Goal: Transaction & Acquisition: Purchase product/service

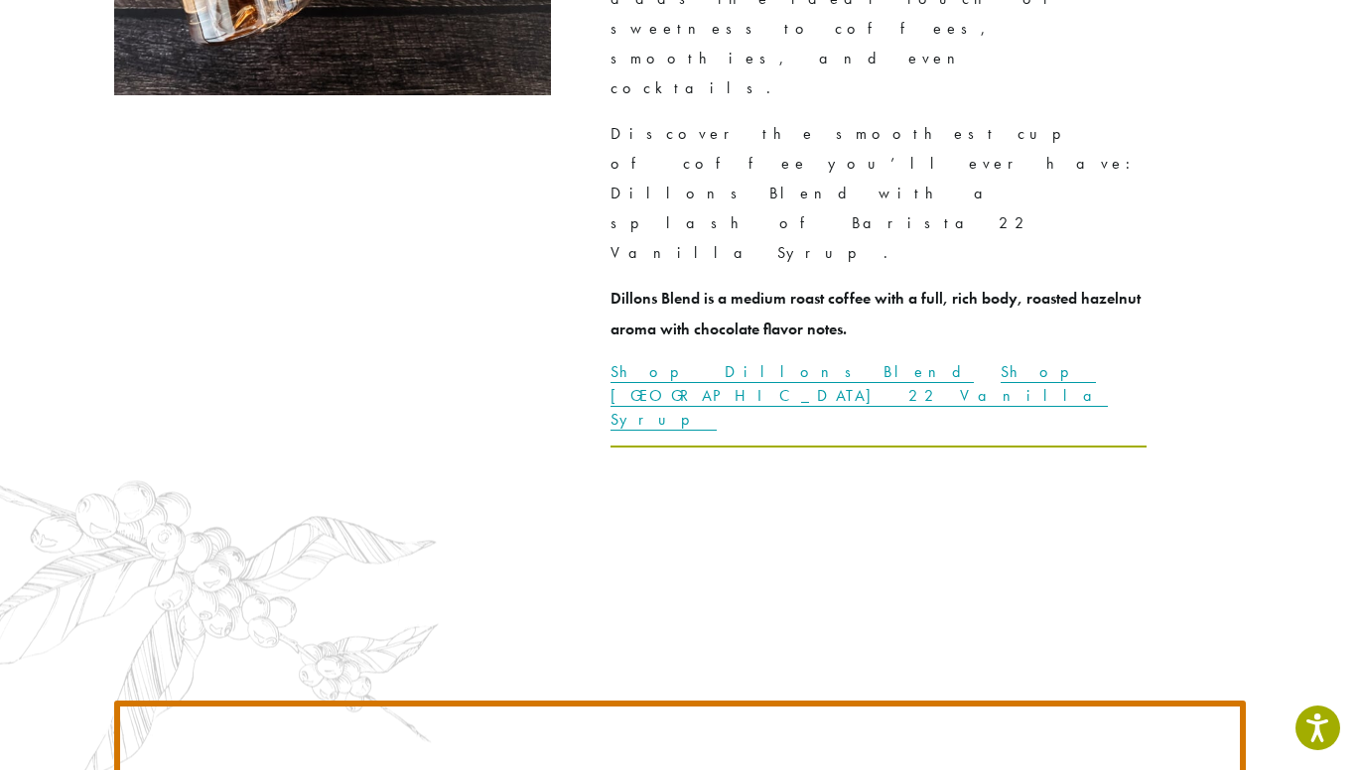
scroll to position [4991, 0]
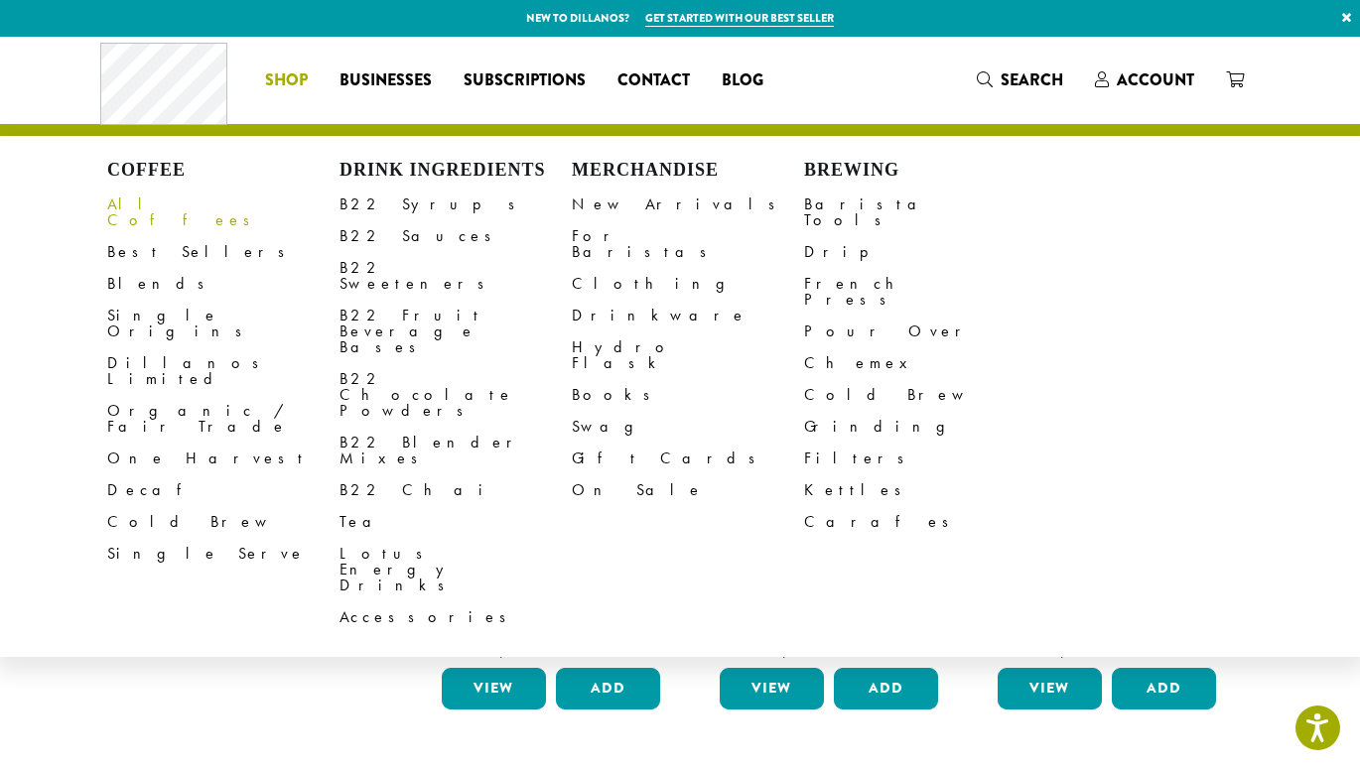
click at [148, 206] on link "All Coffees" at bounding box center [223, 213] width 232 height 48
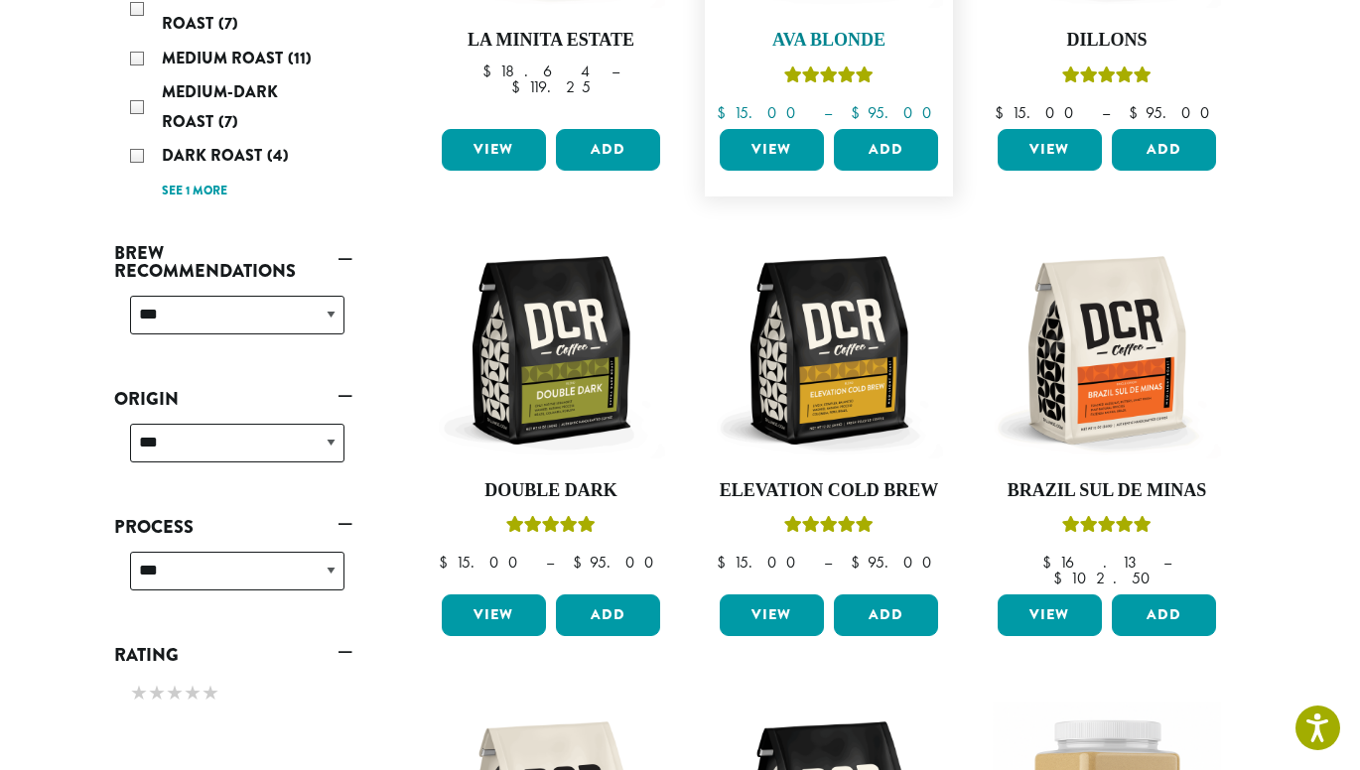
scroll to position [564, 0]
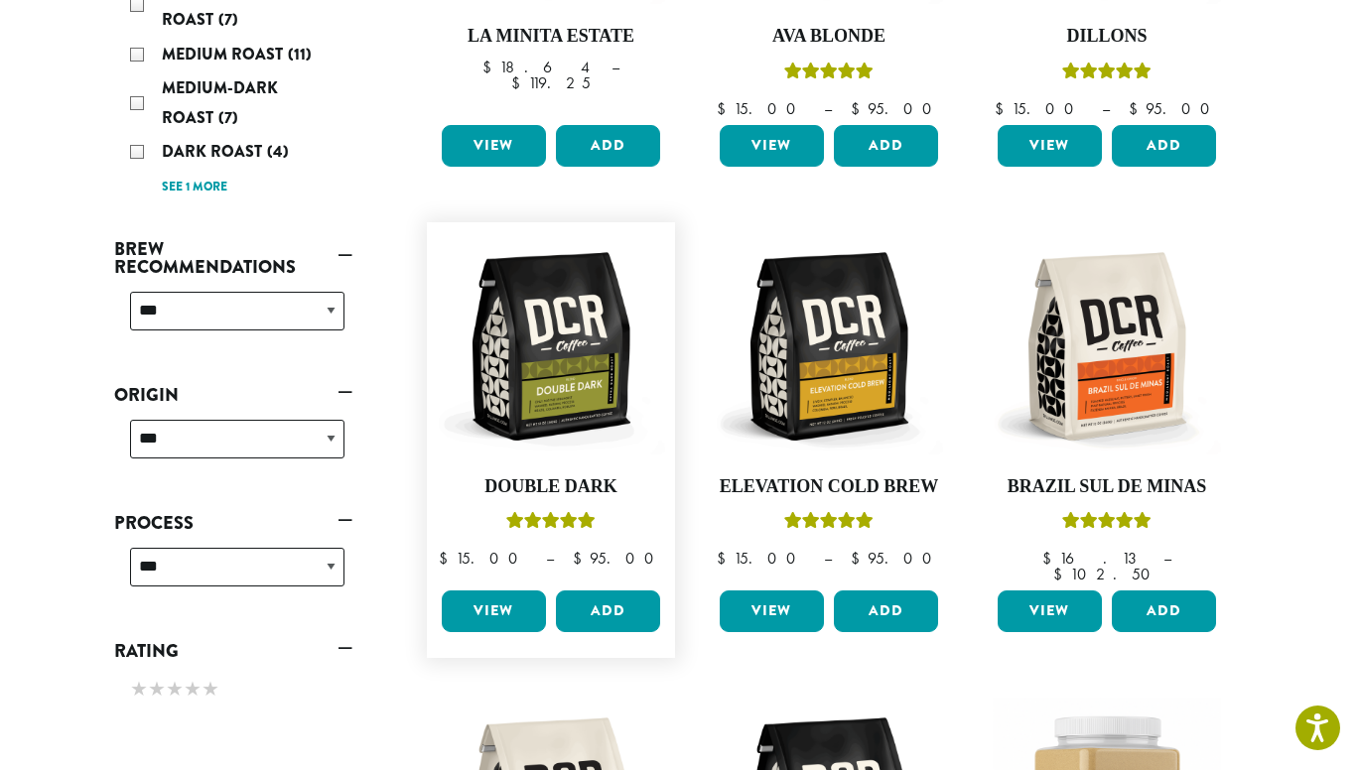
click at [499, 590] on link "View" at bounding box center [494, 611] width 104 height 42
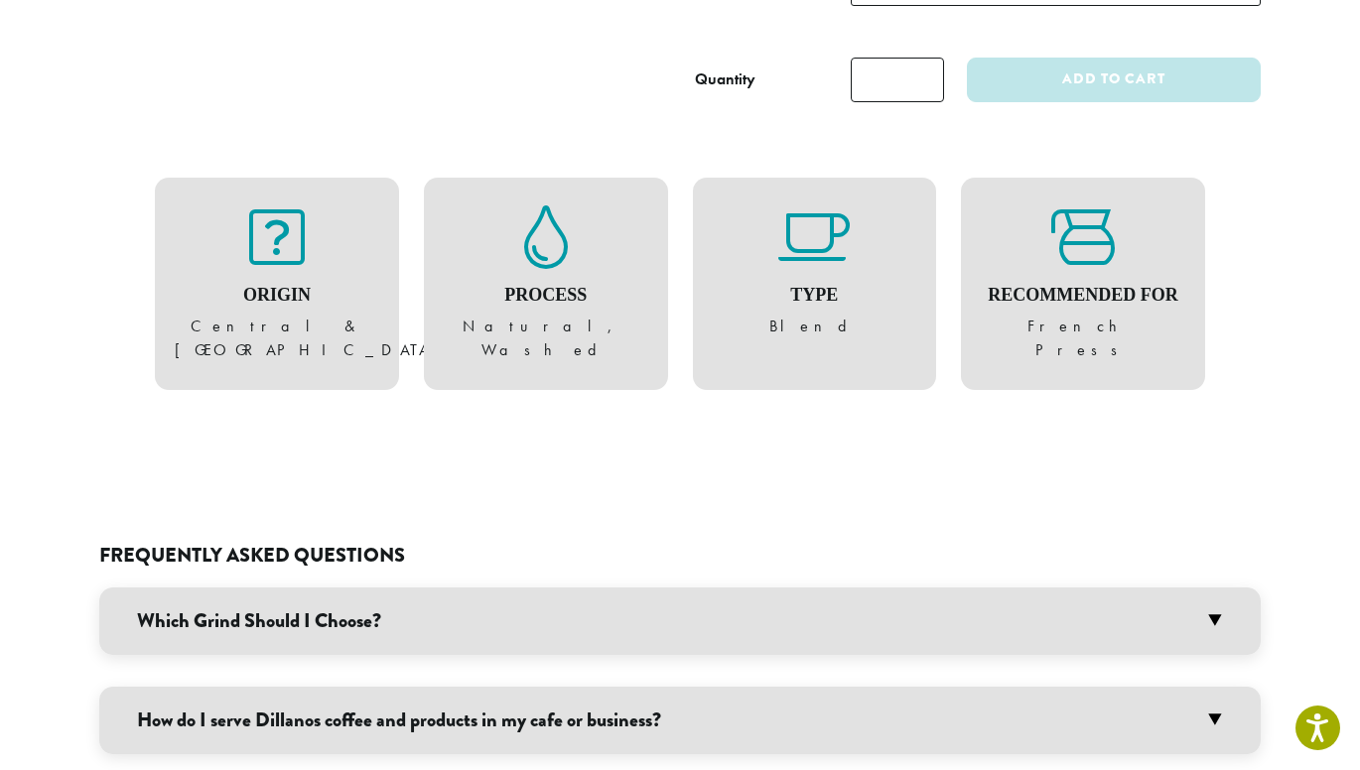
scroll to position [1082, 0]
click at [375, 586] on h3 "Which Grind Should I Choose?" at bounding box center [679, 619] width 1161 height 67
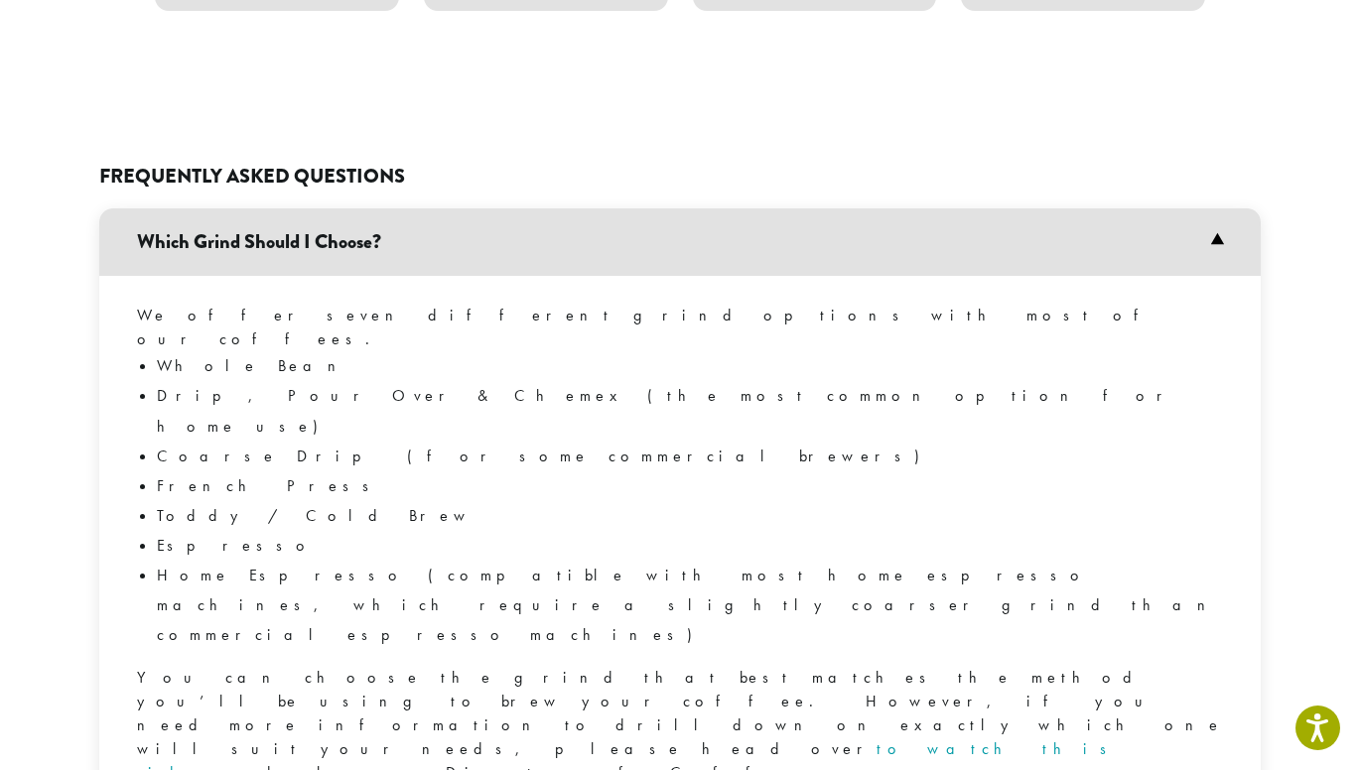
scroll to position [1509, 0]
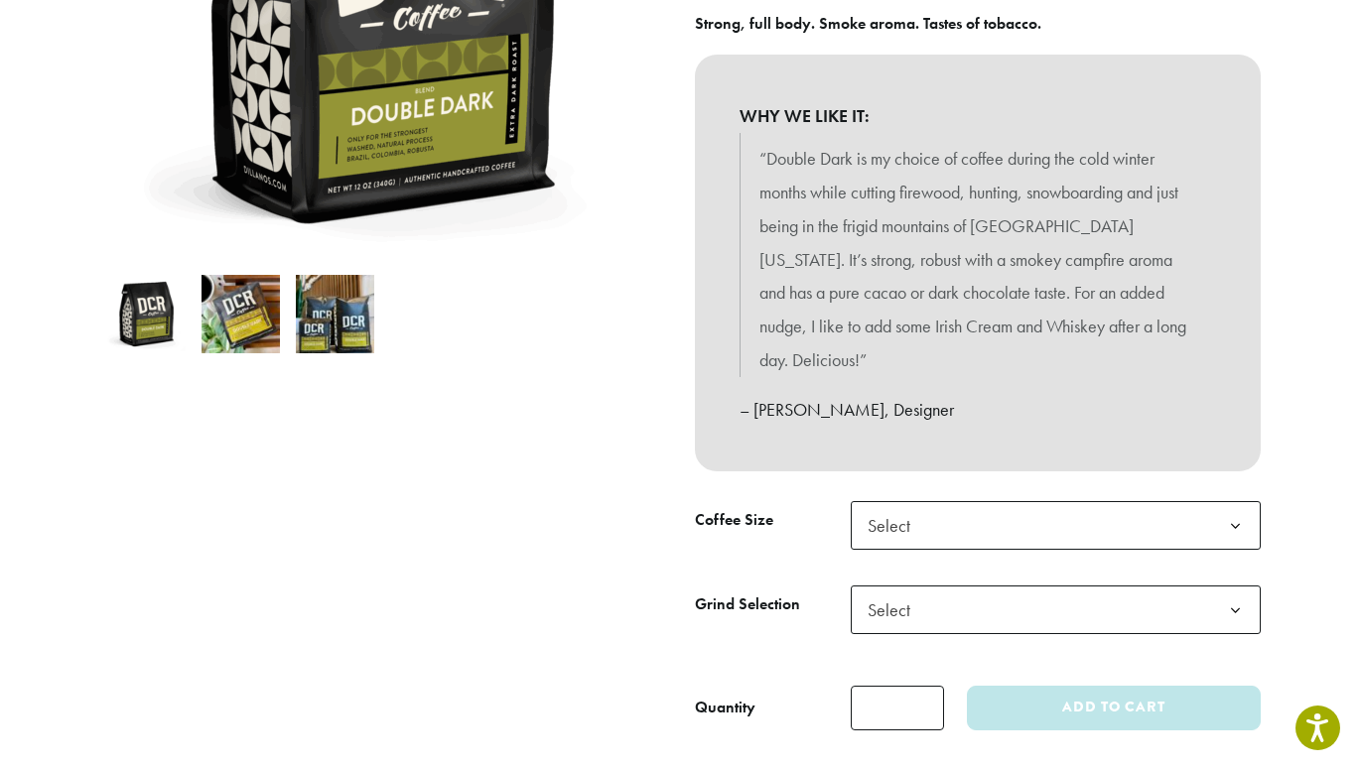
scroll to position [451, 0]
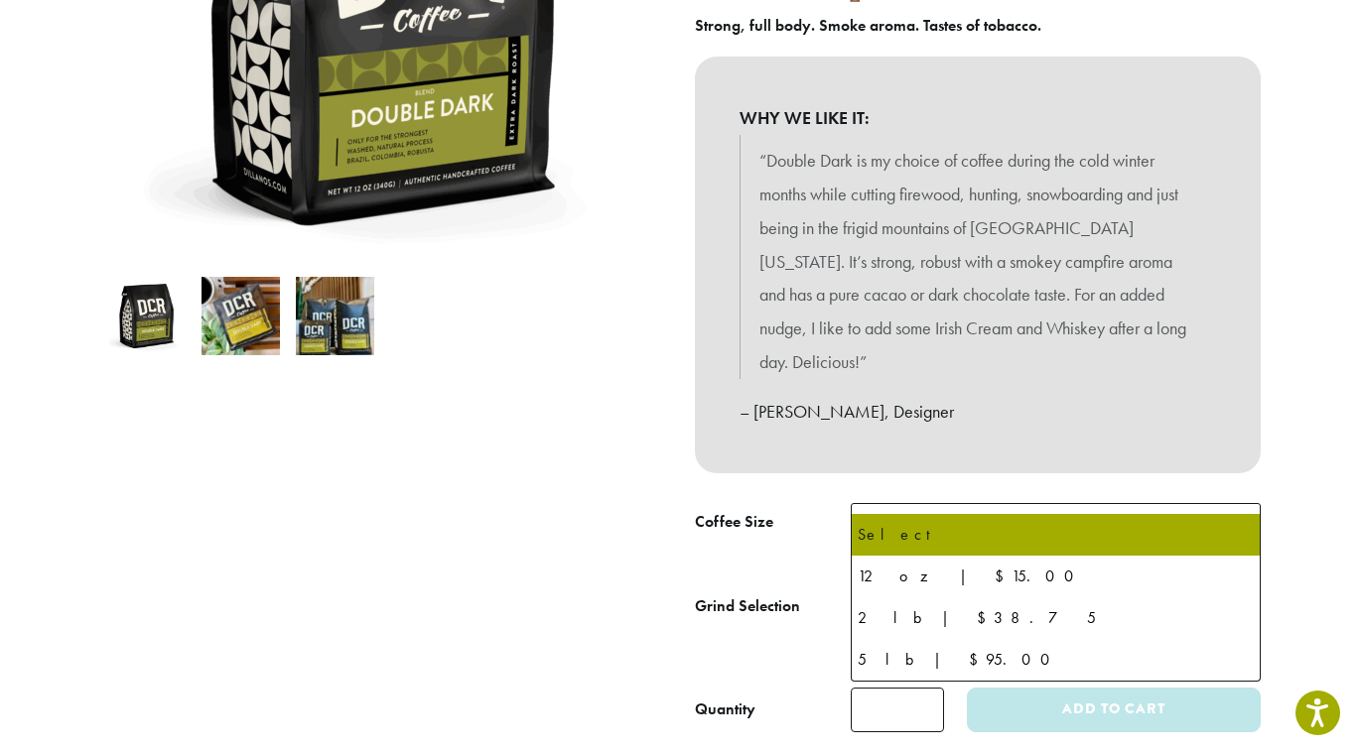
click at [964, 503] on span "Select" at bounding box center [1055, 527] width 410 height 49
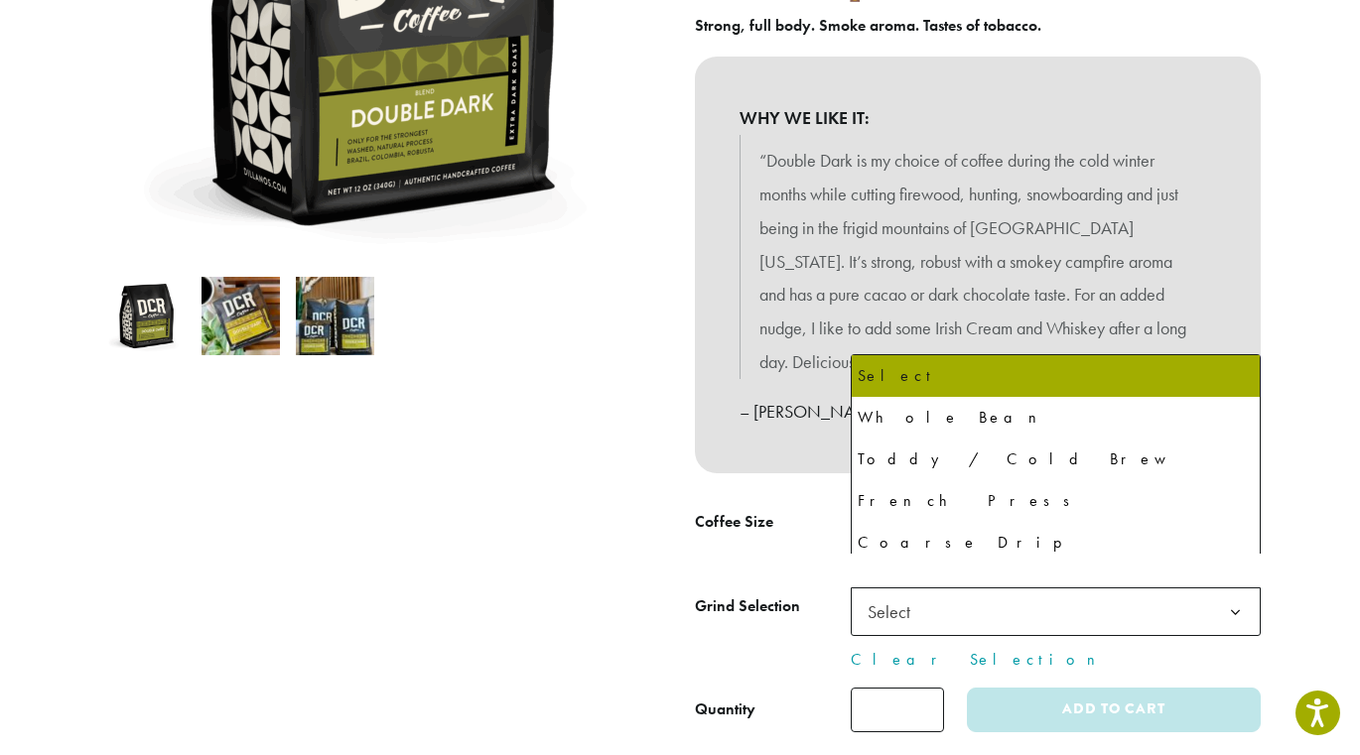
click at [958, 587] on span "Select" at bounding box center [1055, 611] width 410 height 49
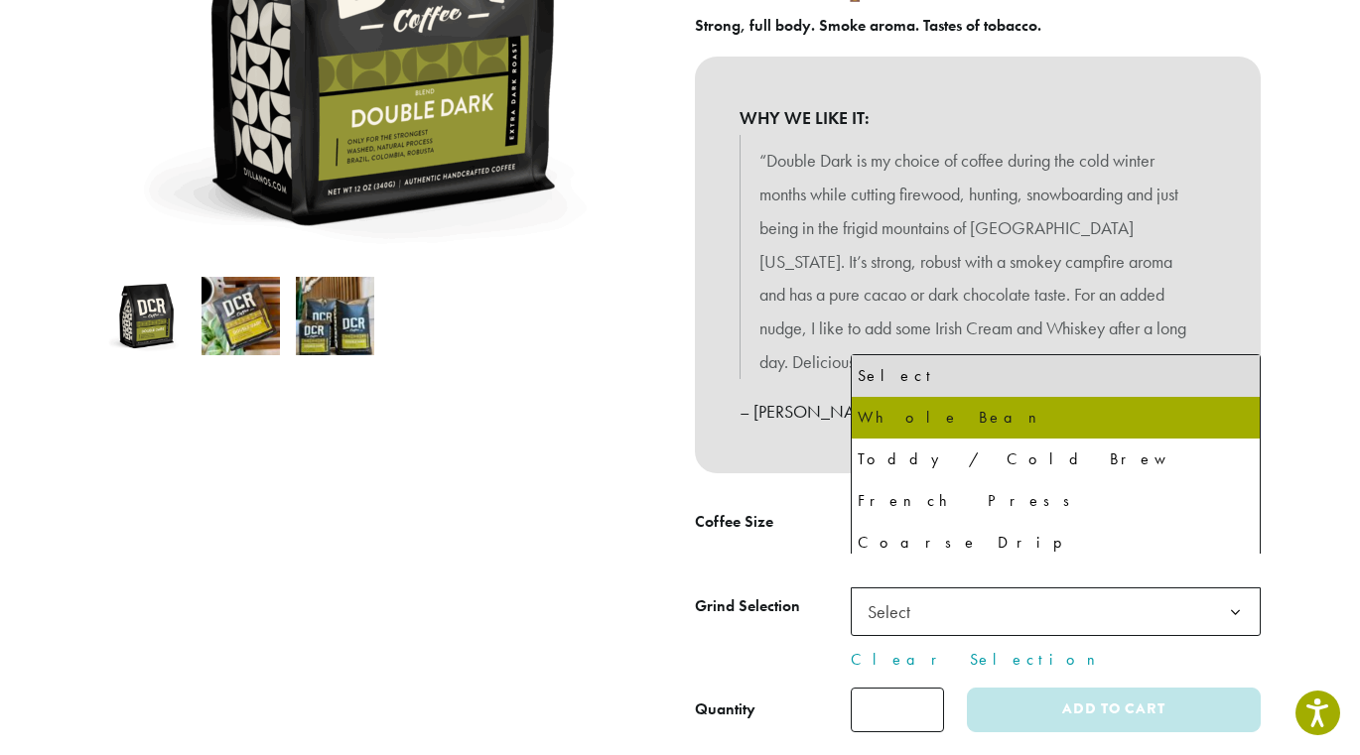
select select "*********"
select select "**********"
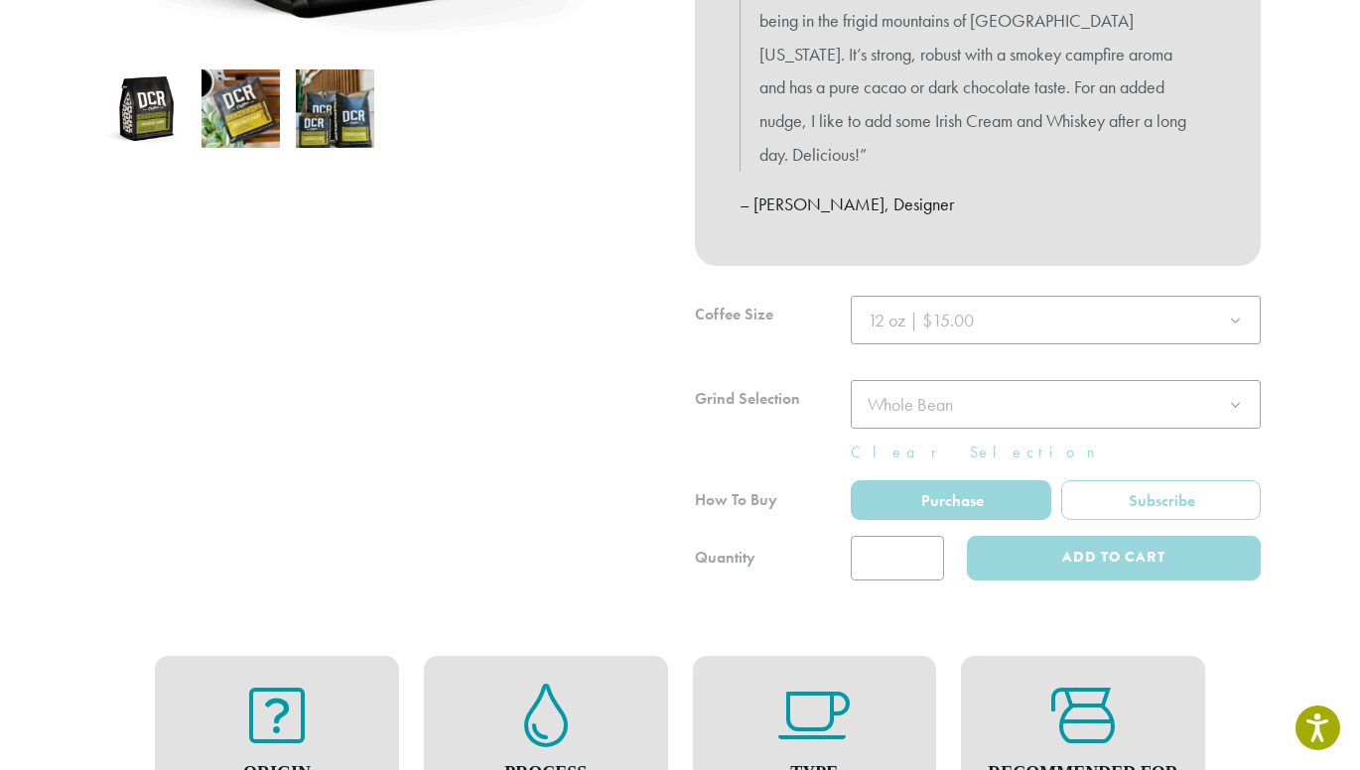
scroll to position [659, 0]
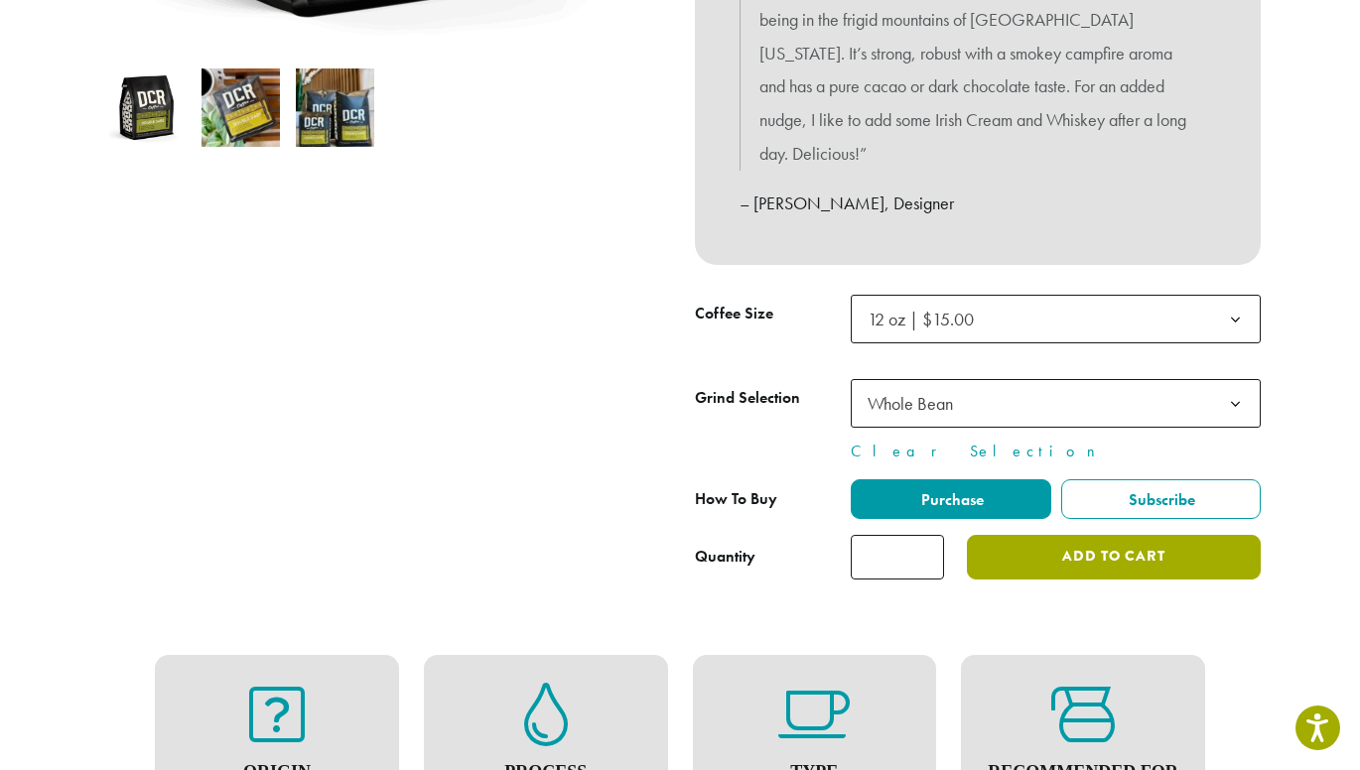
click at [1069, 535] on button "Add to cart" at bounding box center [1114, 557] width 294 height 45
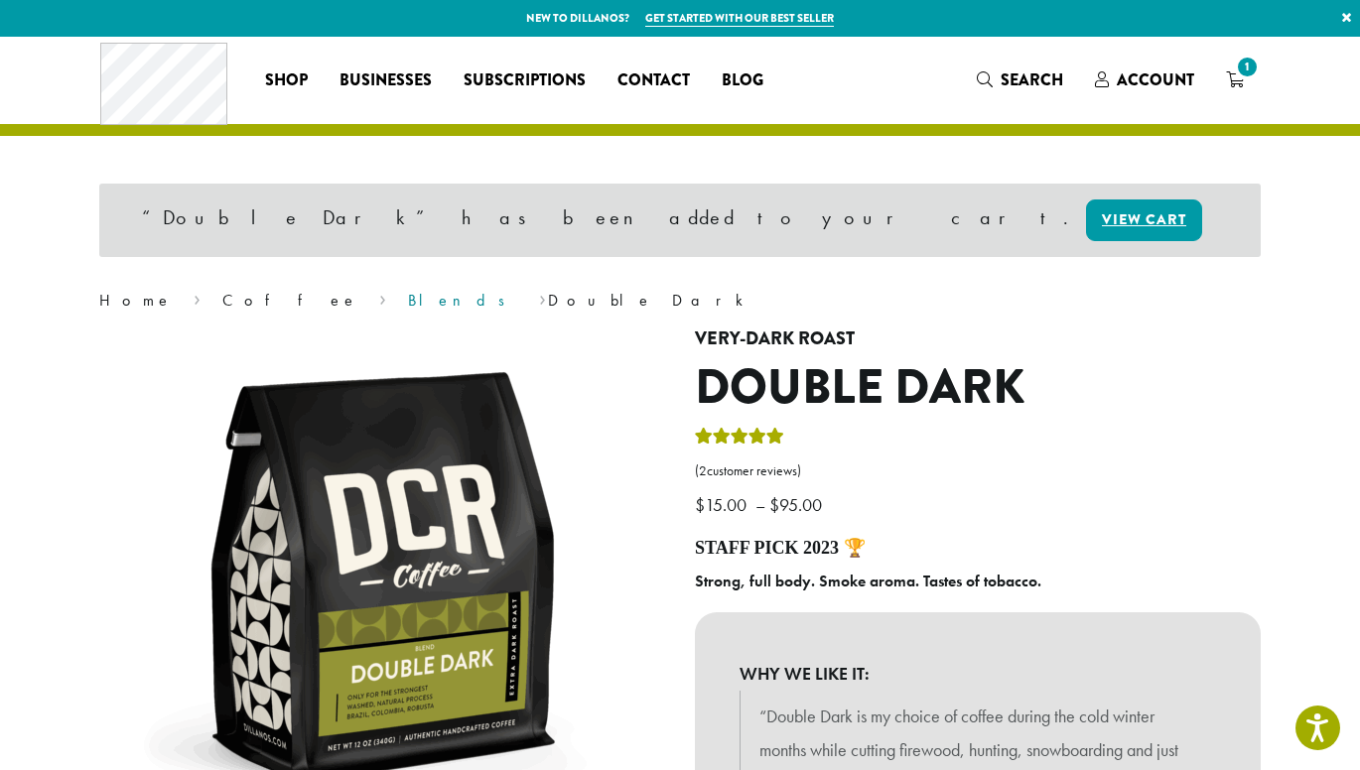
click at [408, 307] on link "Blends" at bounding box center [463, 300] width 110 height 21
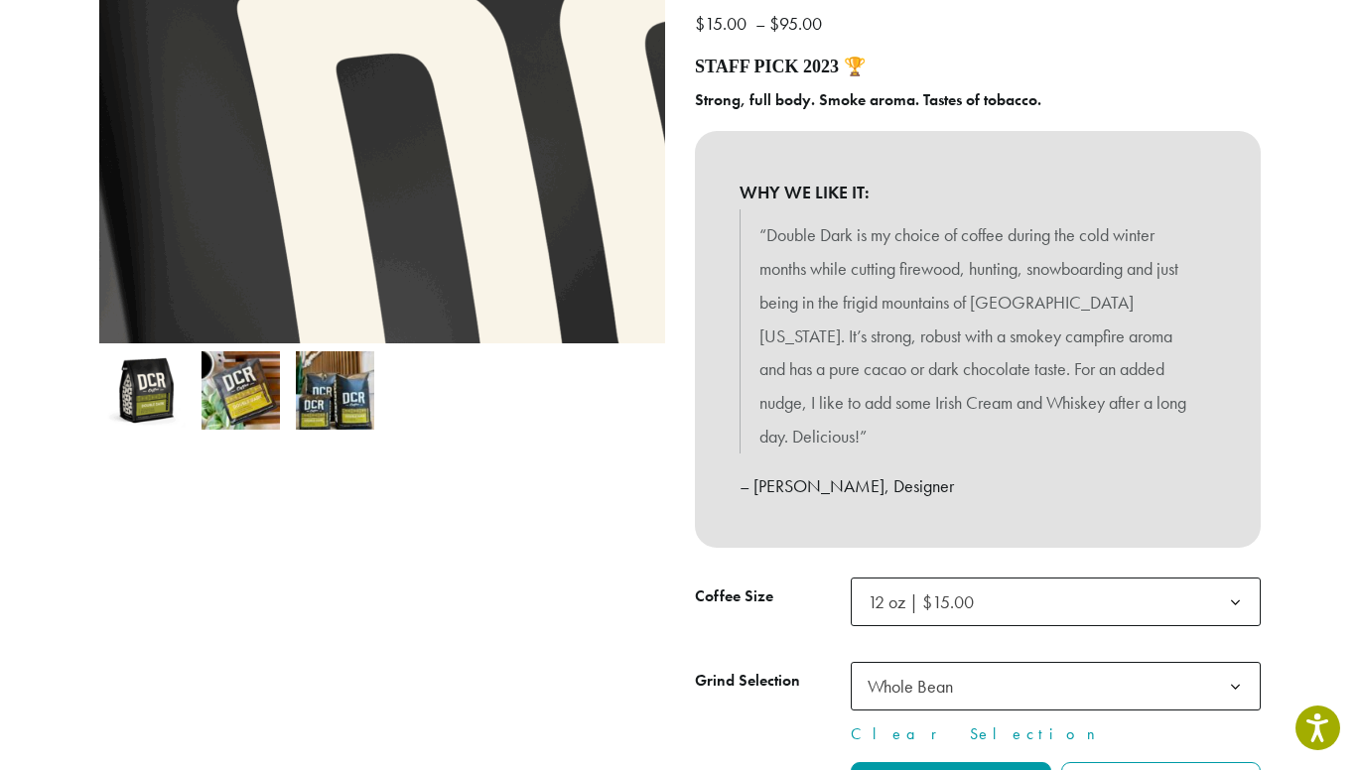
scroll to position [378, 0]
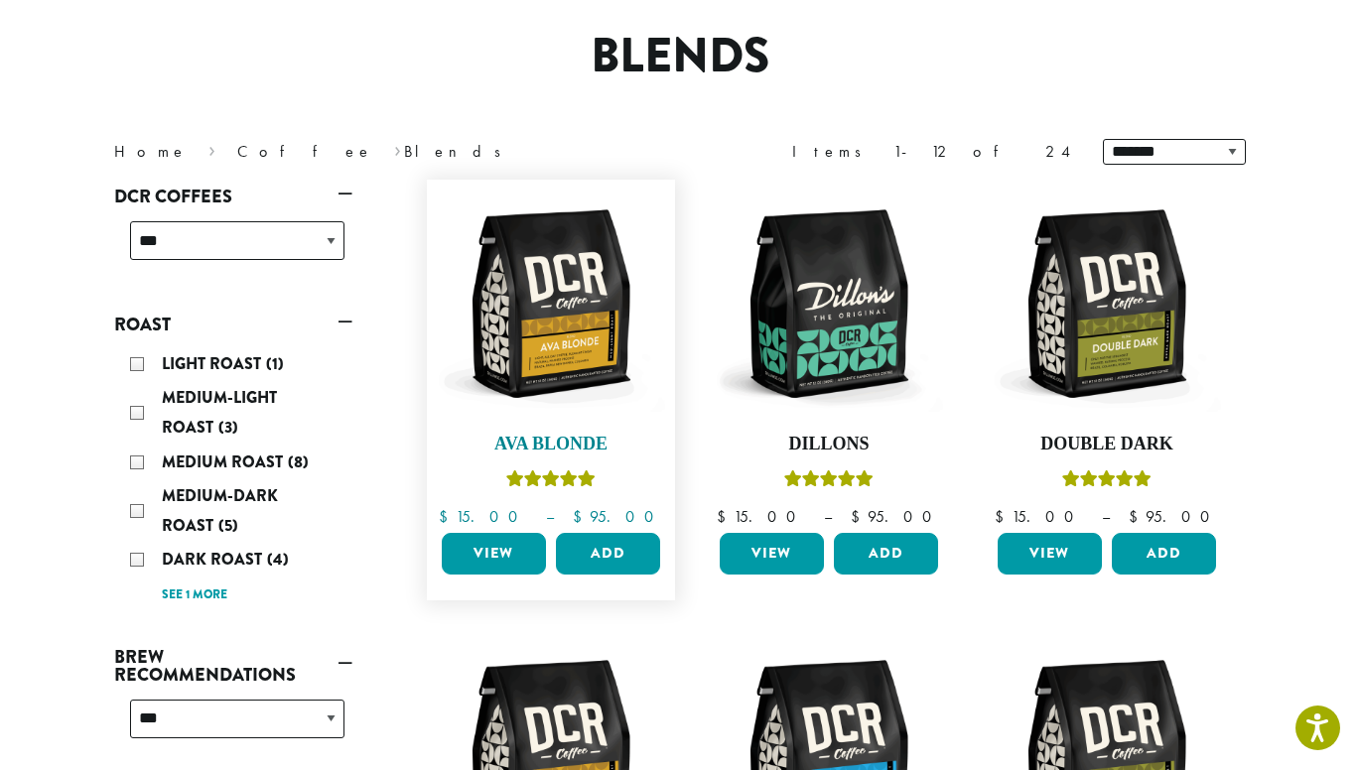
scroll to position [154, 0]
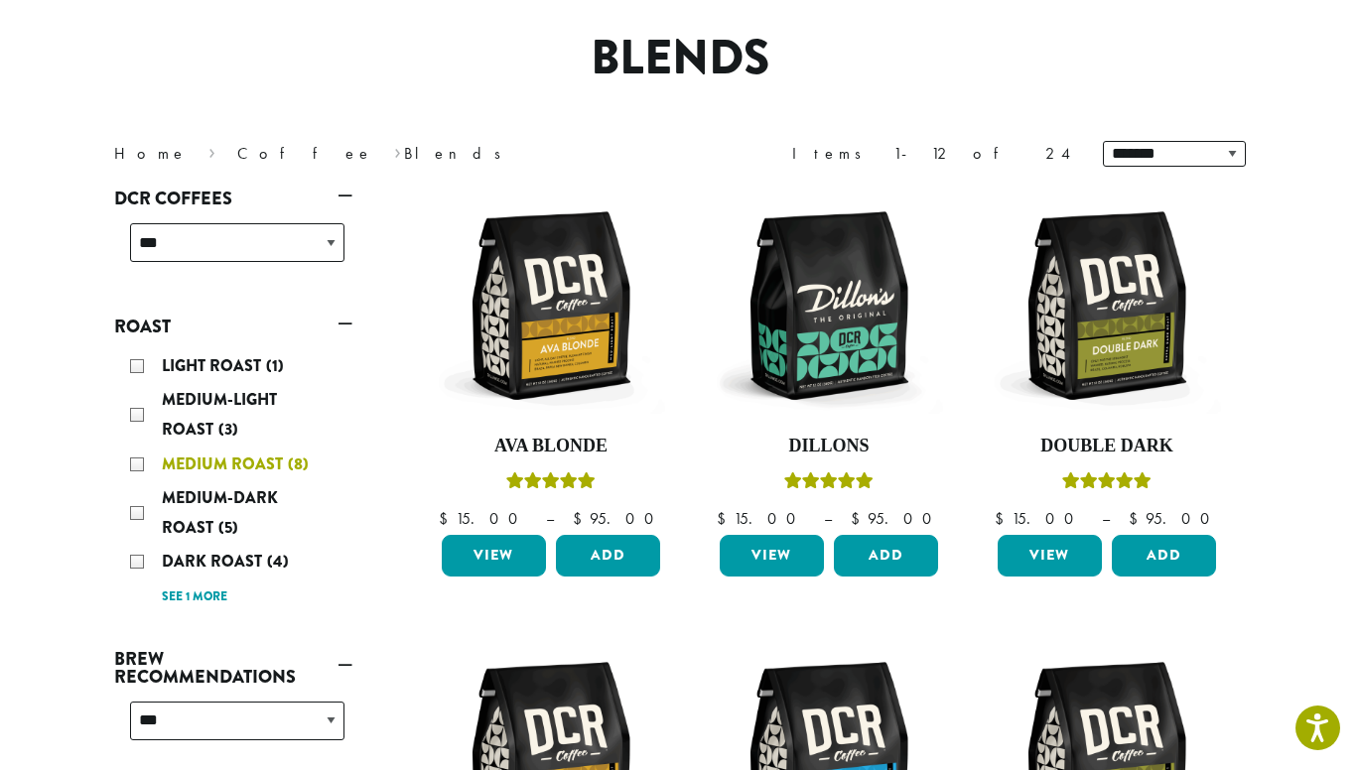
click at [136, 463] on div "Medium Roast (8)" at bounding box center [237, 465] width 214 height 30
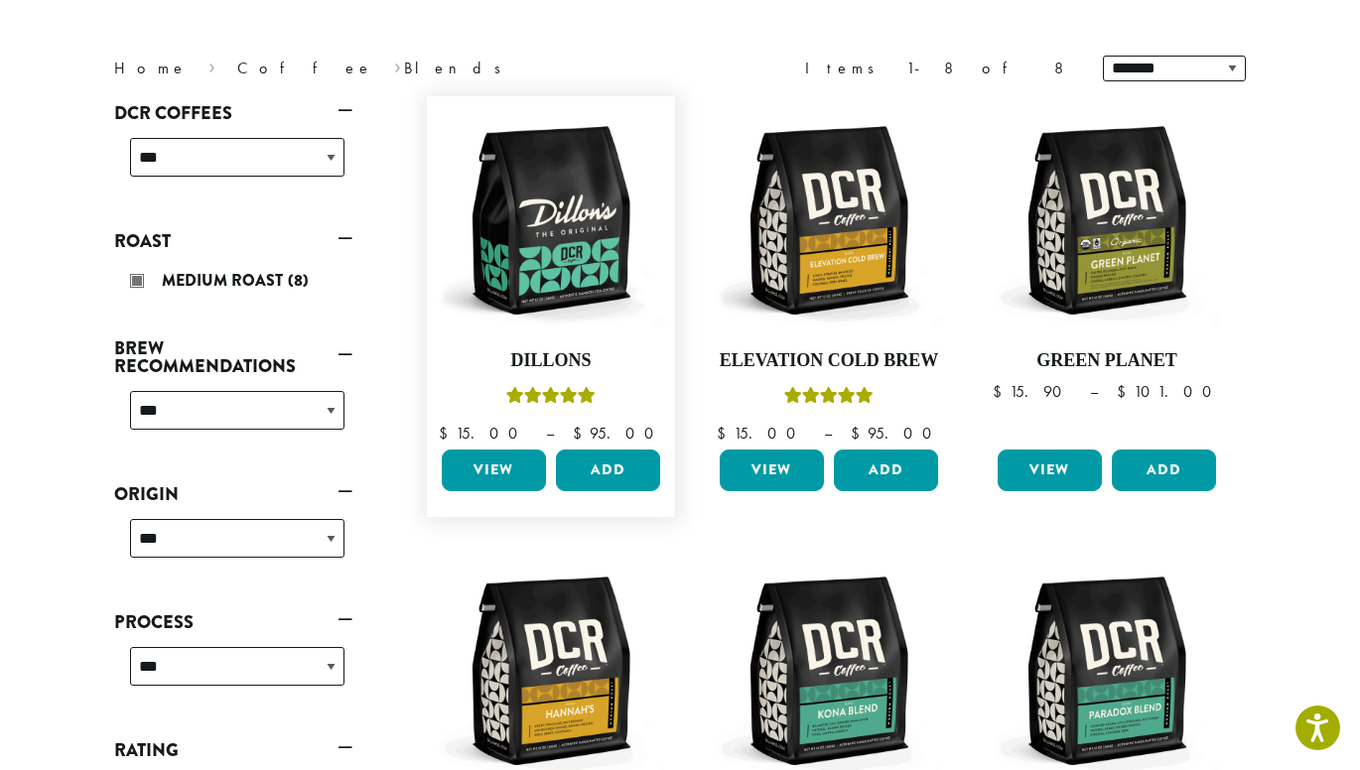
scroll to position [240, 0]
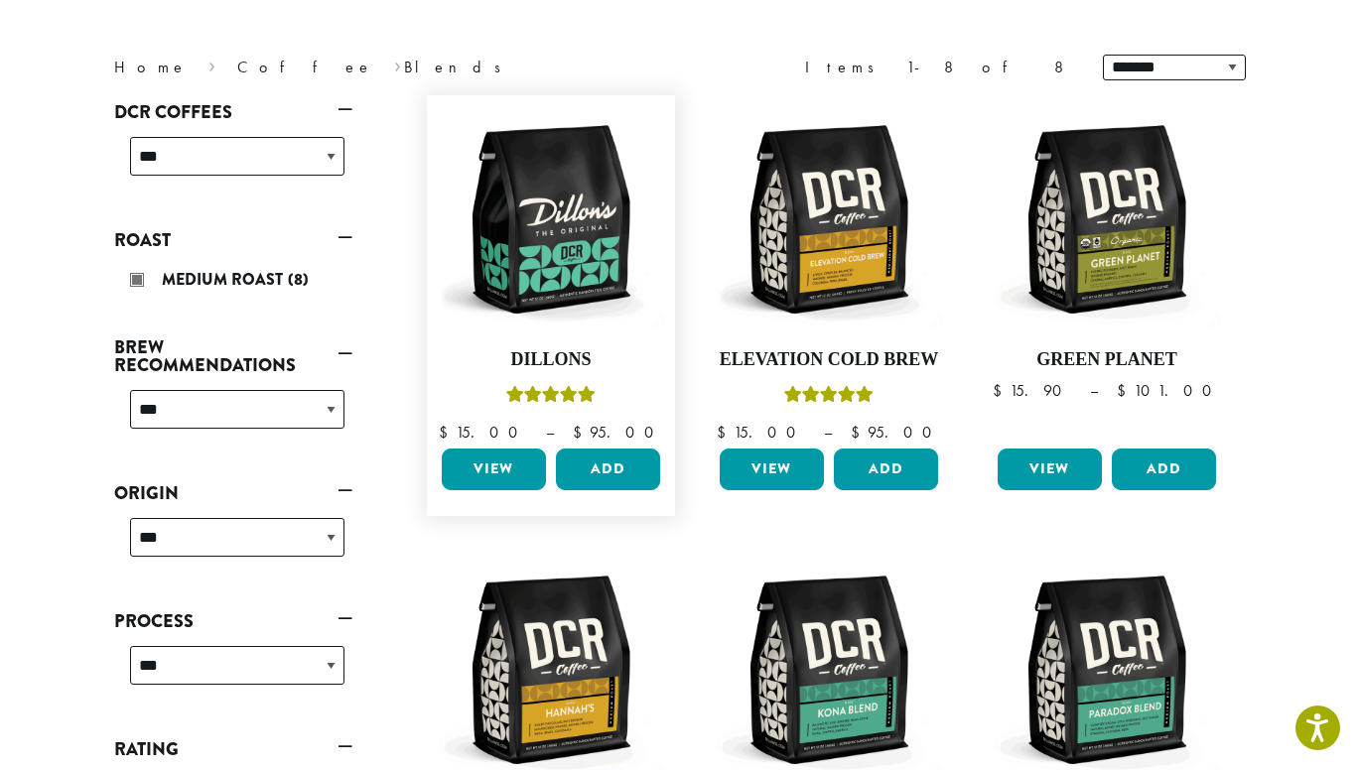
click at [490, 474] on link "View" at bounding box center [494, 470] width 104 height 42
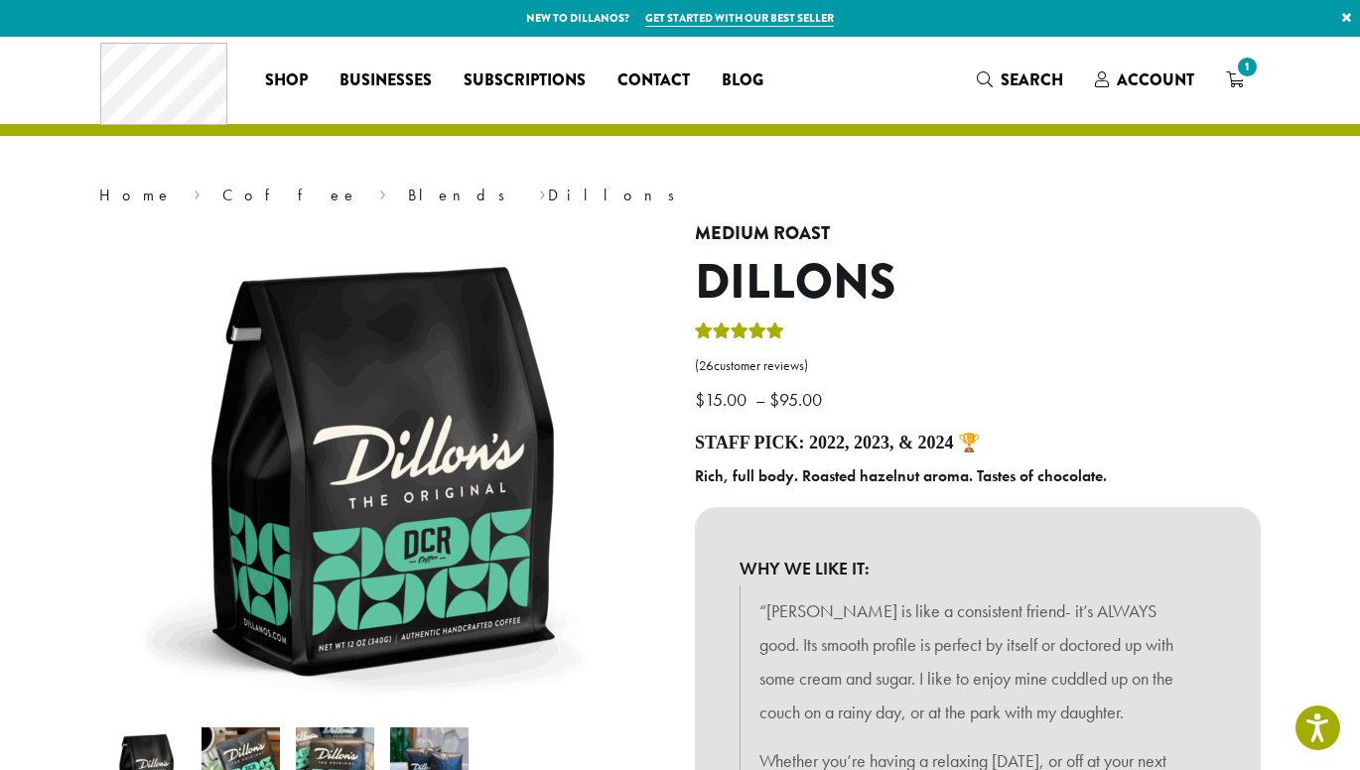
click at [1000, 384] on p "$ 15.00 – $ 95.00 Price range: $15.00 through $95.00" at bounding box center [978, 368] width 566 height 97
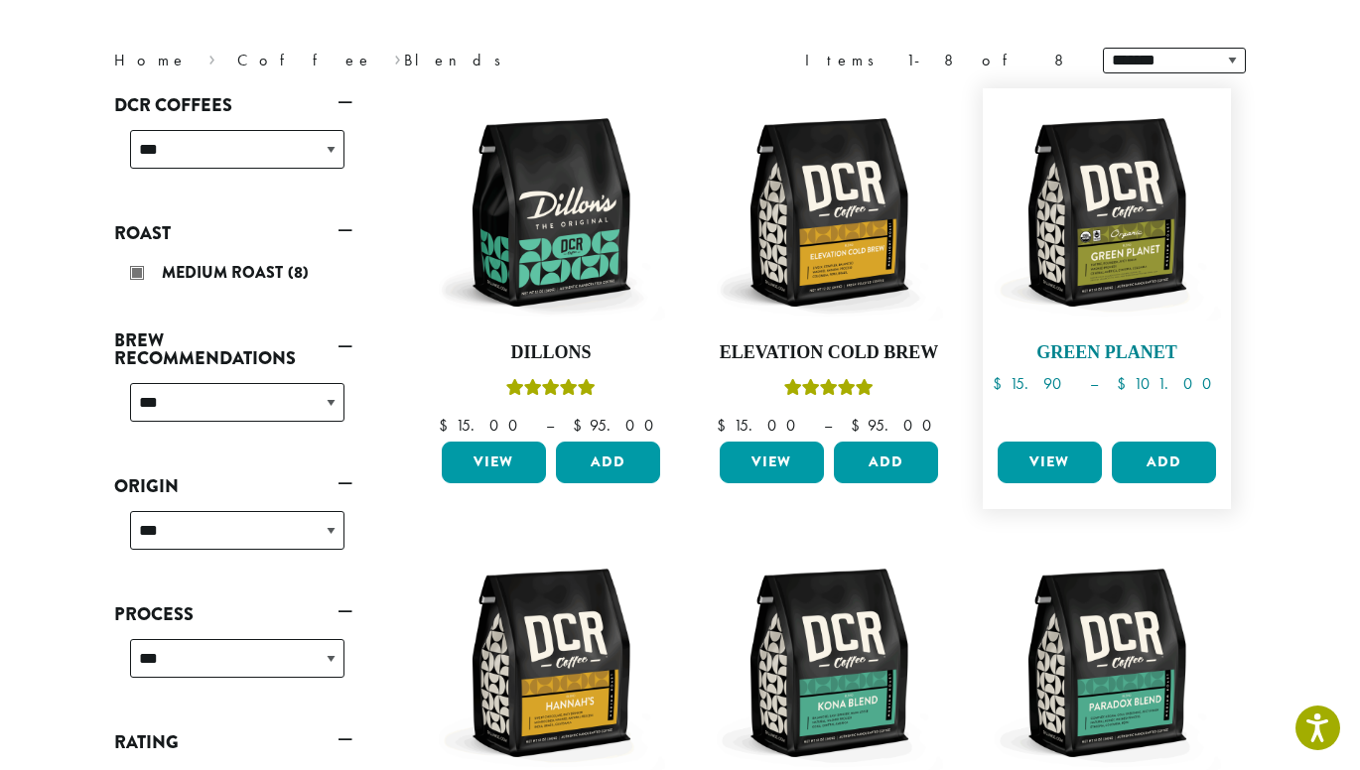
click at [1150, 365] on link "Green Planet $ 15.90 – $ 101.00 Price range: $15.90 through $101.00" at bounding box center [1106, 265] width 228 height 335
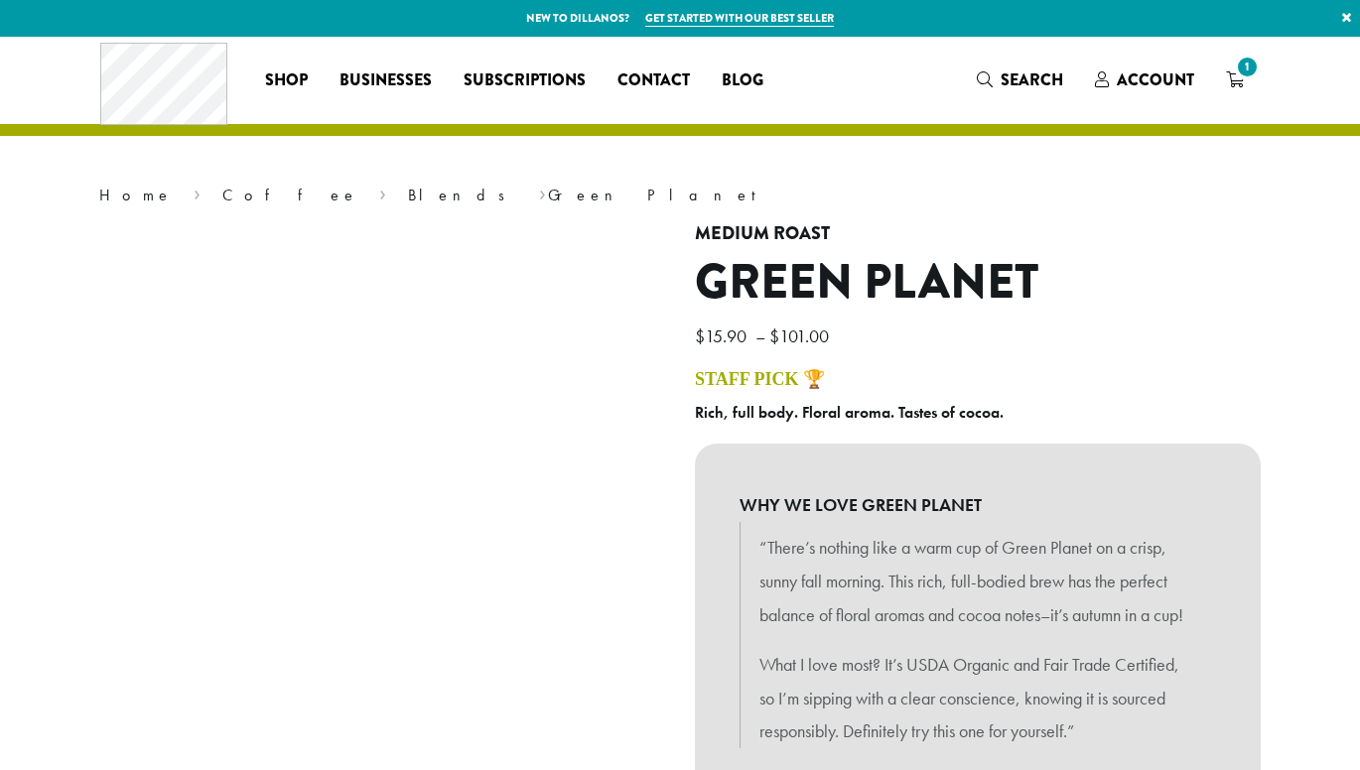
click at [1046, 478] on div "WHY WE LOVE GREEN PLANET “There’s nothing like a warm cup of Green Planet on a …" at bounding box center [978, 643] width 566 height 399
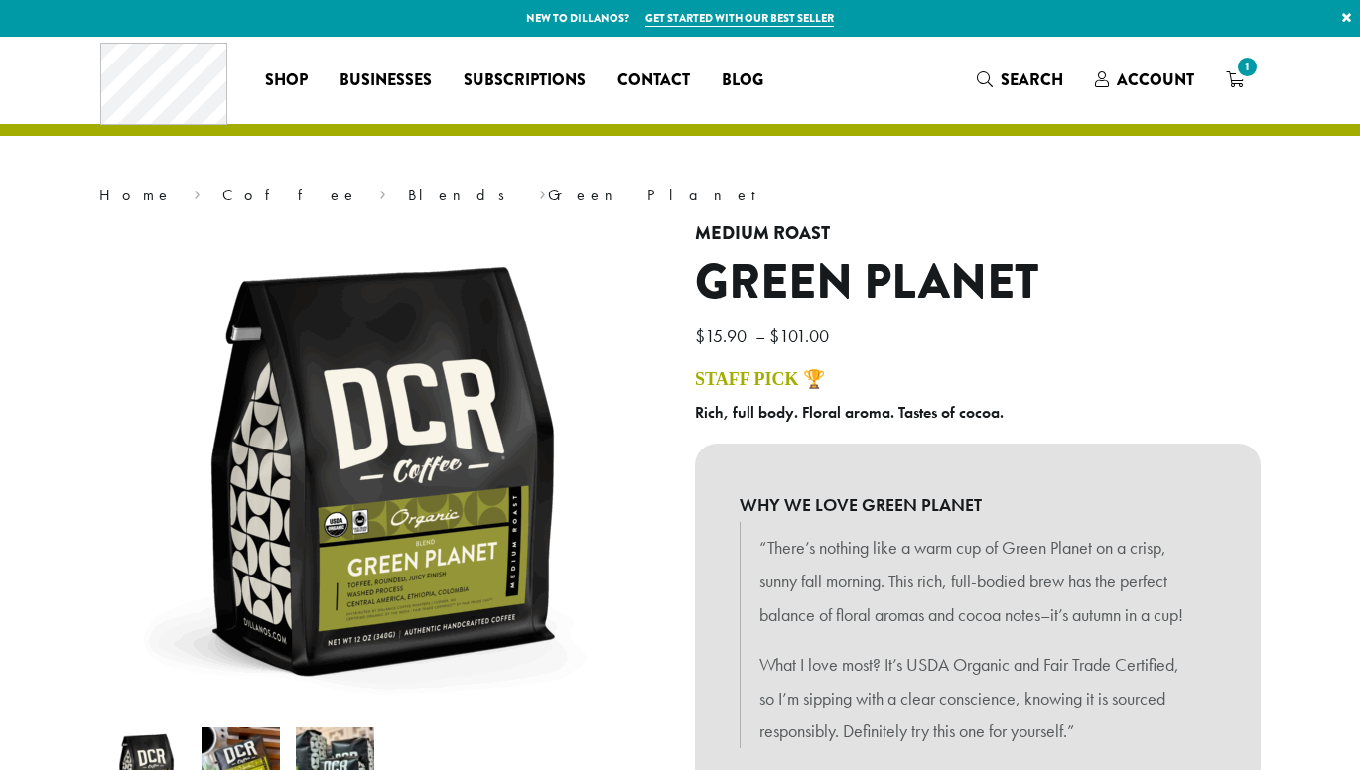
click at [1046, 478] on div "WHY WE LOVE GREEN PLANET “There’s nothing like a warm cup of Green Planet on a …" at bounding box center [978, 643] width 566 height 399
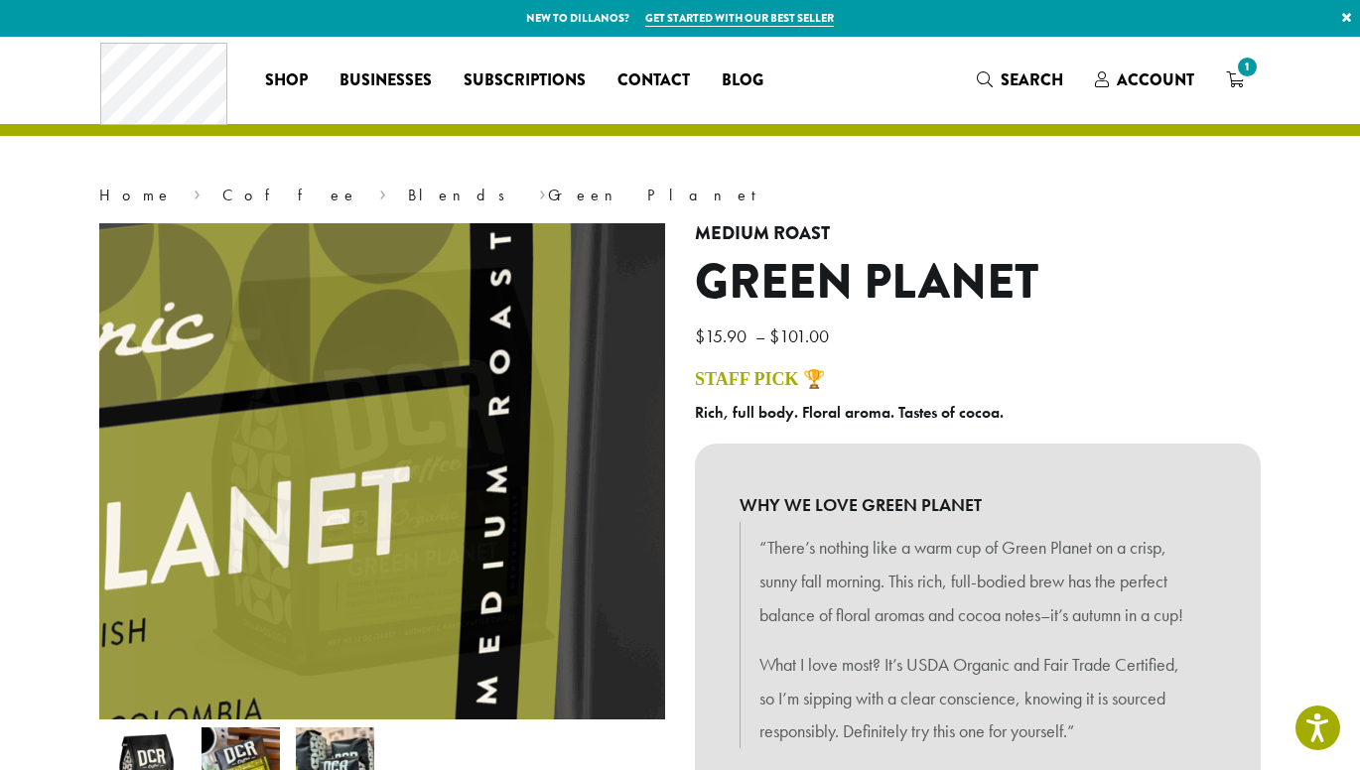
scroll to position [59, 0]
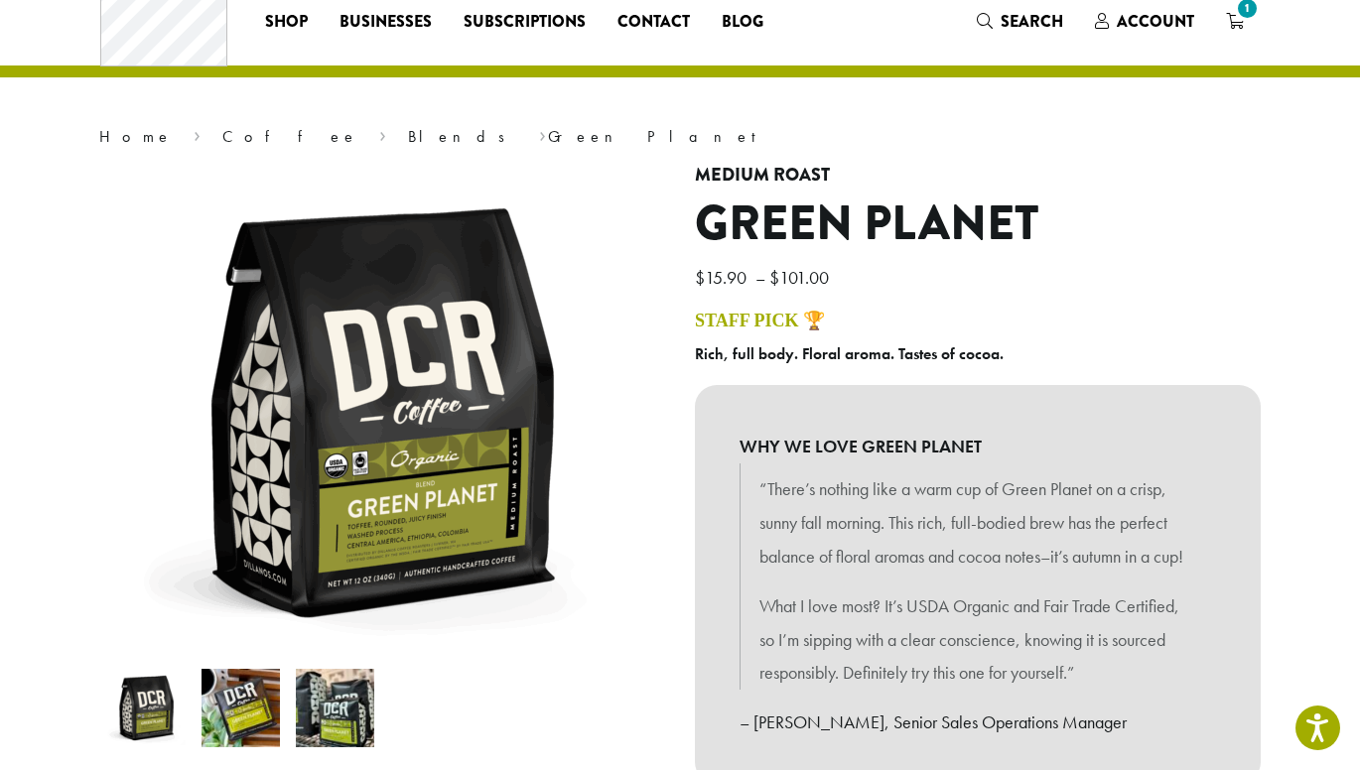
click at [797, 569] on p "“There’s nothing like a warm cup of Green Planet on a crisp, sunny fall morning…" at bounding box center [977, 522] width 437 height 100
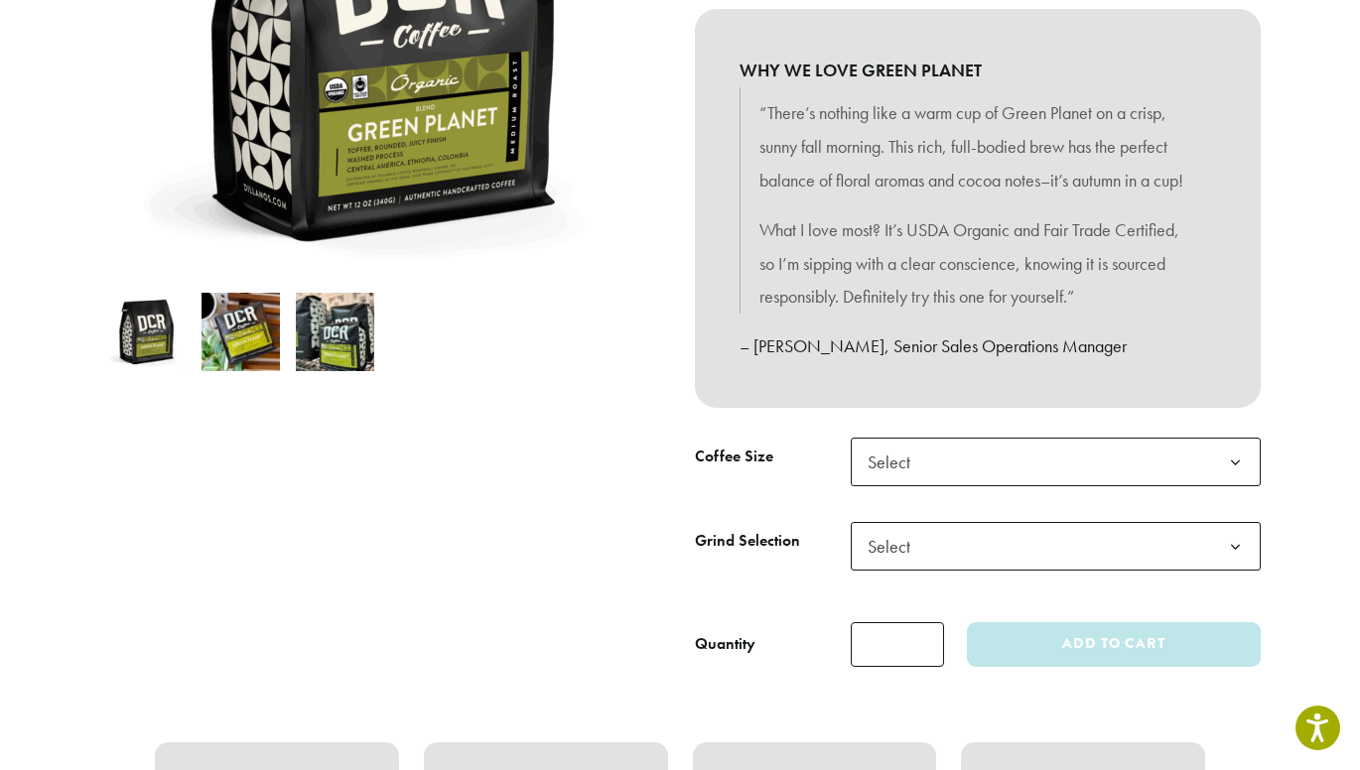
scroll to position [438, 0]
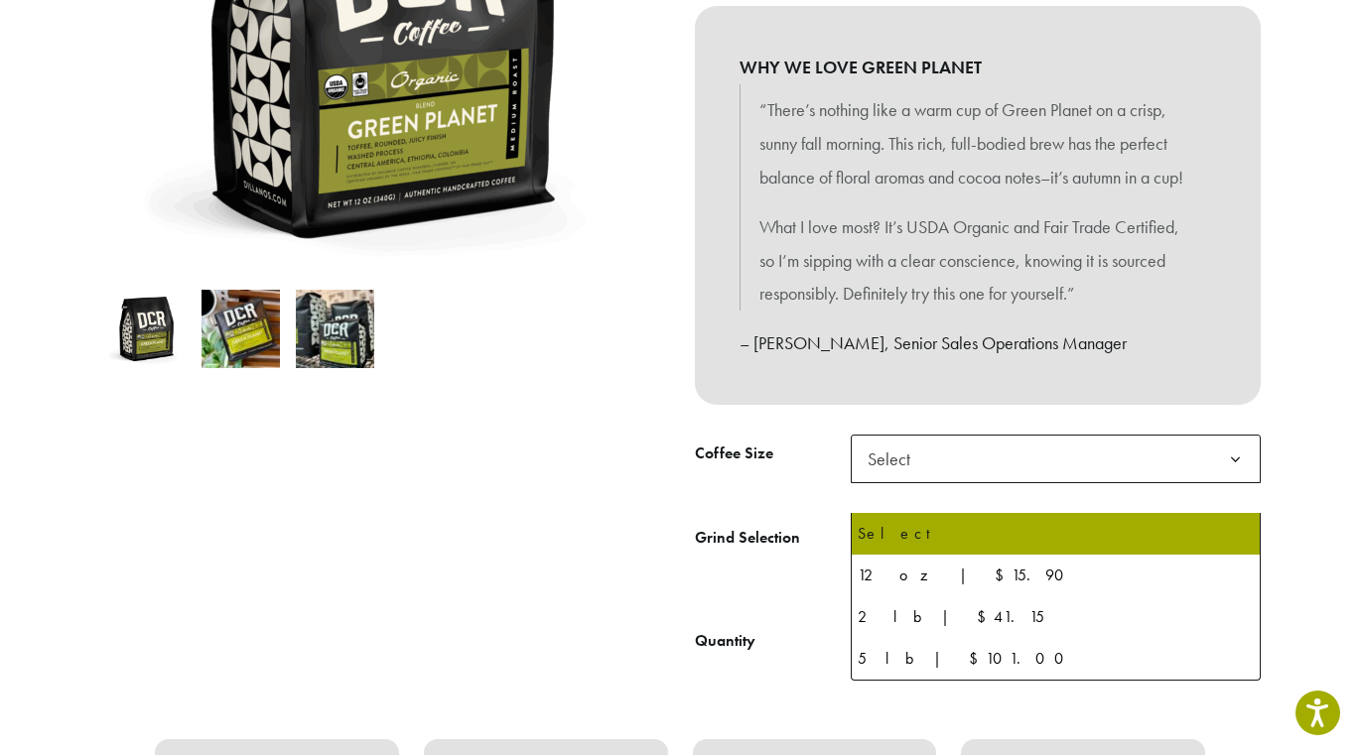
click at [902, 478] on span "Select" at bounding box center [894, 459] width 70 height 39
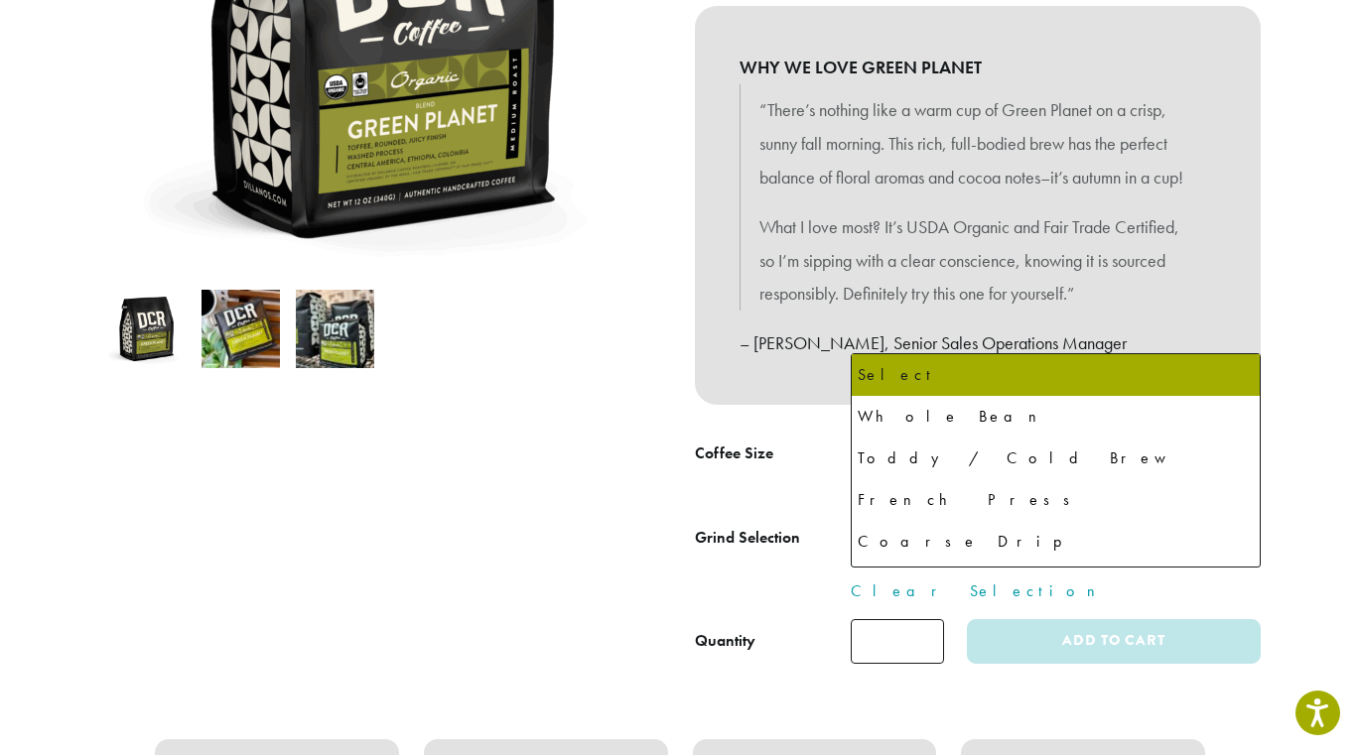
click at [942, 568] on span "Select" at bounding box center [1055, 543] width 410 height 49
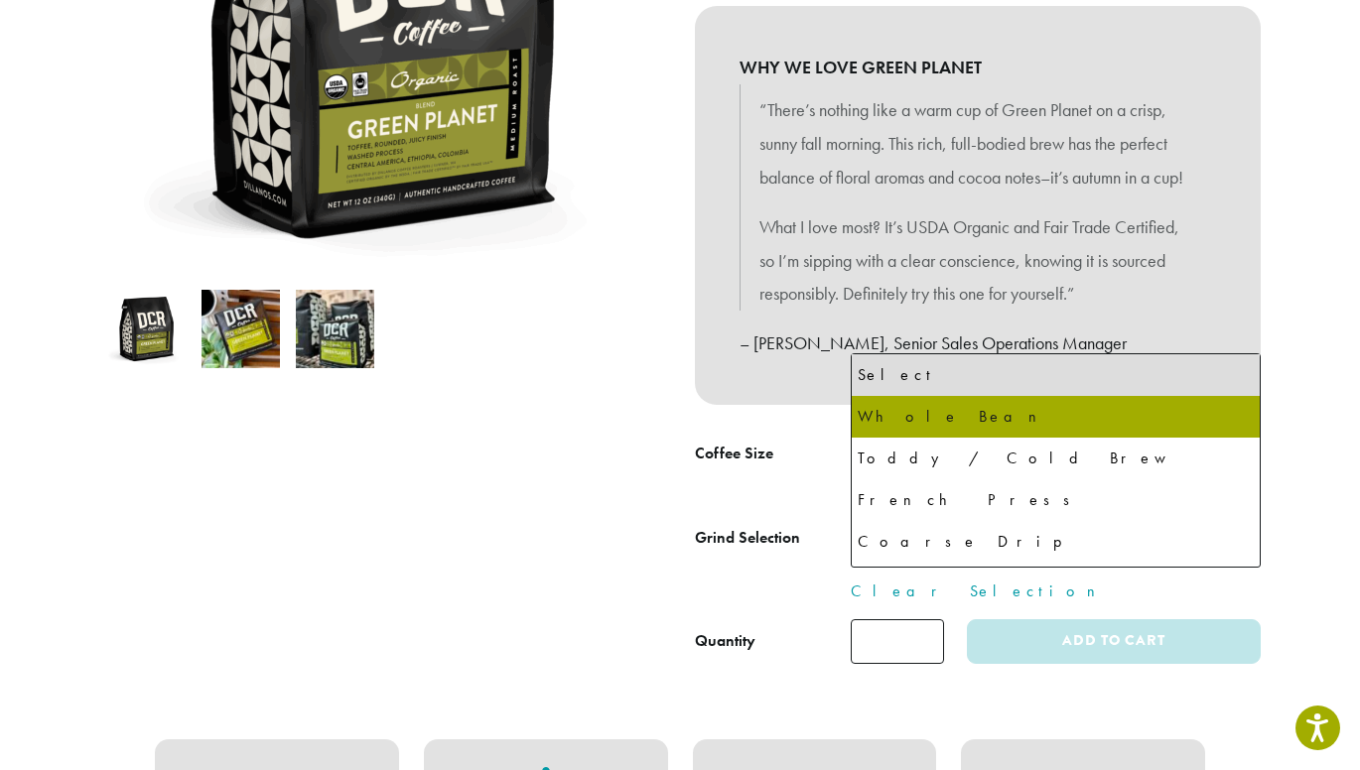
select select "*********"
select select "**********"
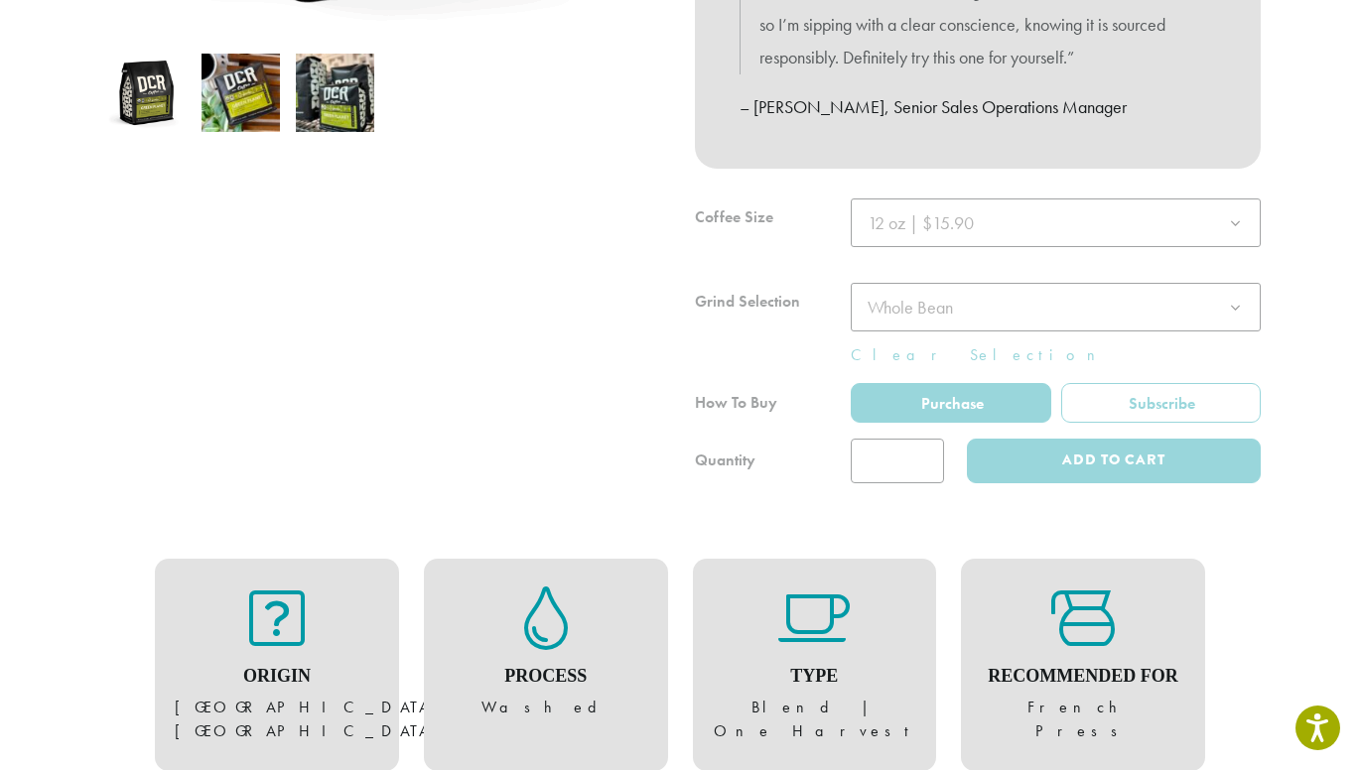
scroll to position [675, 0]
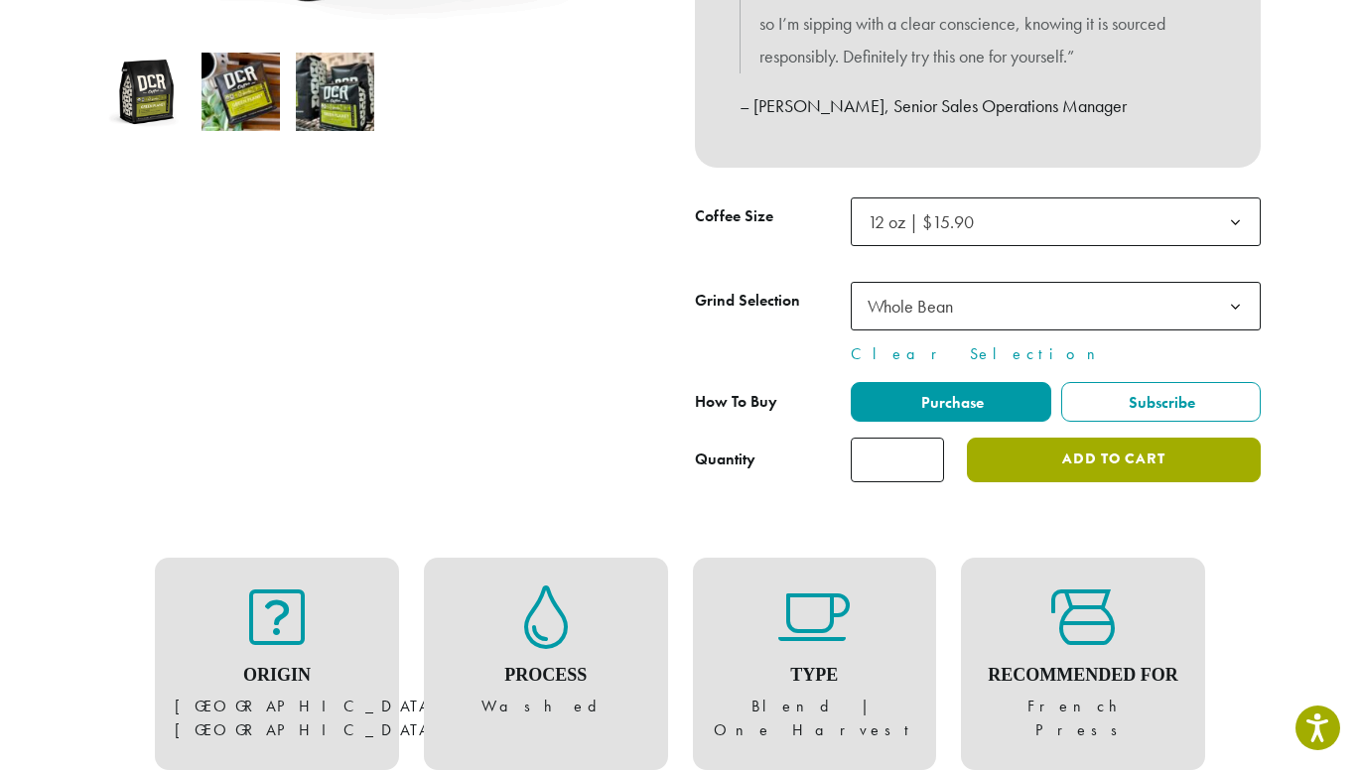
click at [1060, 482] on button "Add to cart" at bounding box center [1114, 460] width 294 height 45
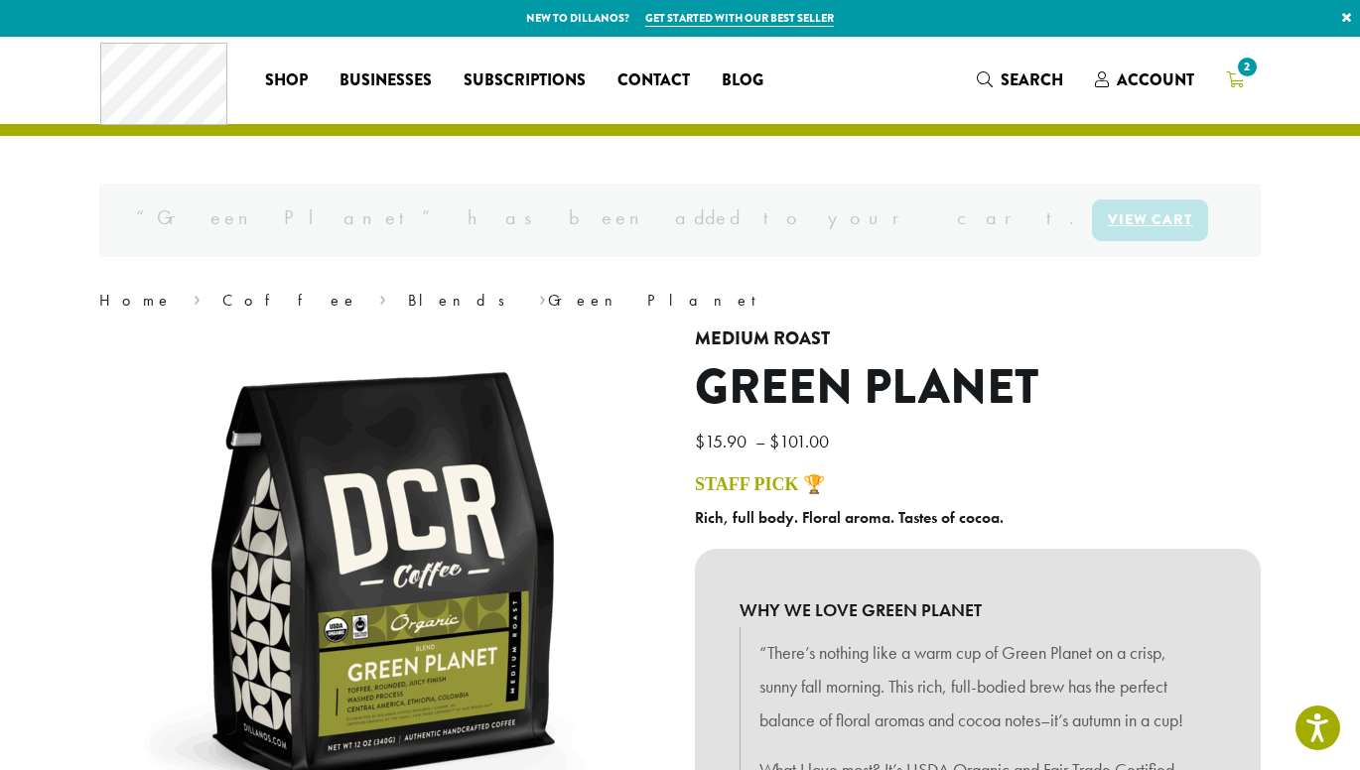
click at [1253, 72] on span "2" at bounding box center [1246, 67] width 27 height 27
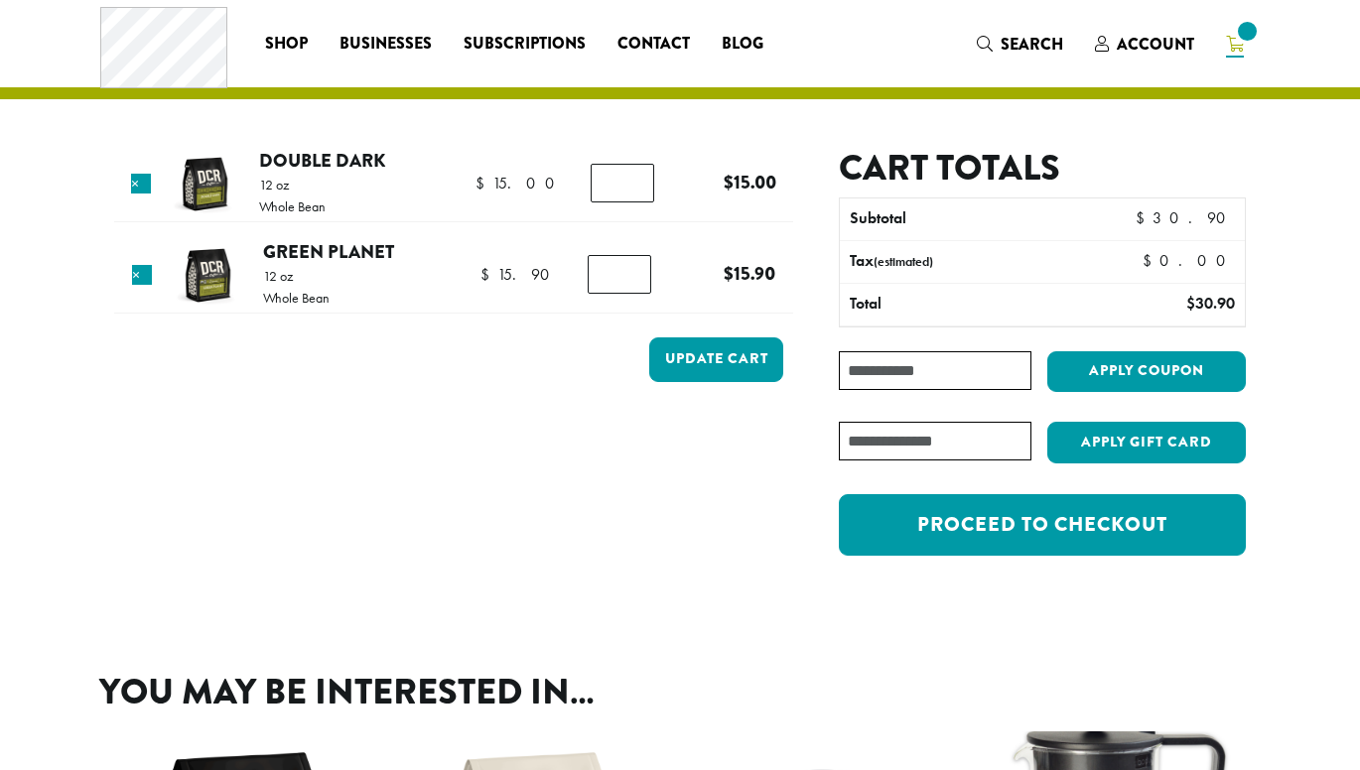
click at [1242, 72] on div "Coffee All Coffees Best Sellers Blends Single Origins Dillanos Limited Organic …" at bounding box center [679, 44] width 1159 height 82
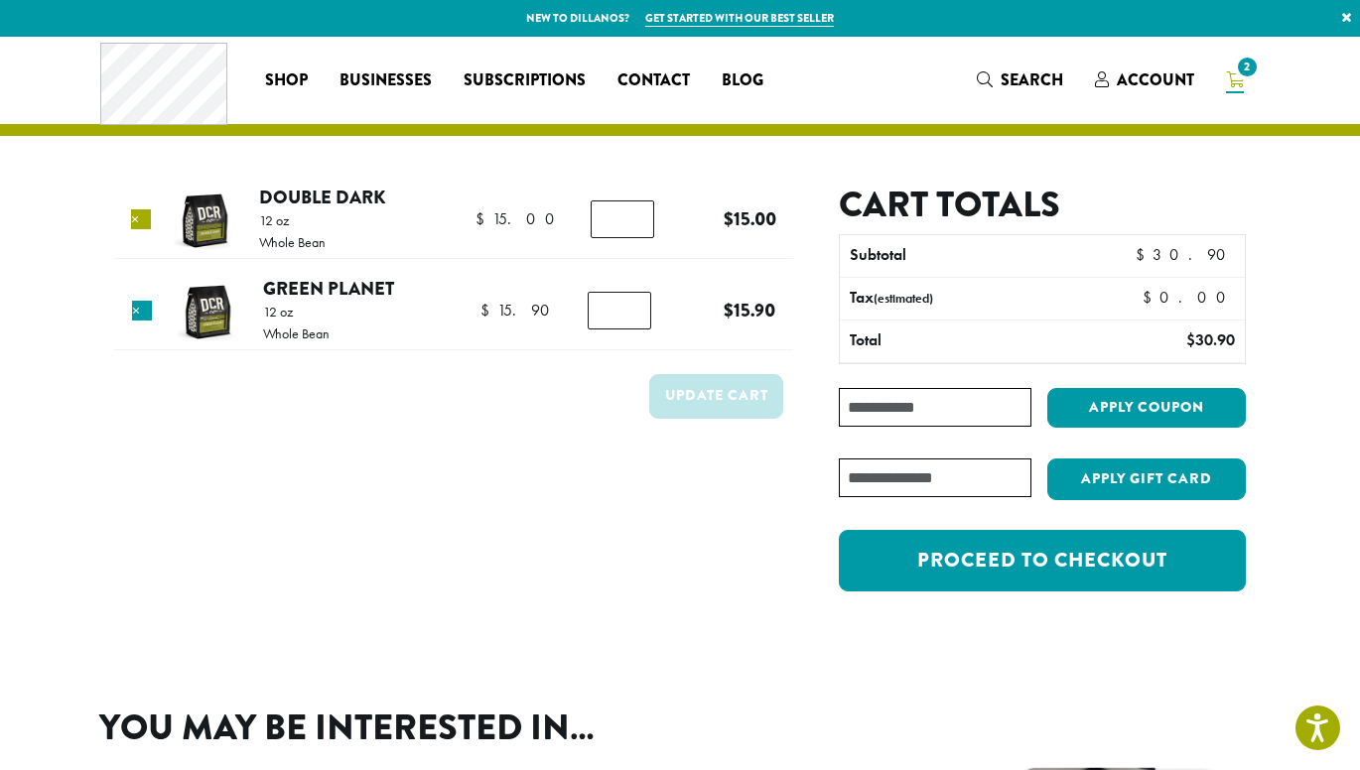
click at [140, 217] on link "×" at bounding box center [141, 219] width 20 height 20
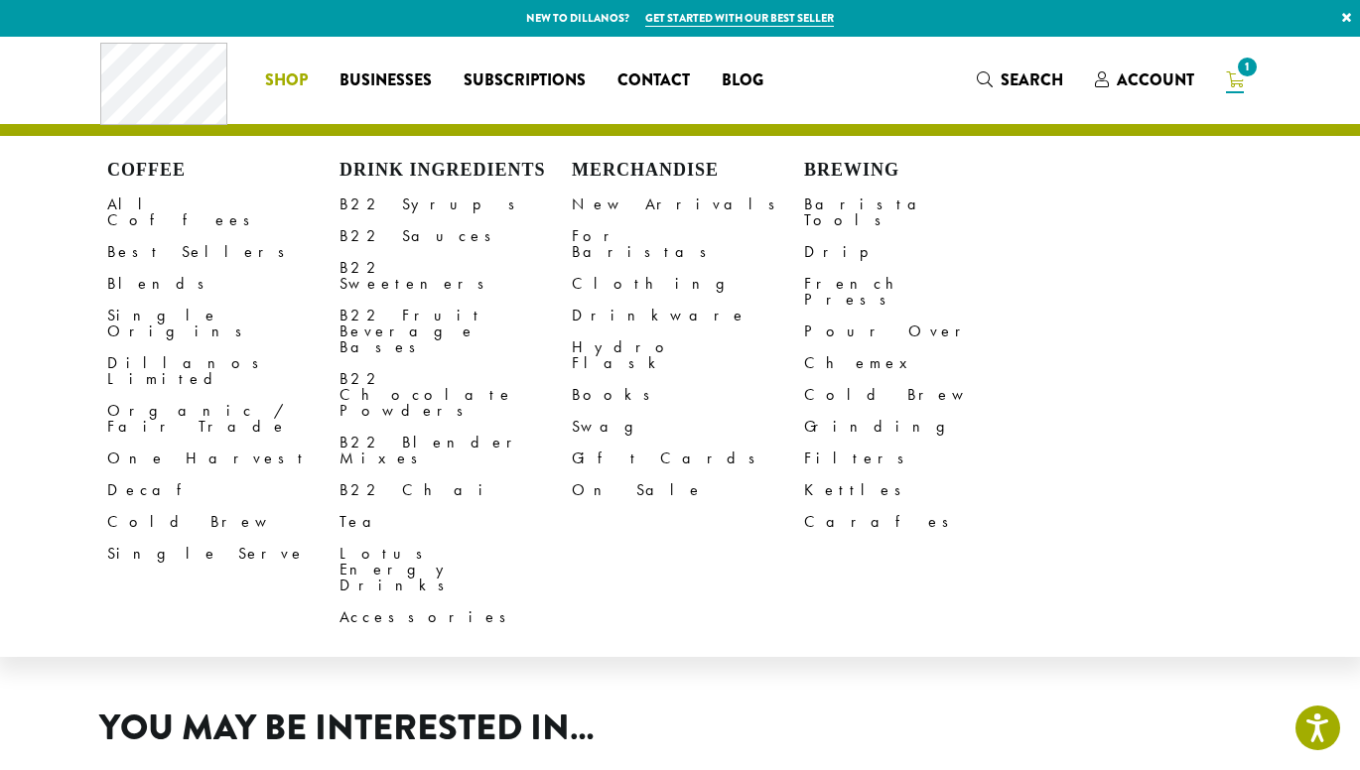
click at [286, 73] on span "Shop" at bounding box center [286, 80] width 43 height 25
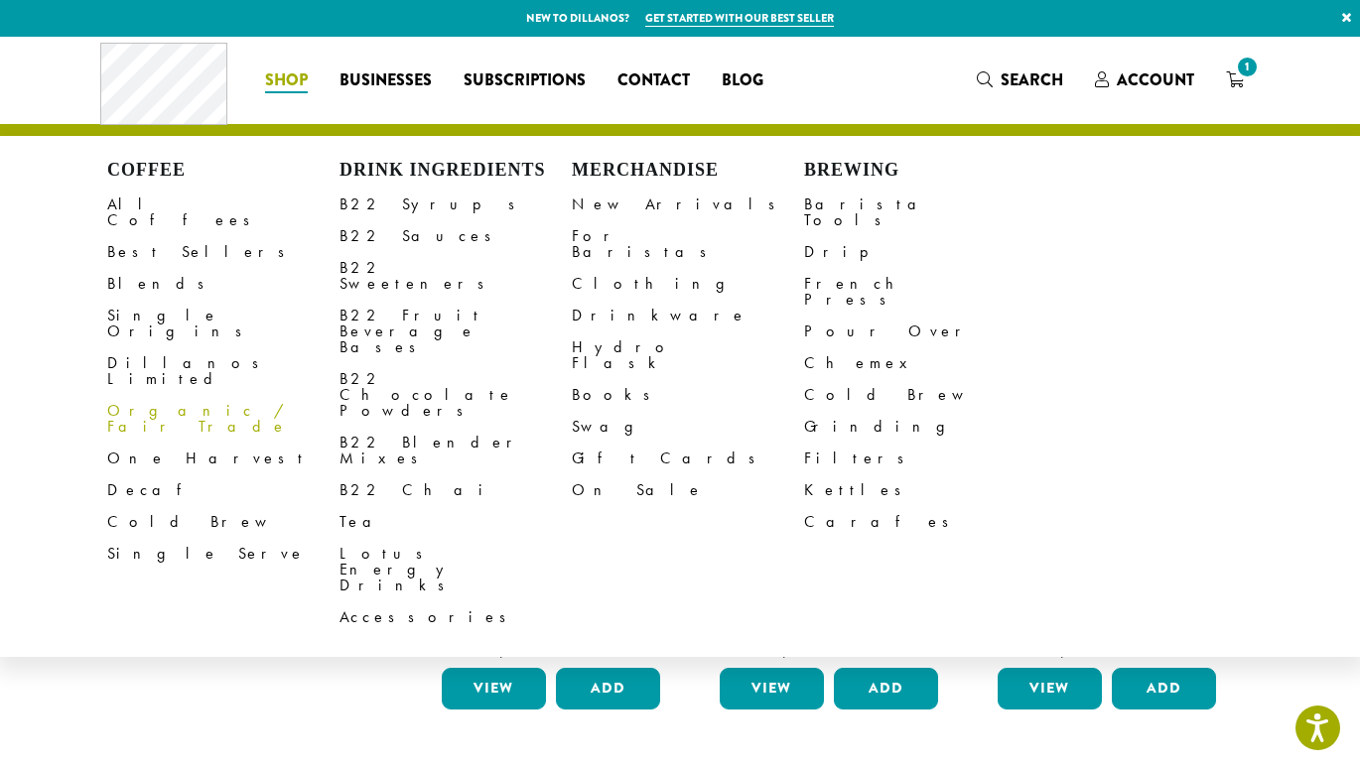
click at [159, 395] on link "Organic / Fair Trade" at bounding box center [223, 419] width 232 height 48
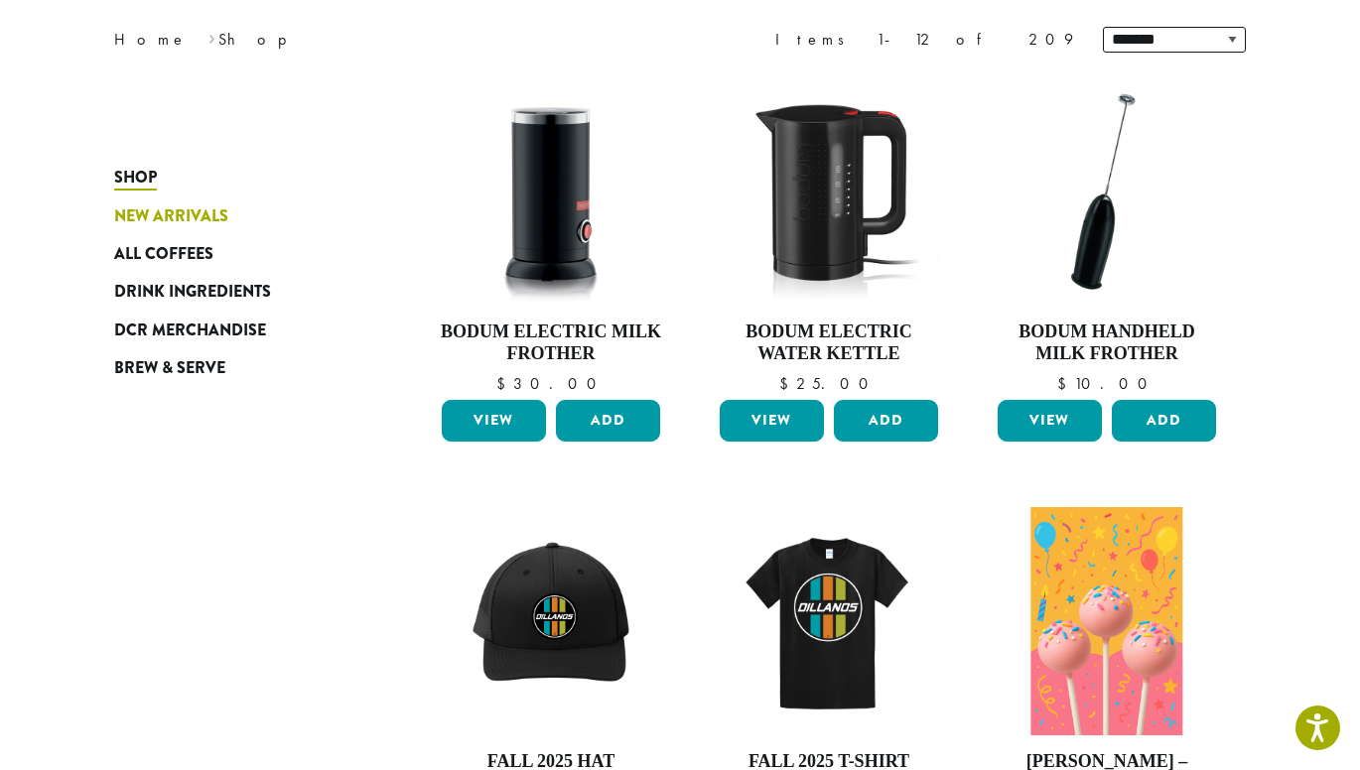
scroll to position [363, 0]
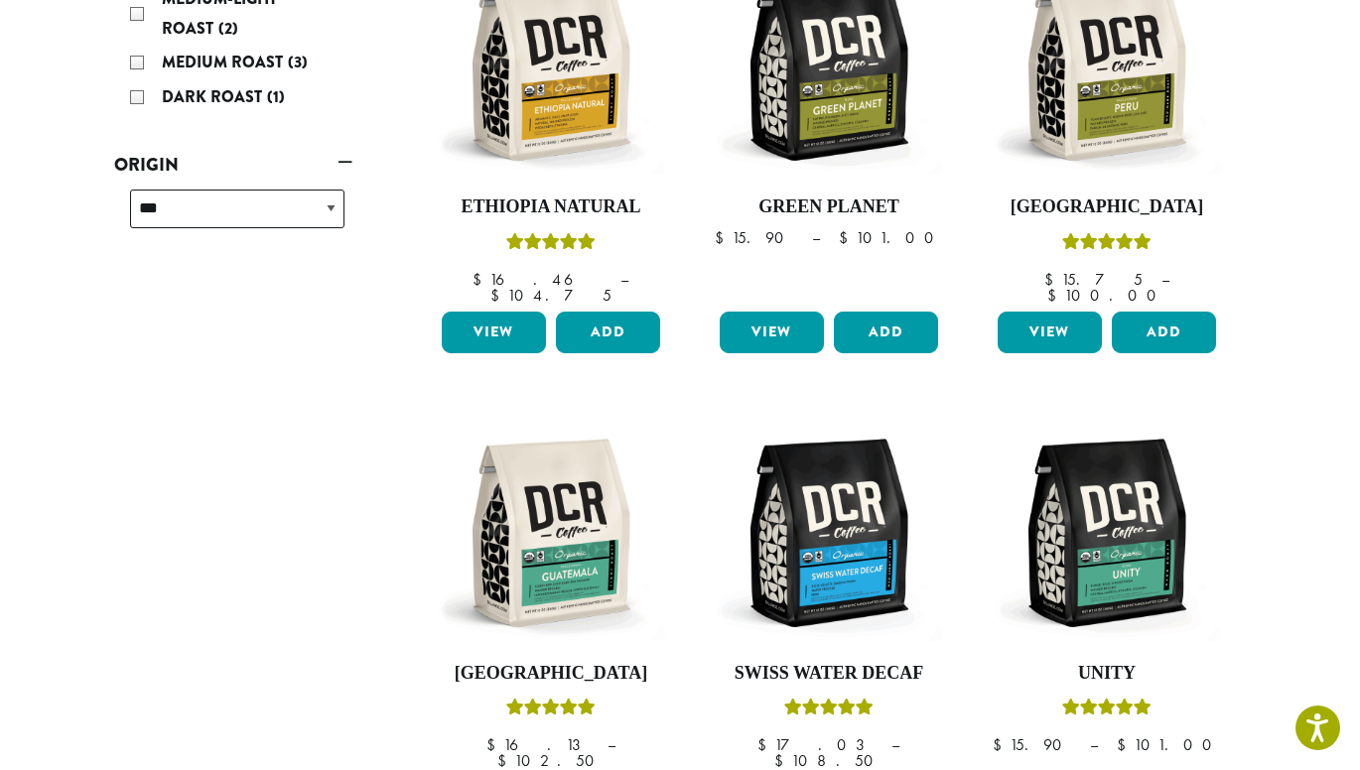
scroll to position [394, 0]
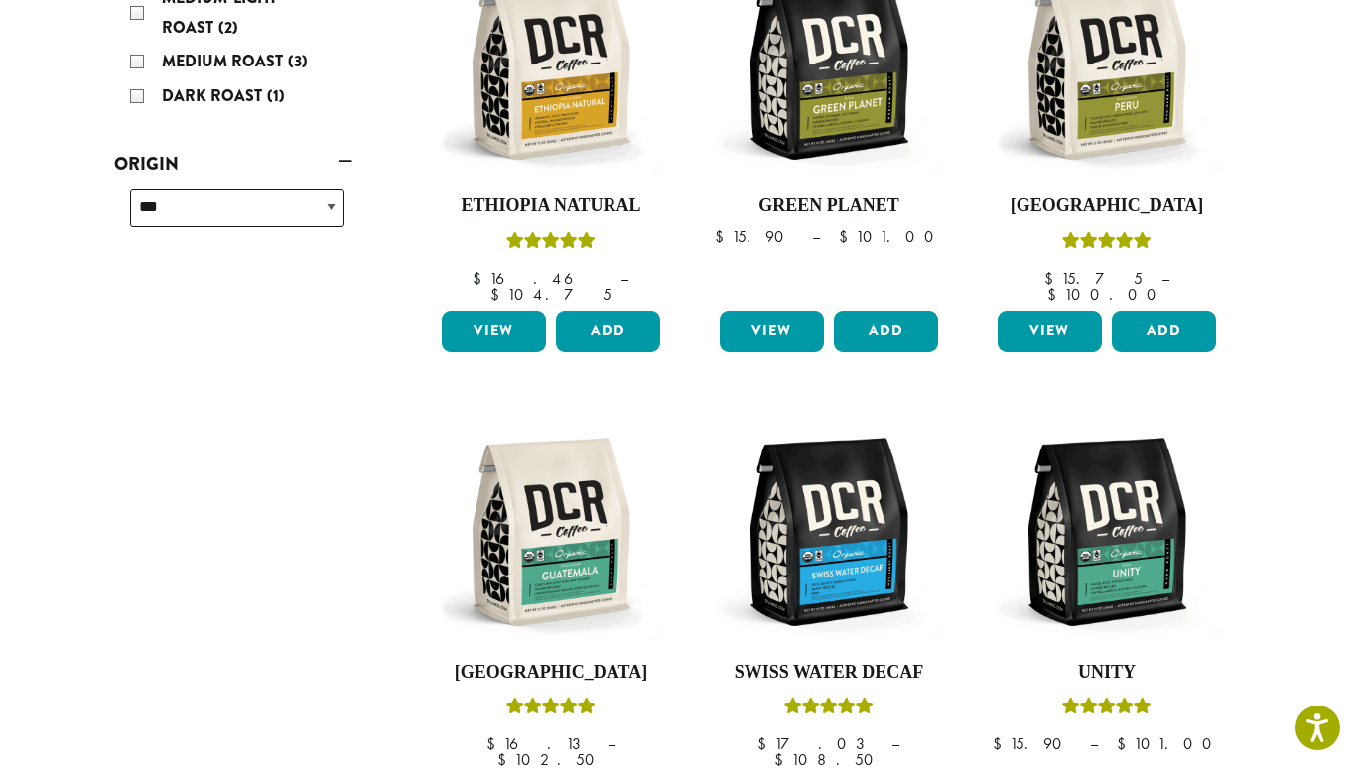
click at [307, 391] on div "**********" at bounding box center [233, 446] width 268 height 1011
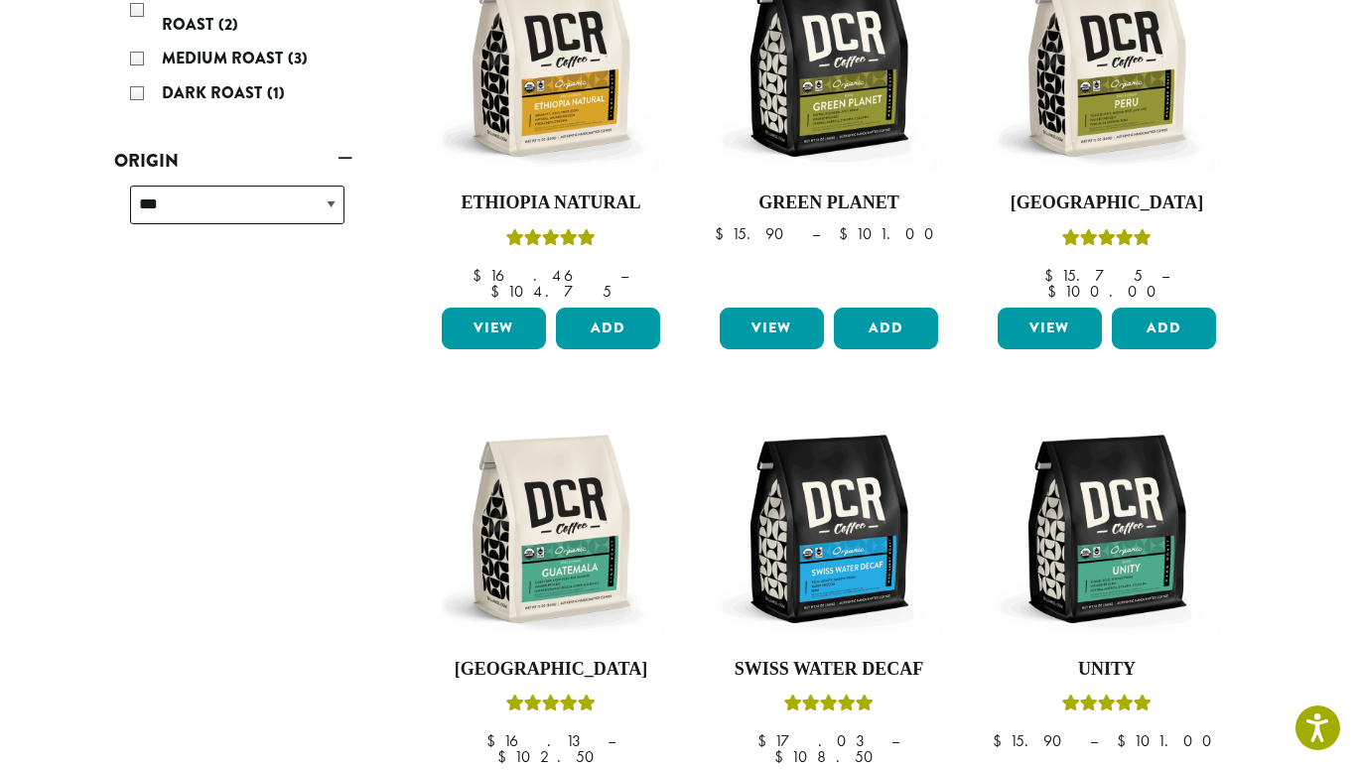
scroll to position [543, 0]
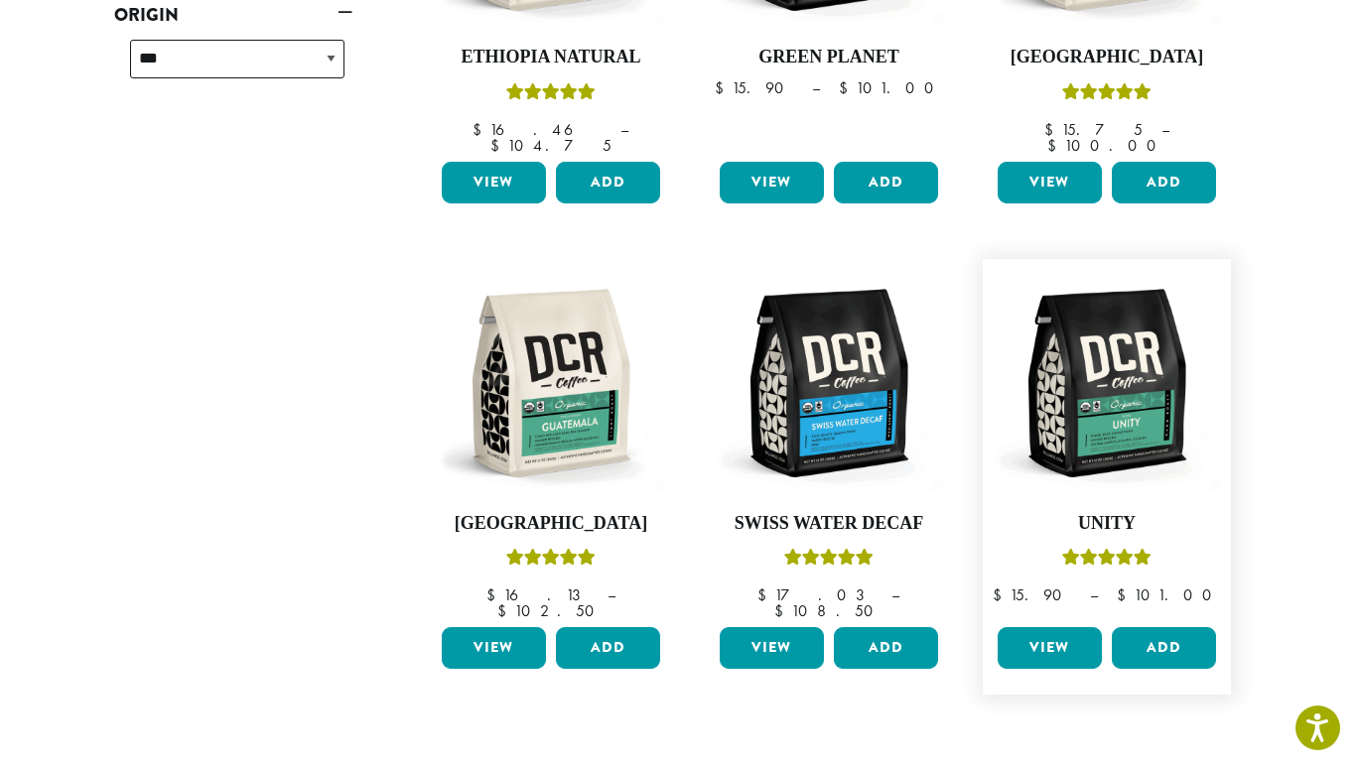
click at [1061, 627] on link "View" at bounding box center [1049, 648] width 104 height 42
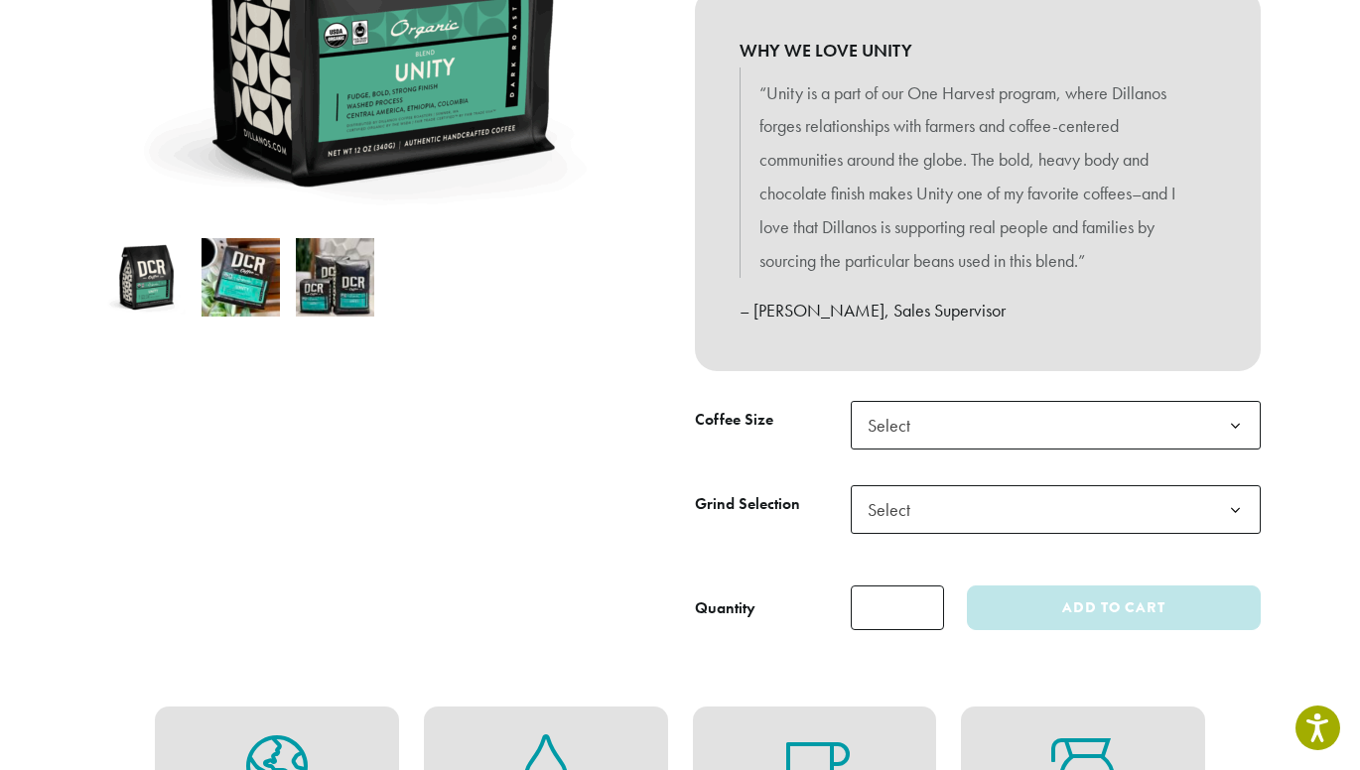
scroll to position [488, 0]
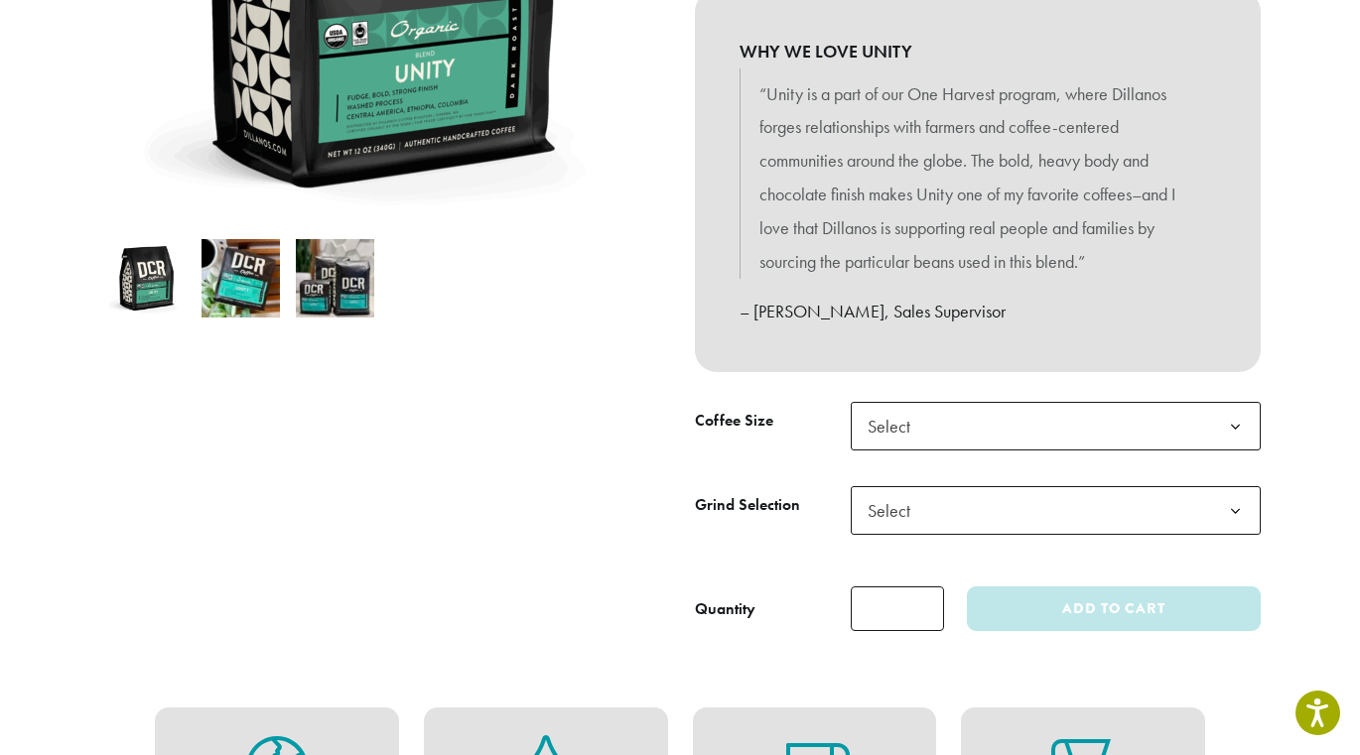
click at [928, 438] on span "Select" at bounding box center [894, 426] width 70 height 39
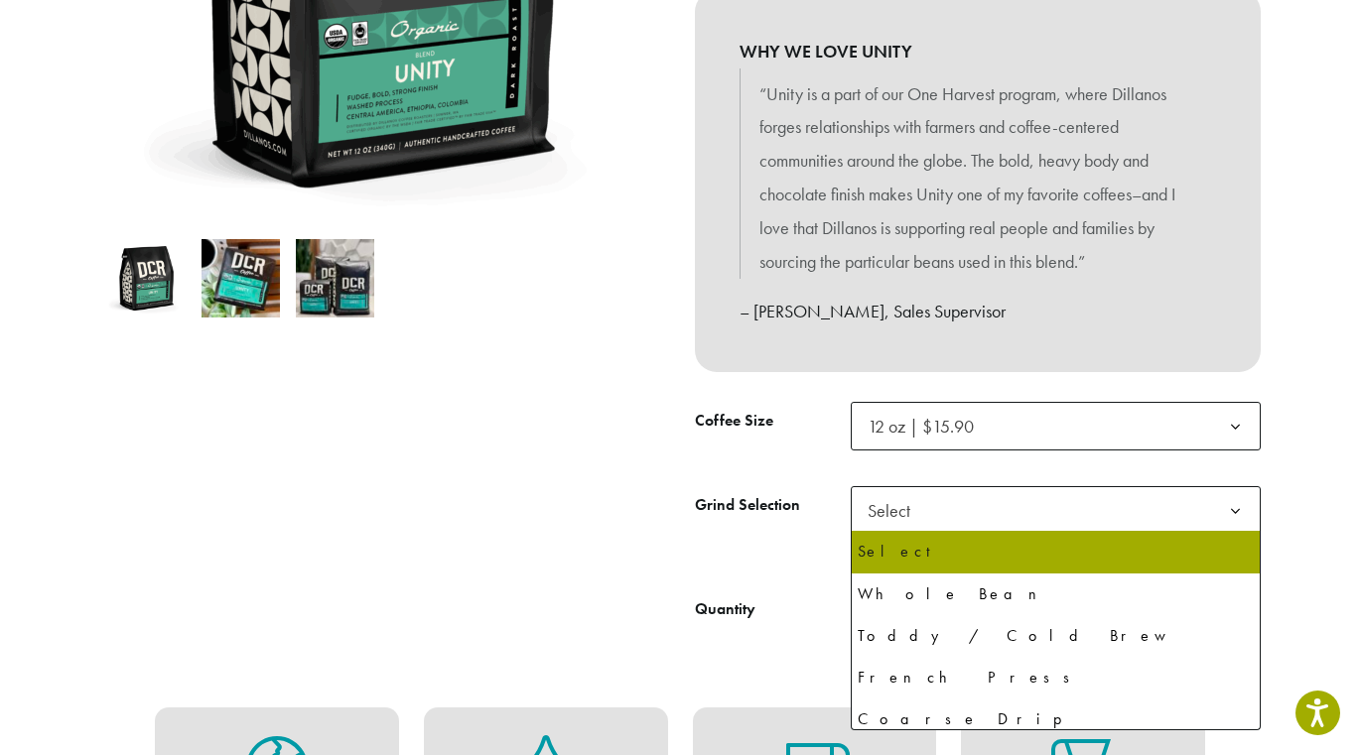
click at [920, 498] on span "Select" at bounding box center [894, 510] width 70 height 39
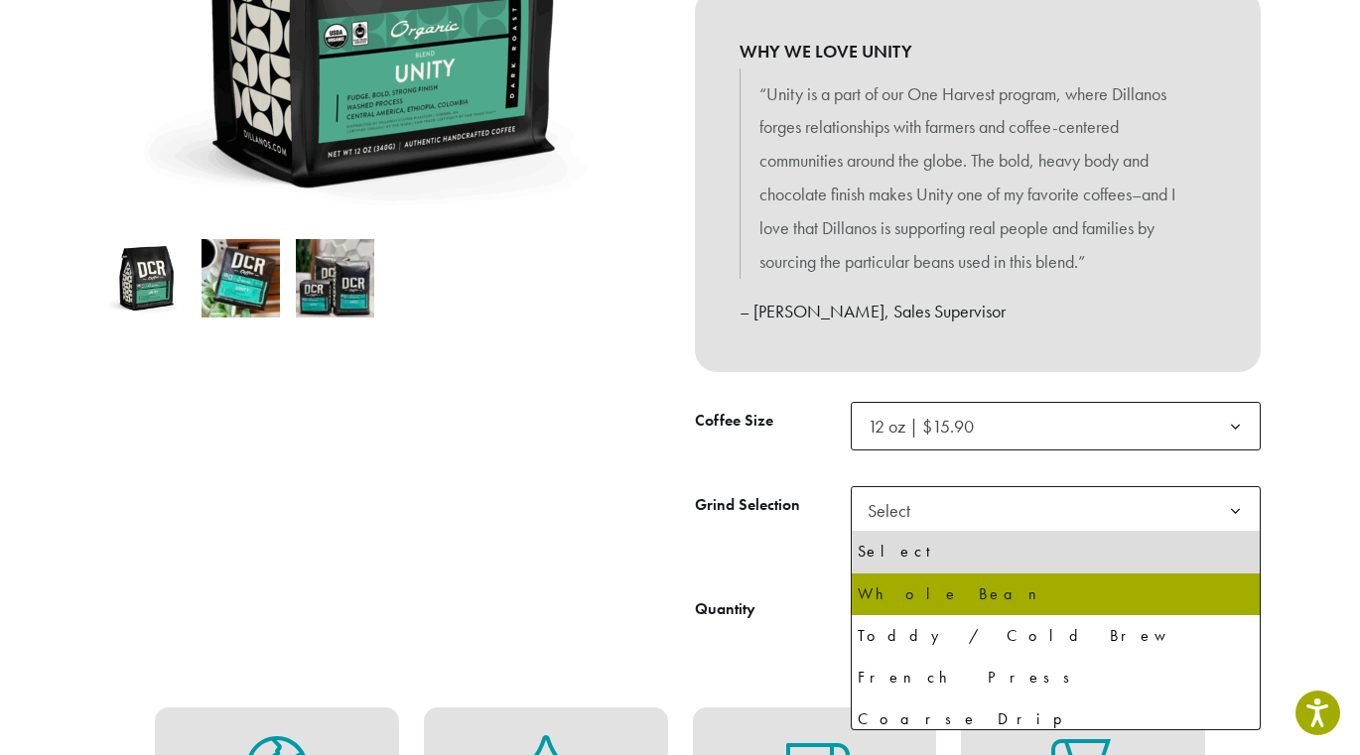
select select "*********"
select select "**********"
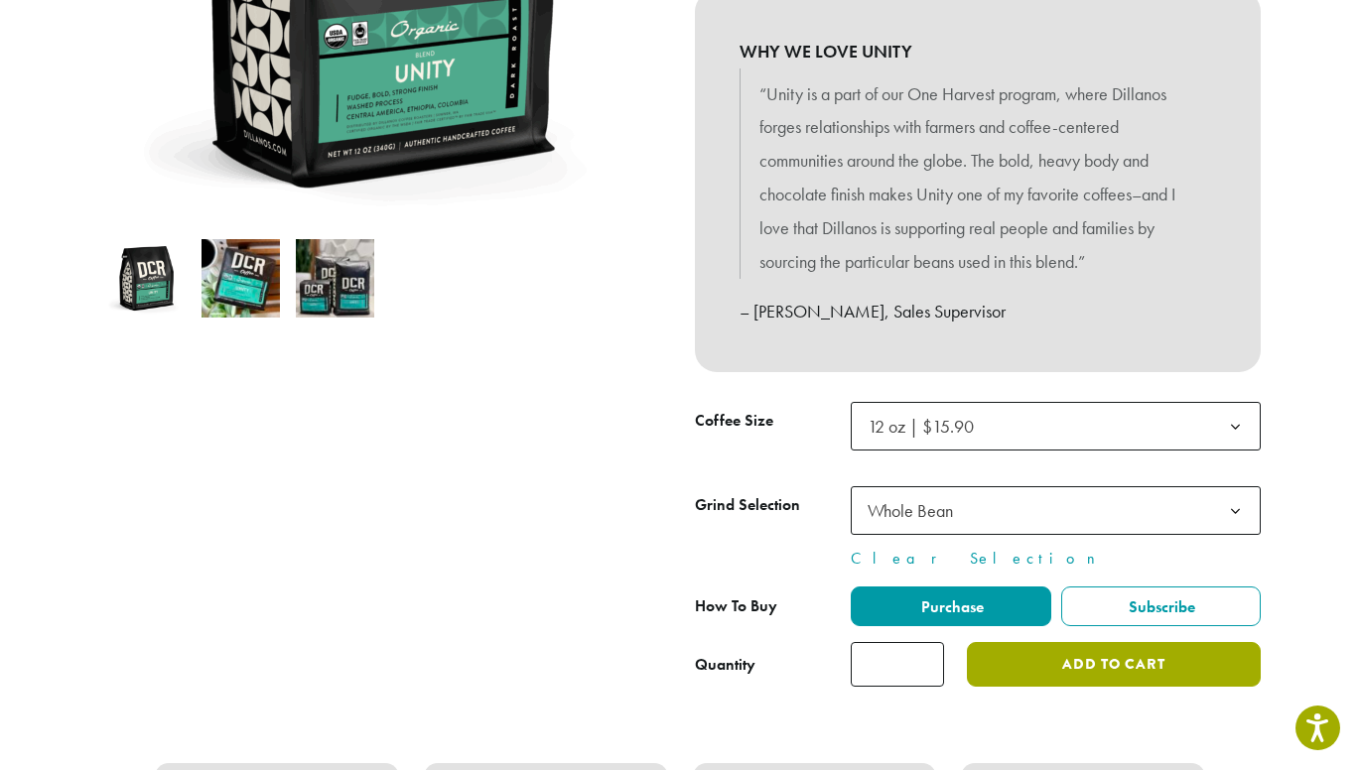
click at [1078, 678] on button "Add to cart" at bounding box center [1114, 664] width 294 height 45
click at [1087, 671] on button "Add to cart" at bounding box center [1114, 664] width 294 height 45
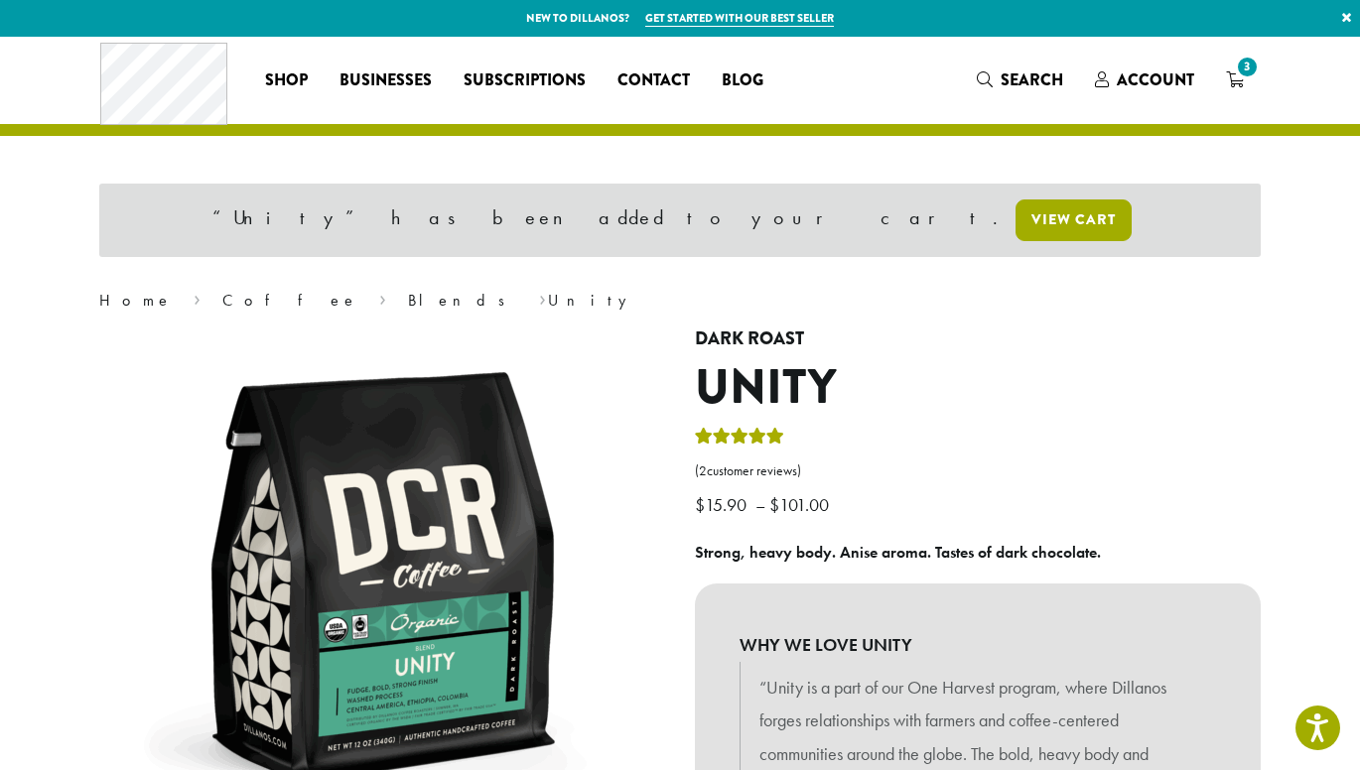
click at [1015, 217] on link "View cart" at bounding box center [1073, 220] width 116 height 42
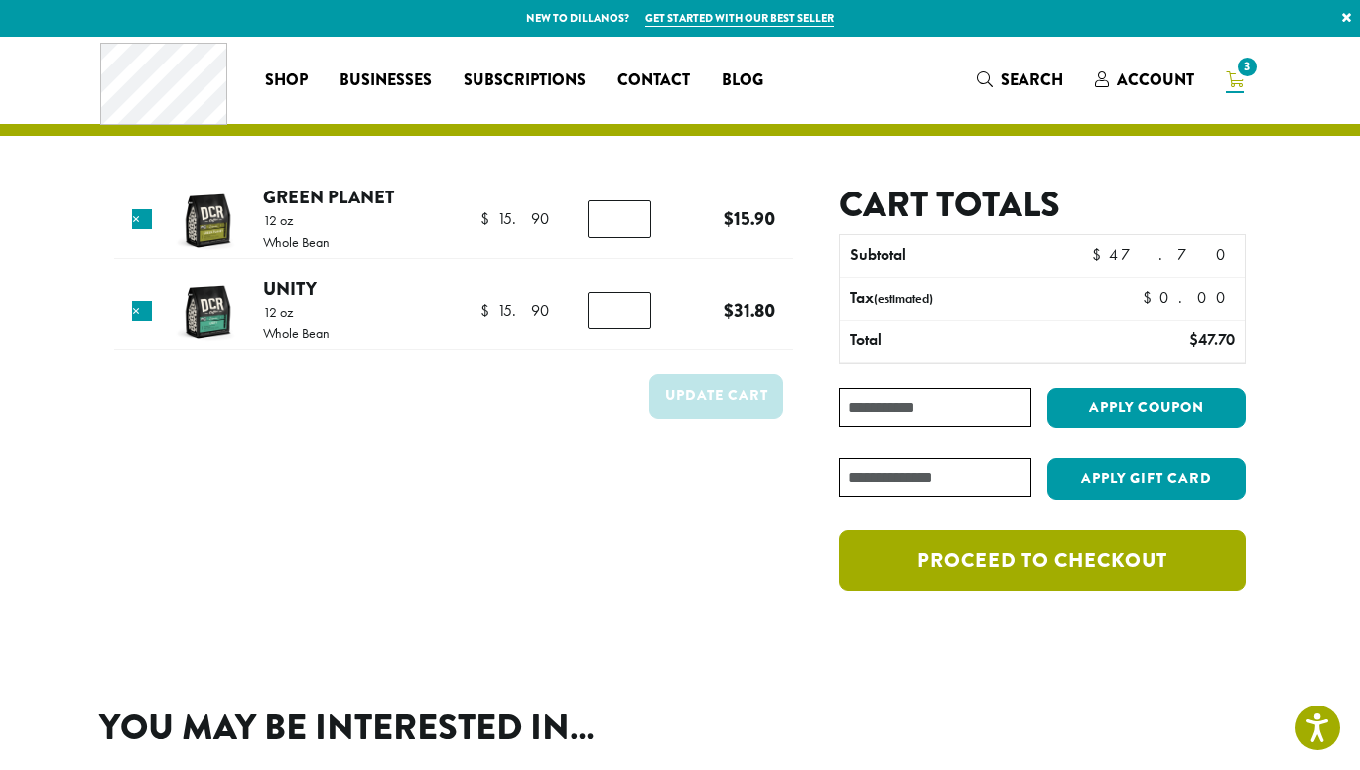
click at [1004, 548] on link "Proceed to checkout" at bounding box center [1042, 561] width 407 height 62
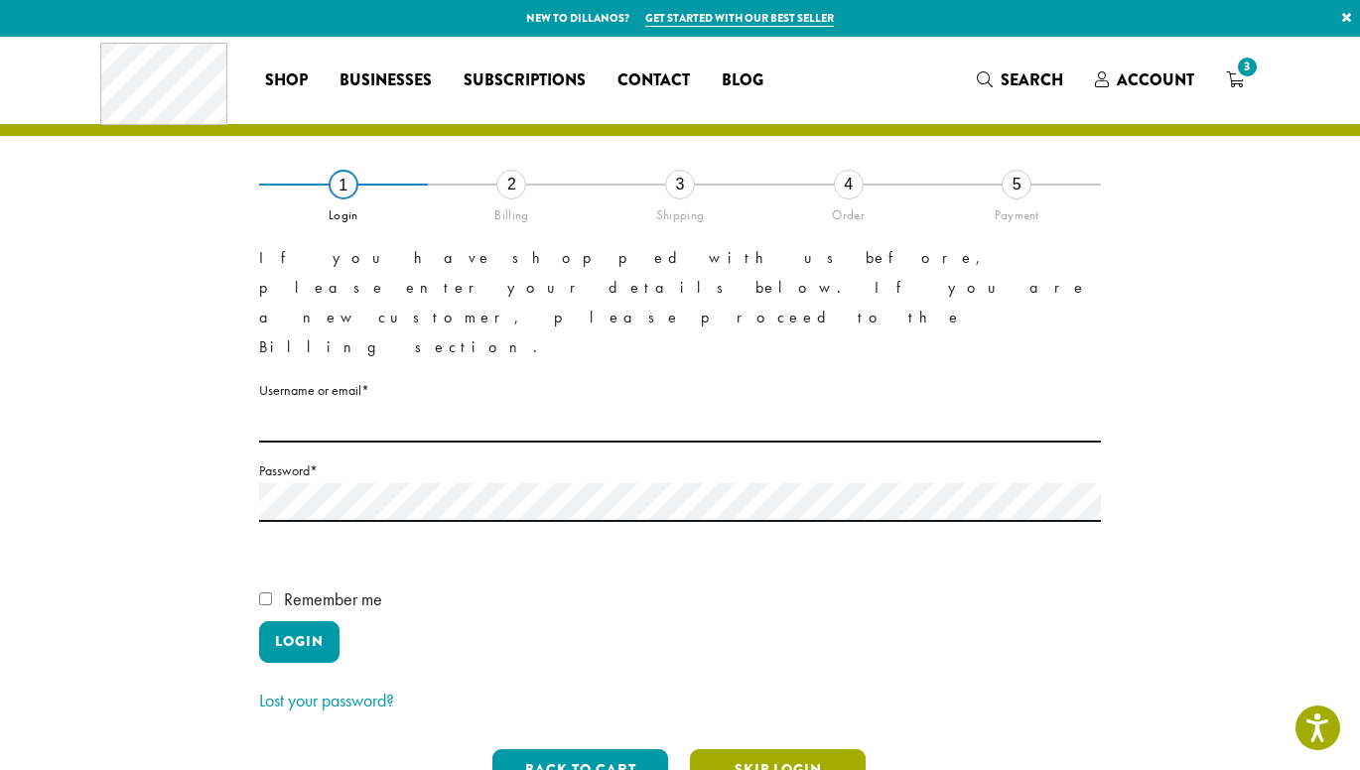
click at [780, 749] on button "Skip Login" at bounding box center [778, 770] width 176 height 42
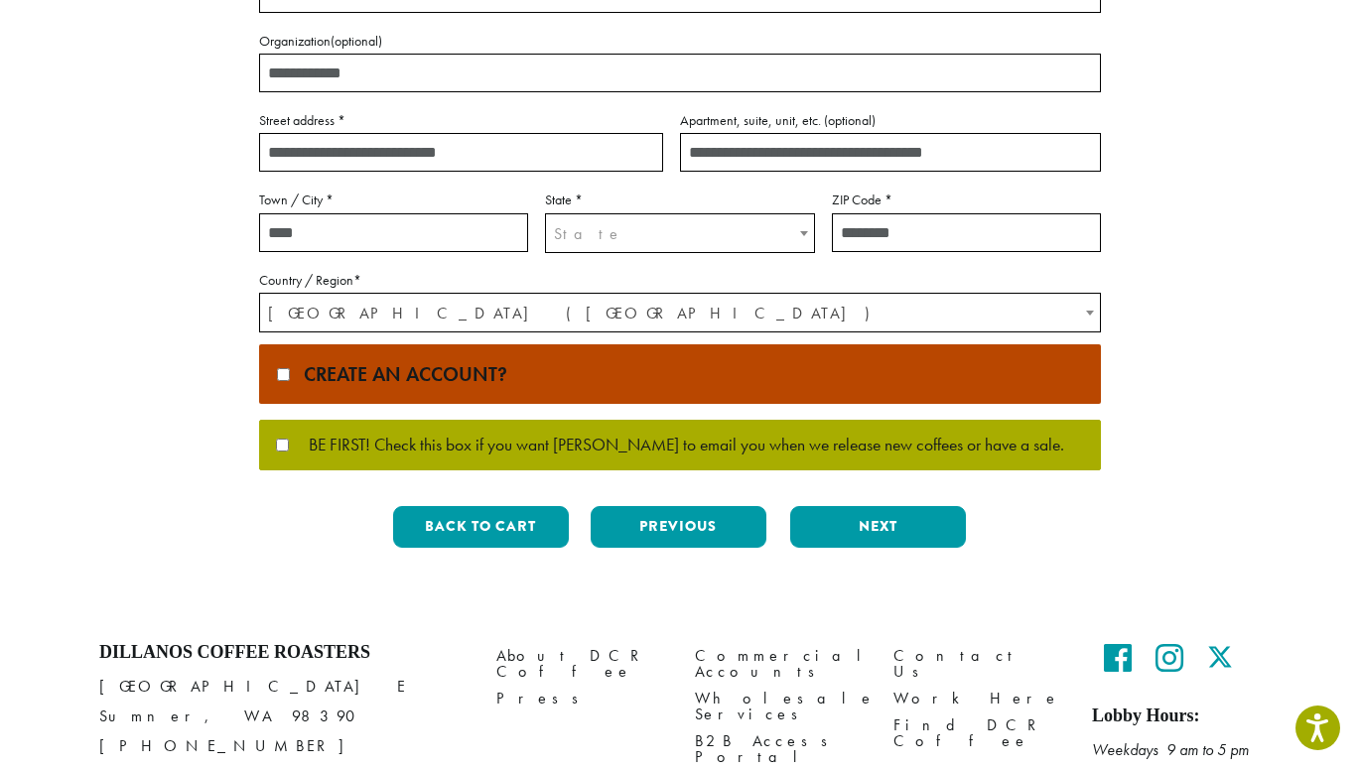
scroll to position [508, 0]
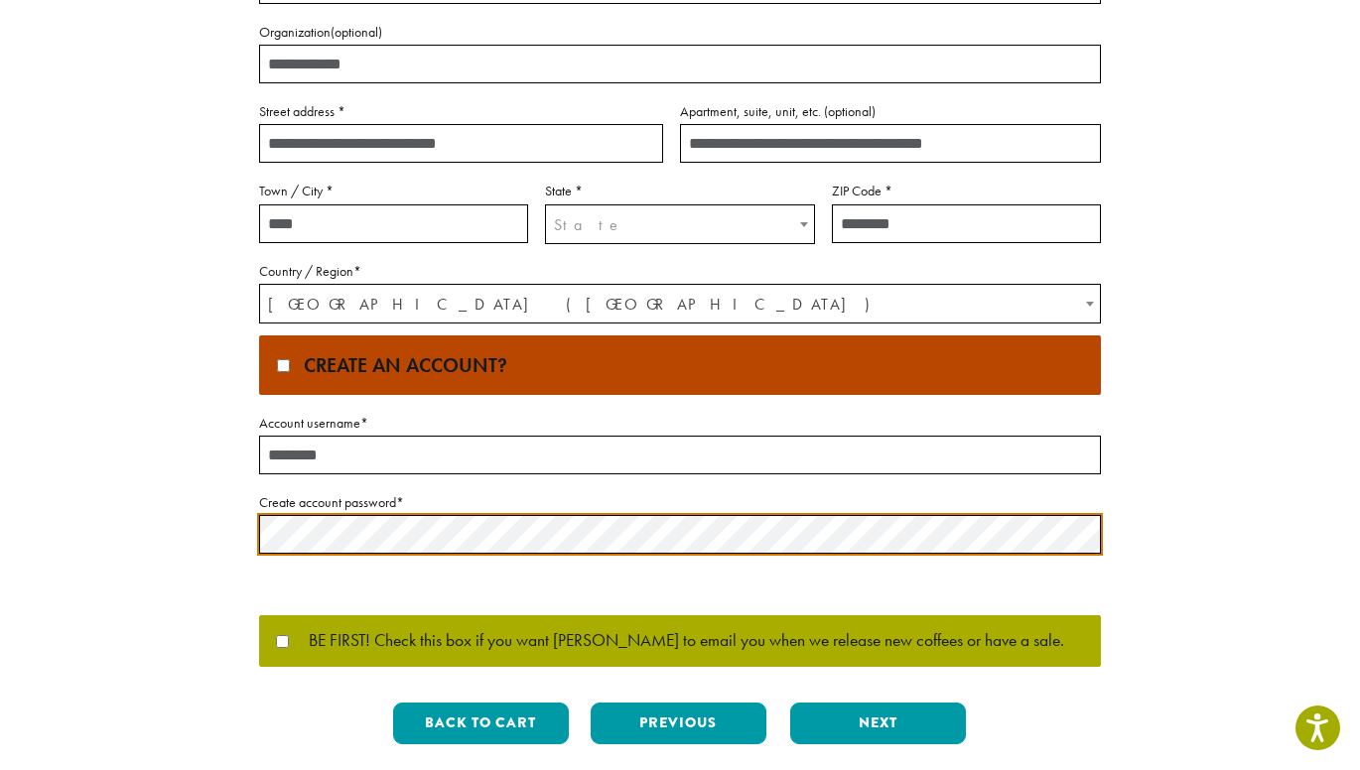
click at [324, 458] on input "Account username *" at bounding box center [680, 455] width 842 height 39
type input "*******"
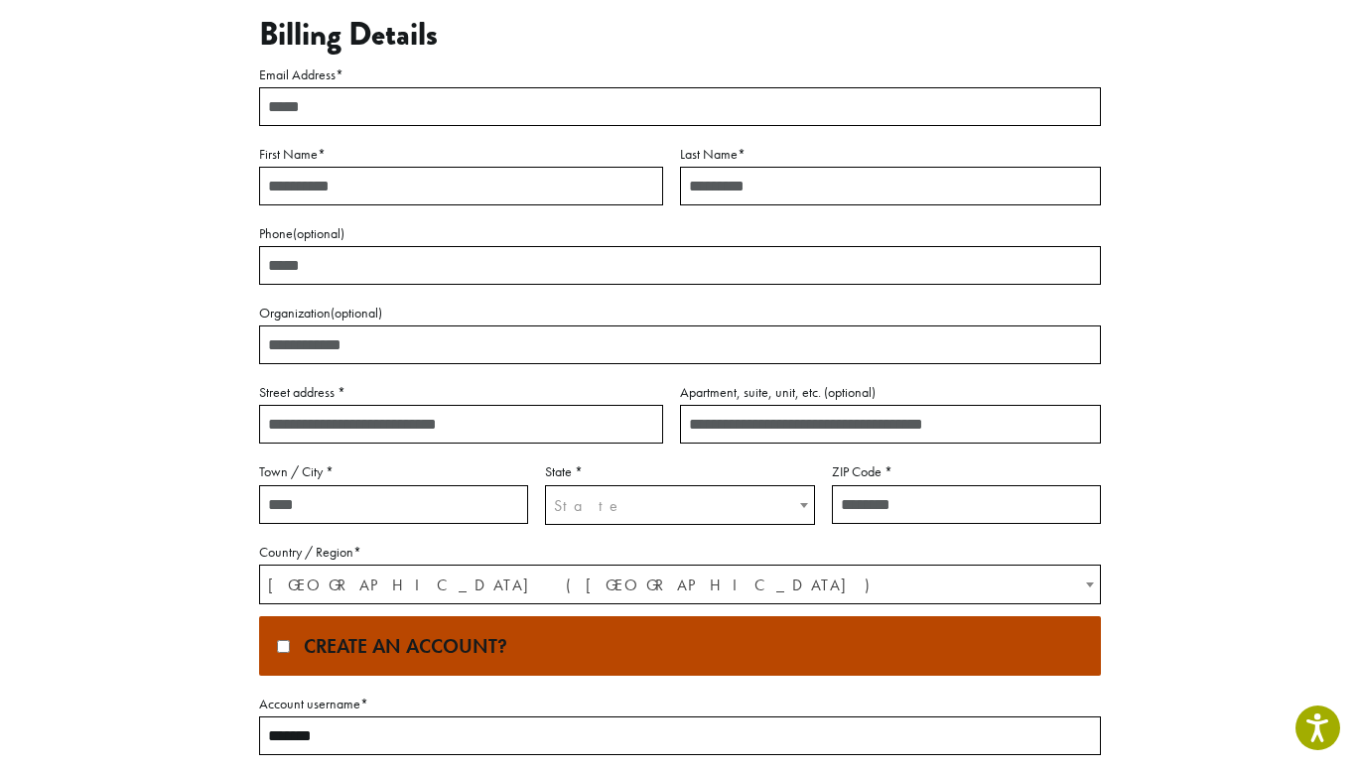
scroll to position [209, 0]
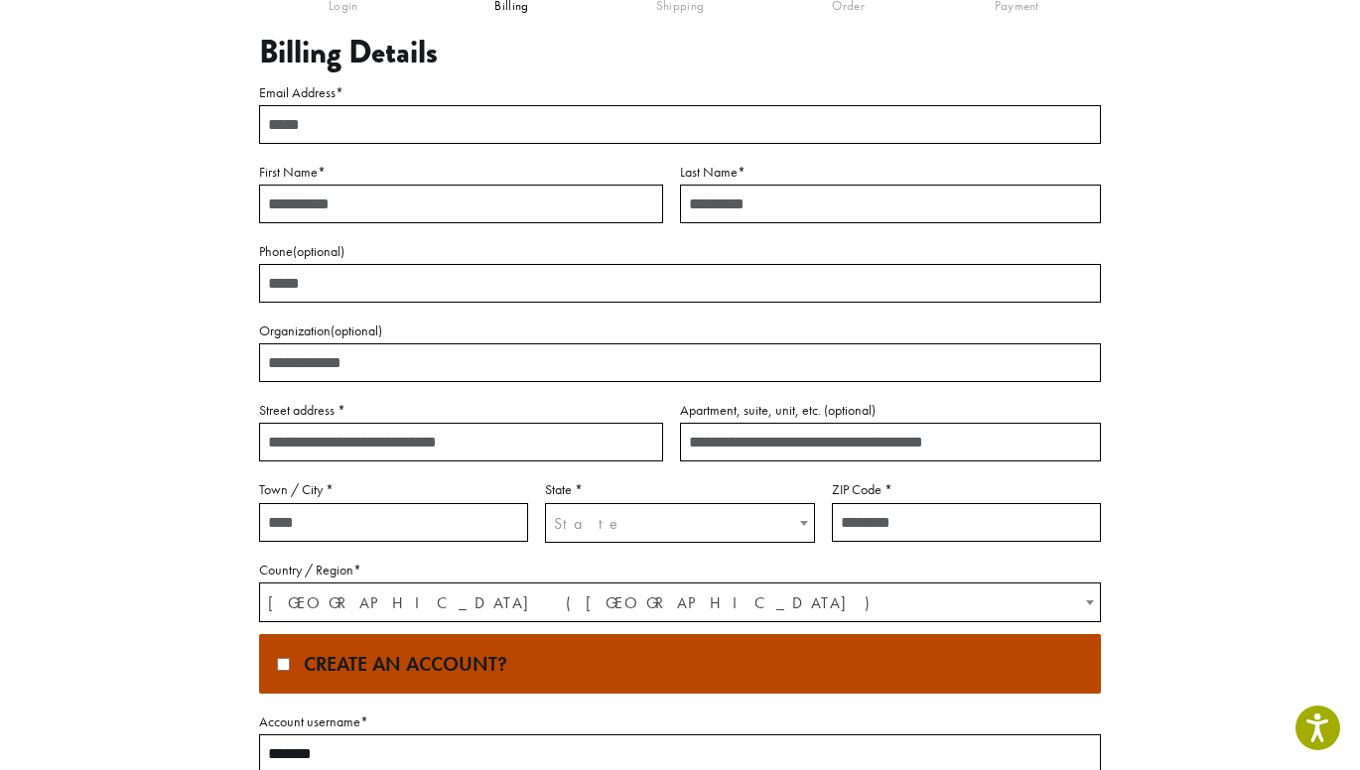
click at [357, 124] on input "Email Address *" at bounding box center [680, 124] width 842 height 39
type input "**********"
type input "*****"
type input "*******"
type input "**********"
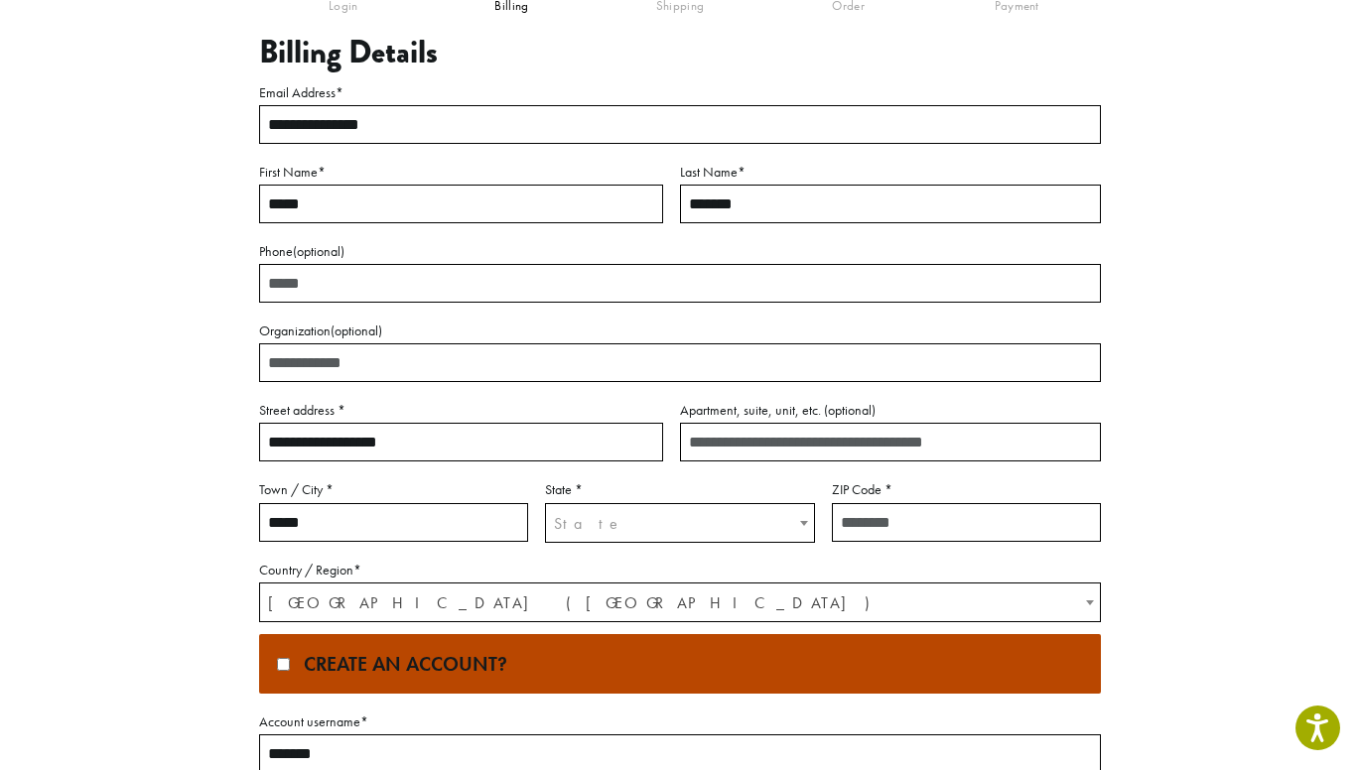
type input "*****"
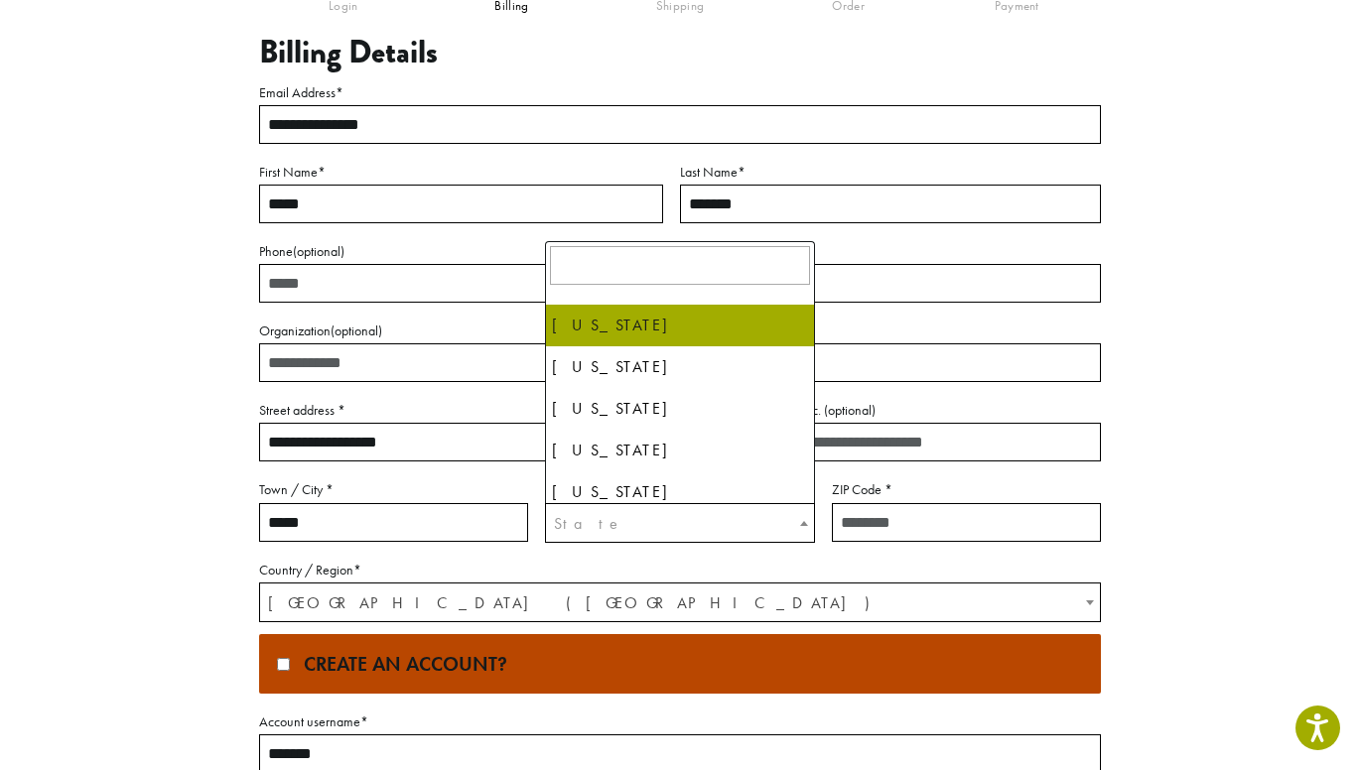
click at [557, 524] on span "State" at bounding box center [588, 523] width 69 height 21
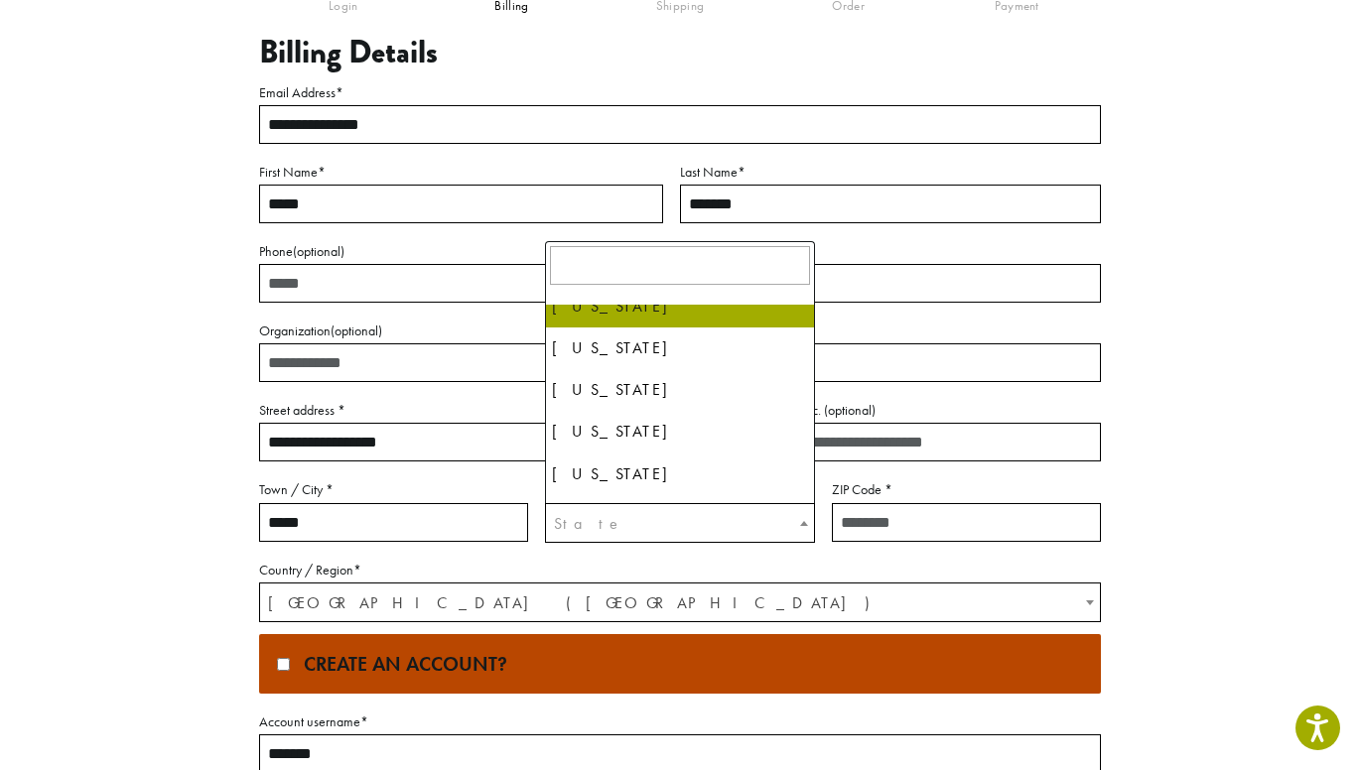
scroll to position [319, 0]
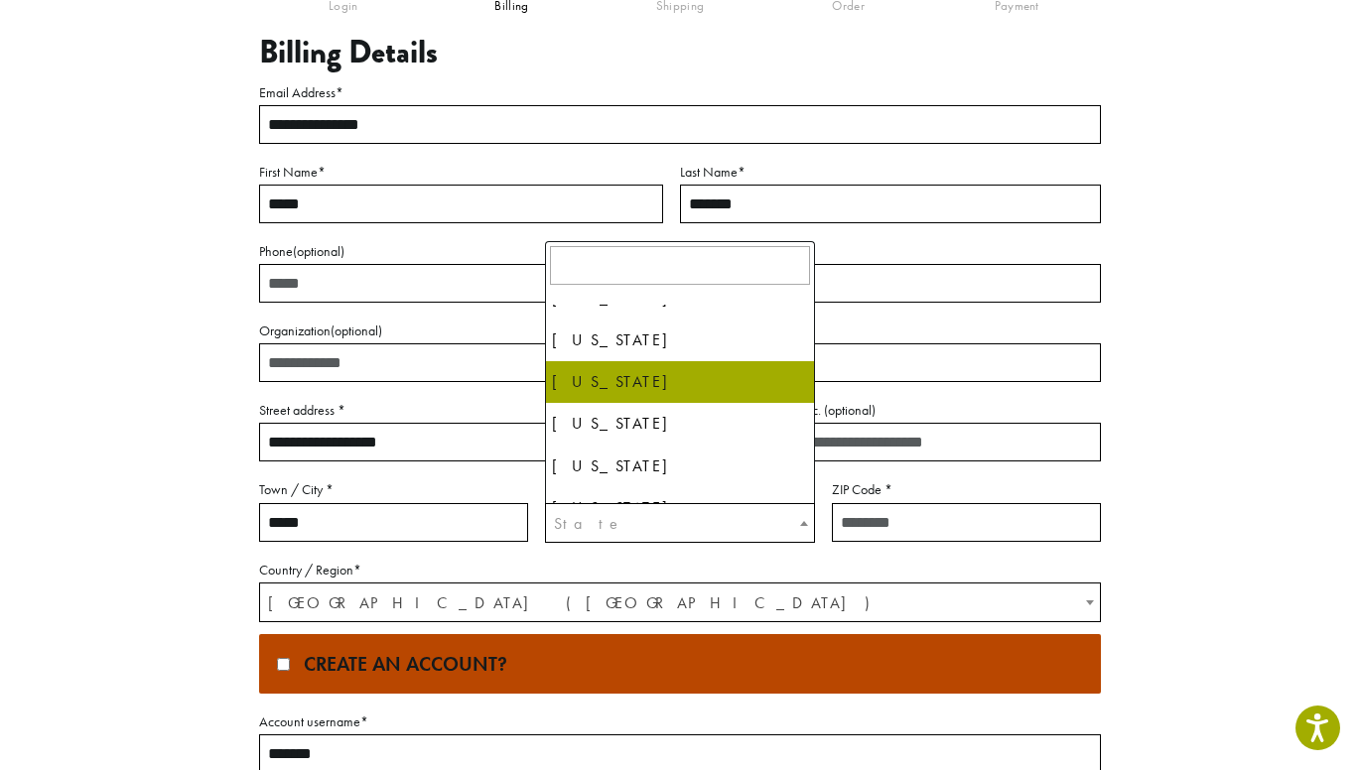
select select "**"
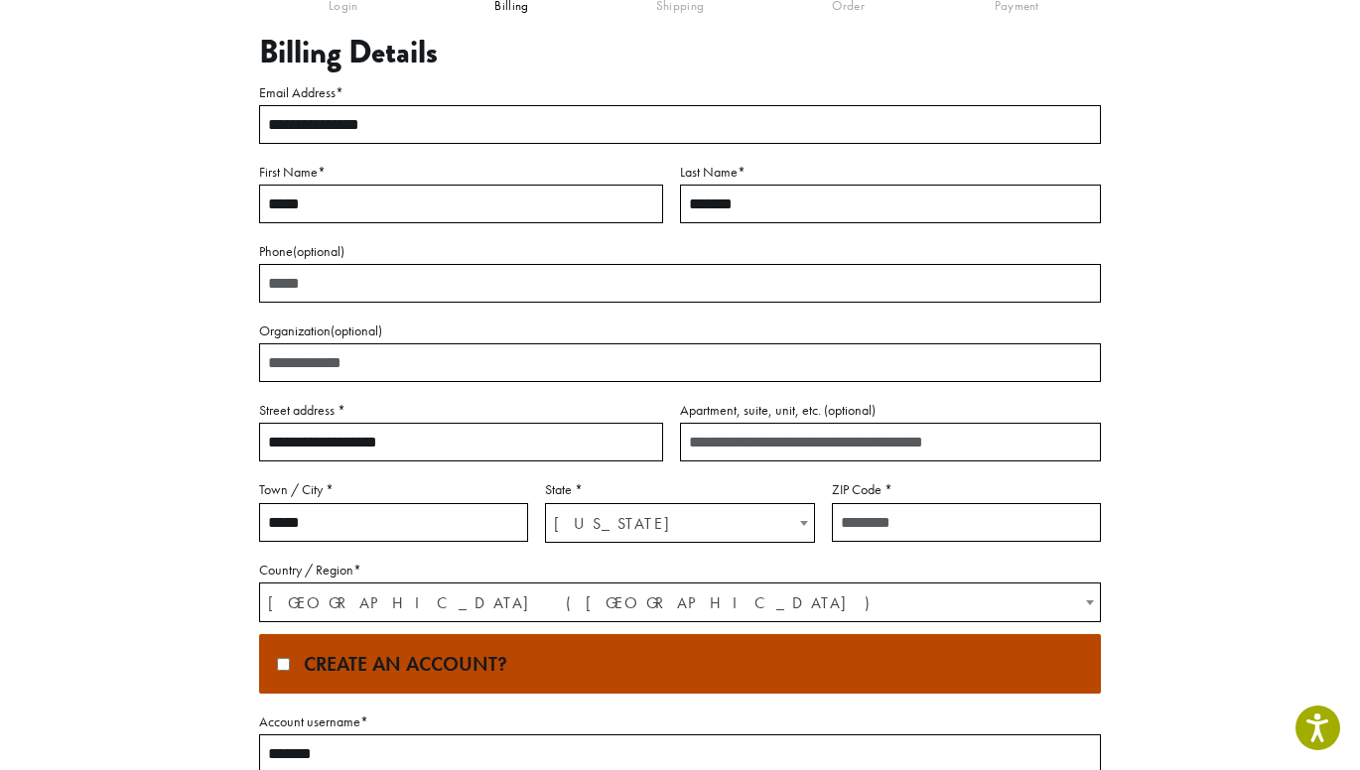
click at [887, 523] on input "ZIP Code *" at bounding box center [966, 522] width 269 height 39
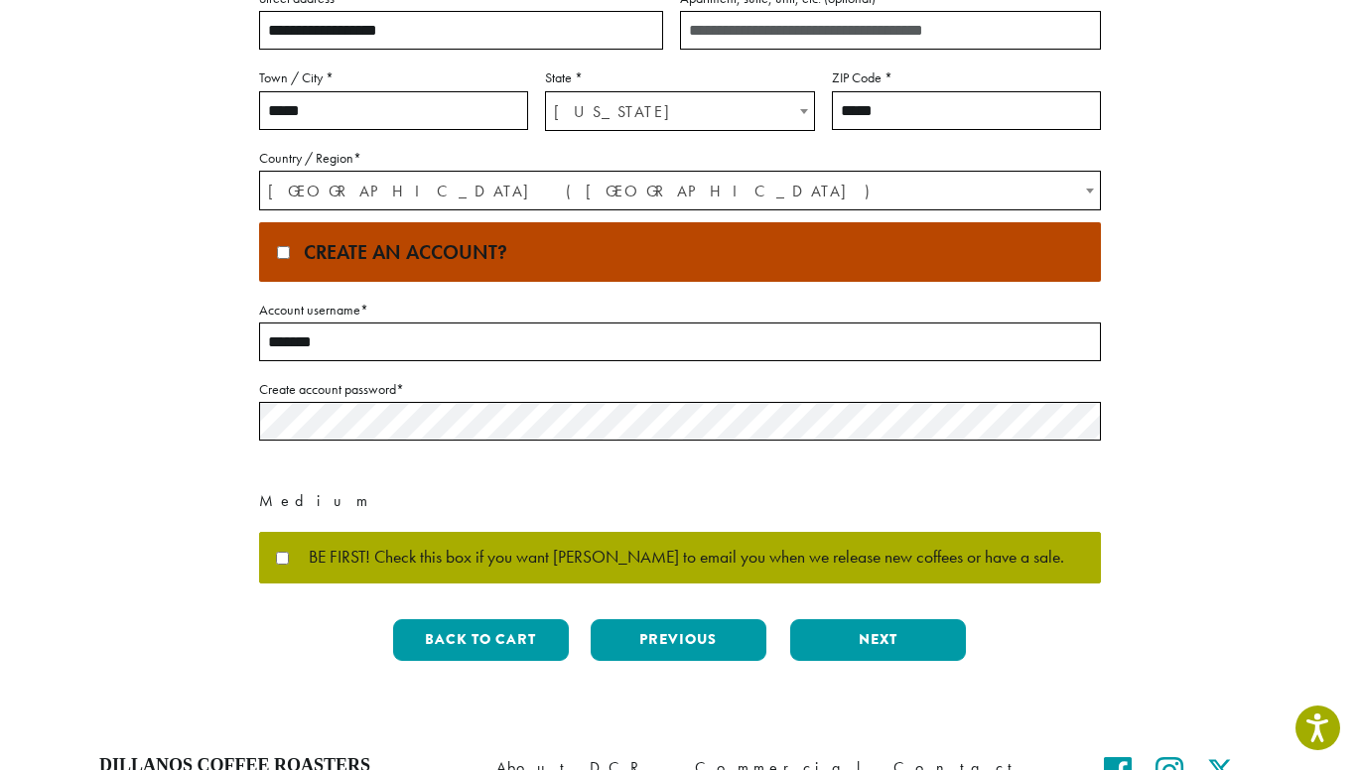
scroll to position [622, 0]
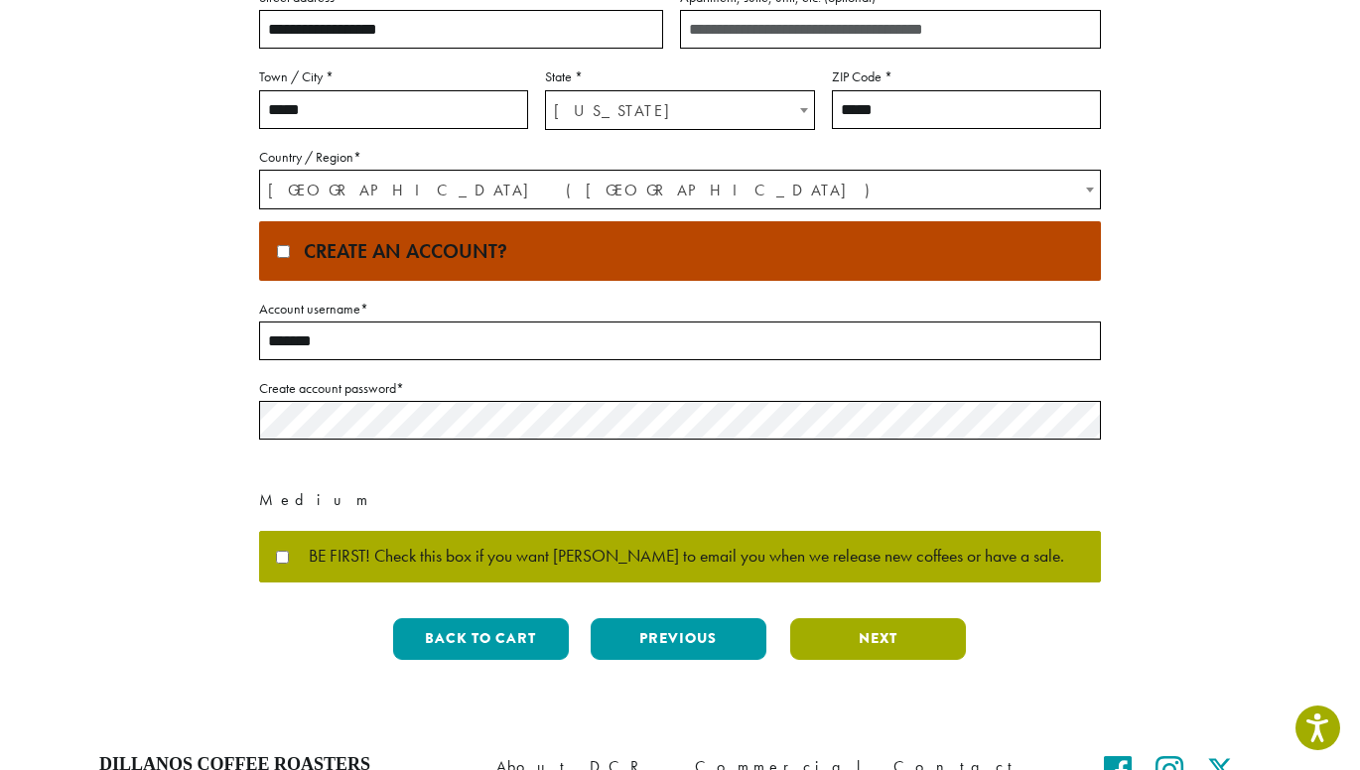
type input "*****"
click at [839, 646] on button "Next" at bounding box center [878, 639] width 176 height 42
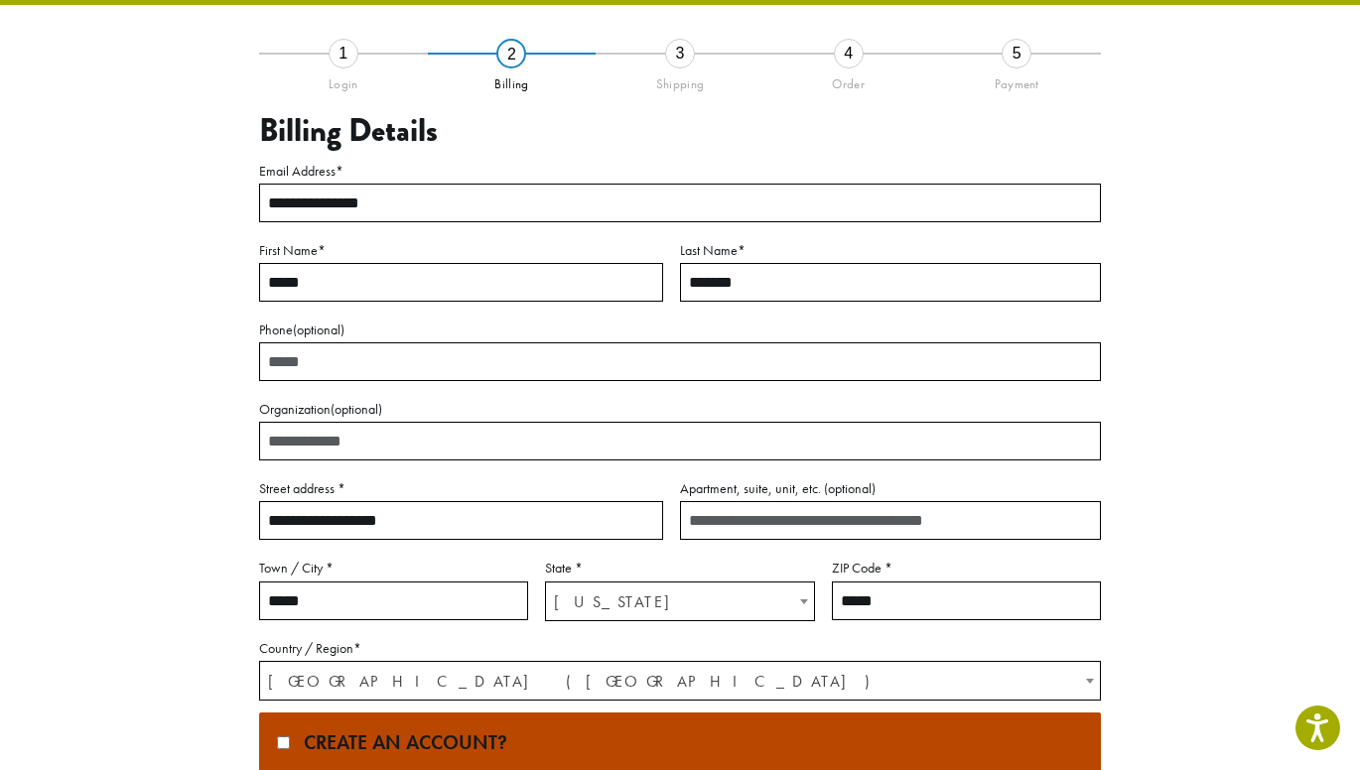
scroll to position [67, 0]
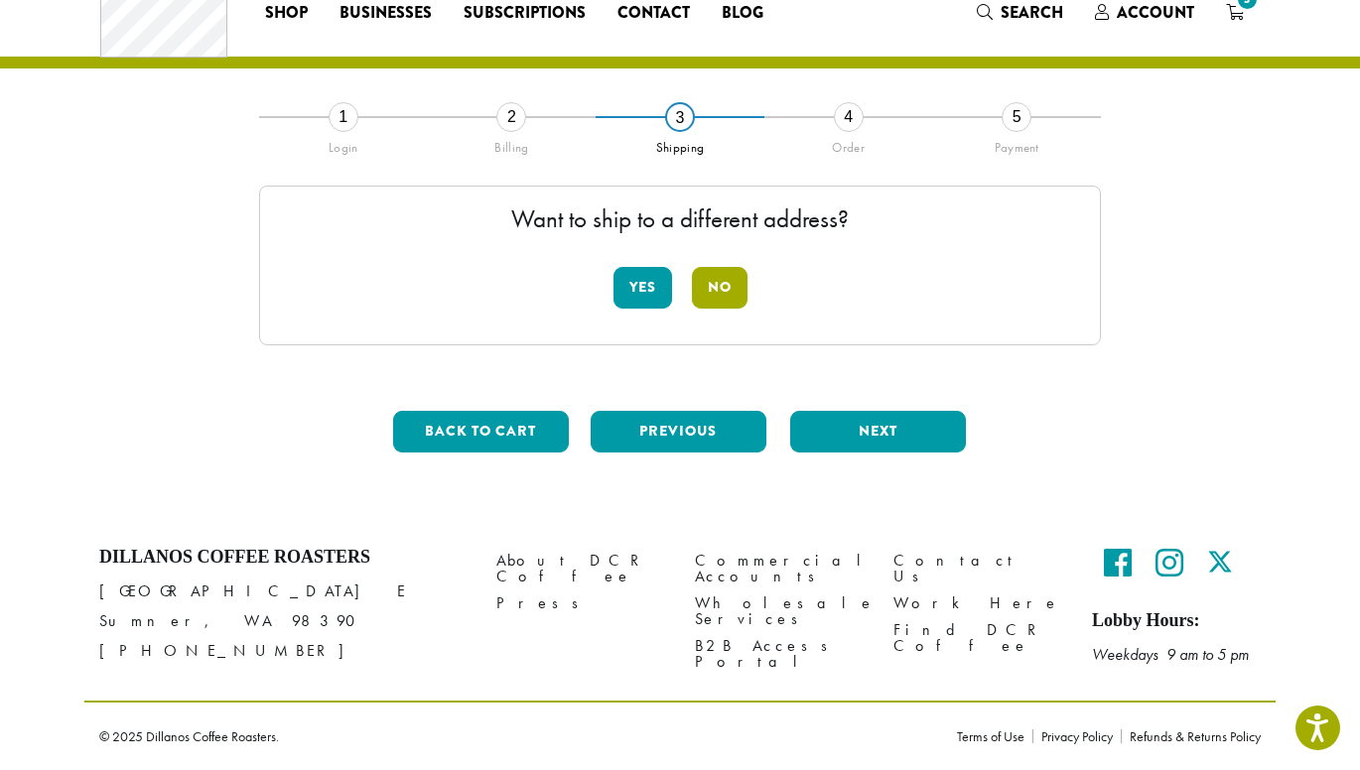
click at [724, 292] on button "No" at bounding box center [720, 288] width 56 height 42
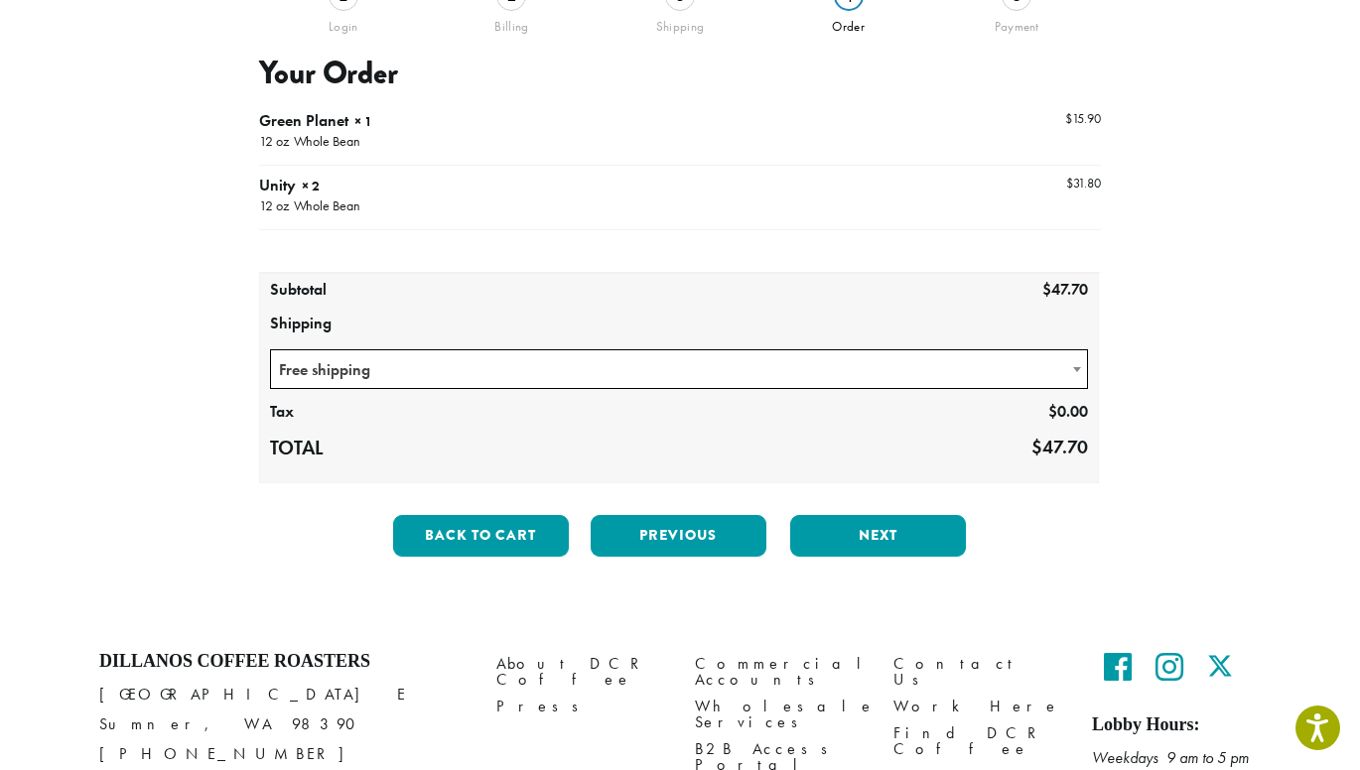
scroll to position [195, 0]
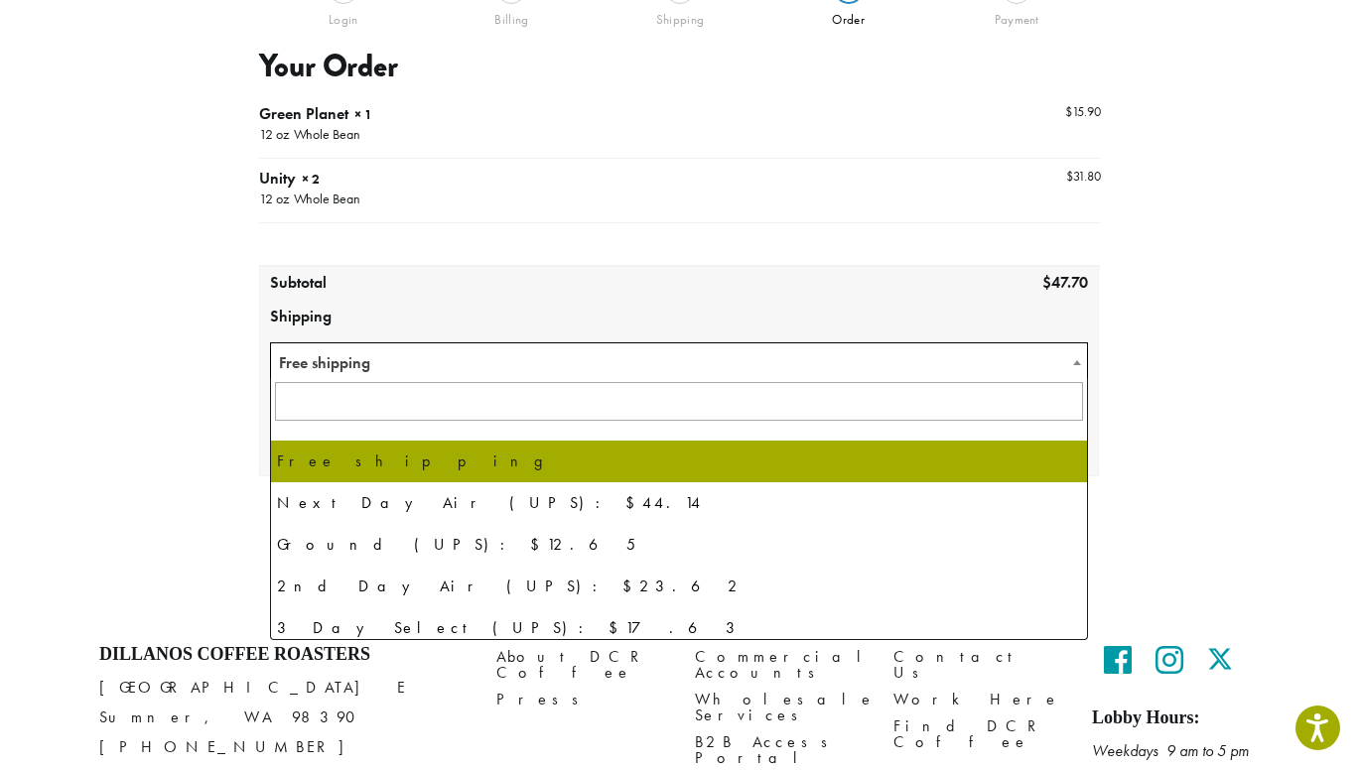
click at [1072, 358] on span at bounding box center [1077, 362] width 20 height 39
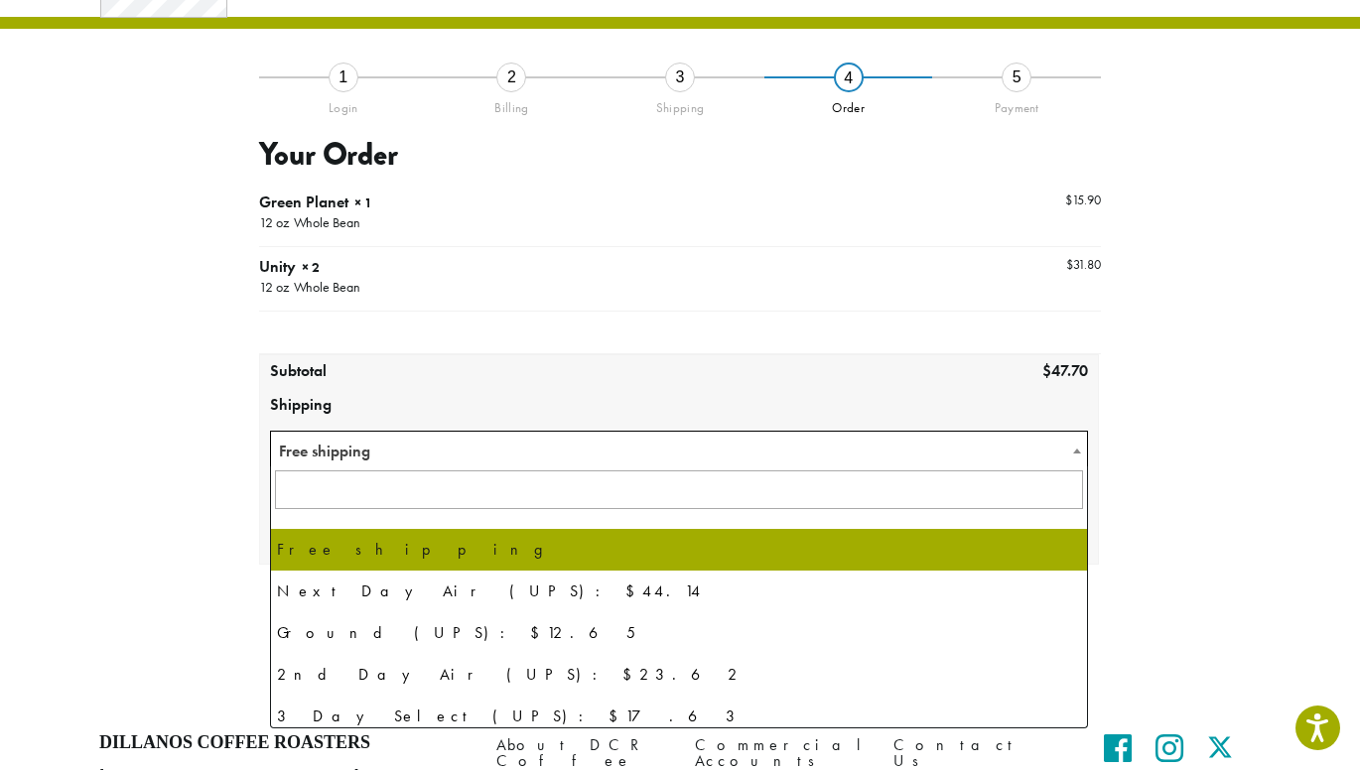
scroll to position [45, 0]
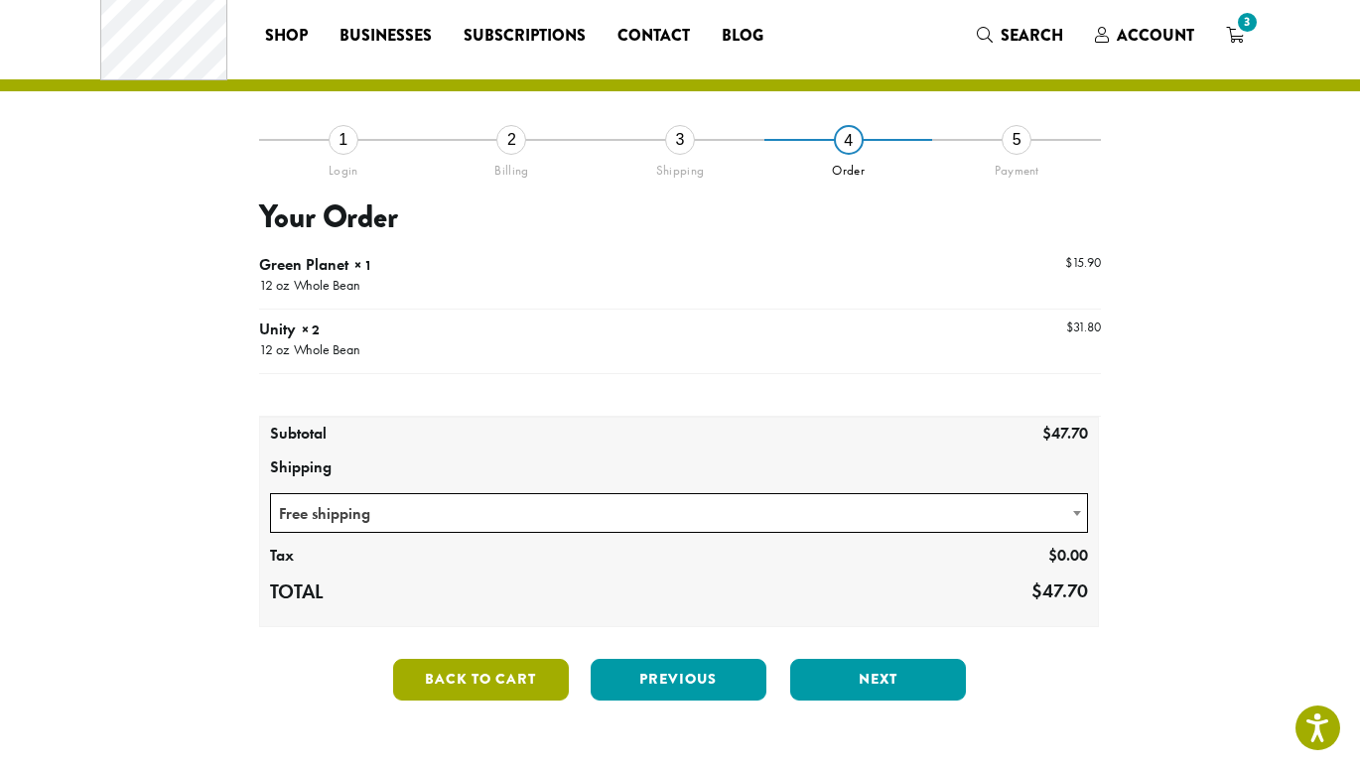
click at [523, 673] on button "Back to cart" at bounding box center [481, 680] width 176 height 42
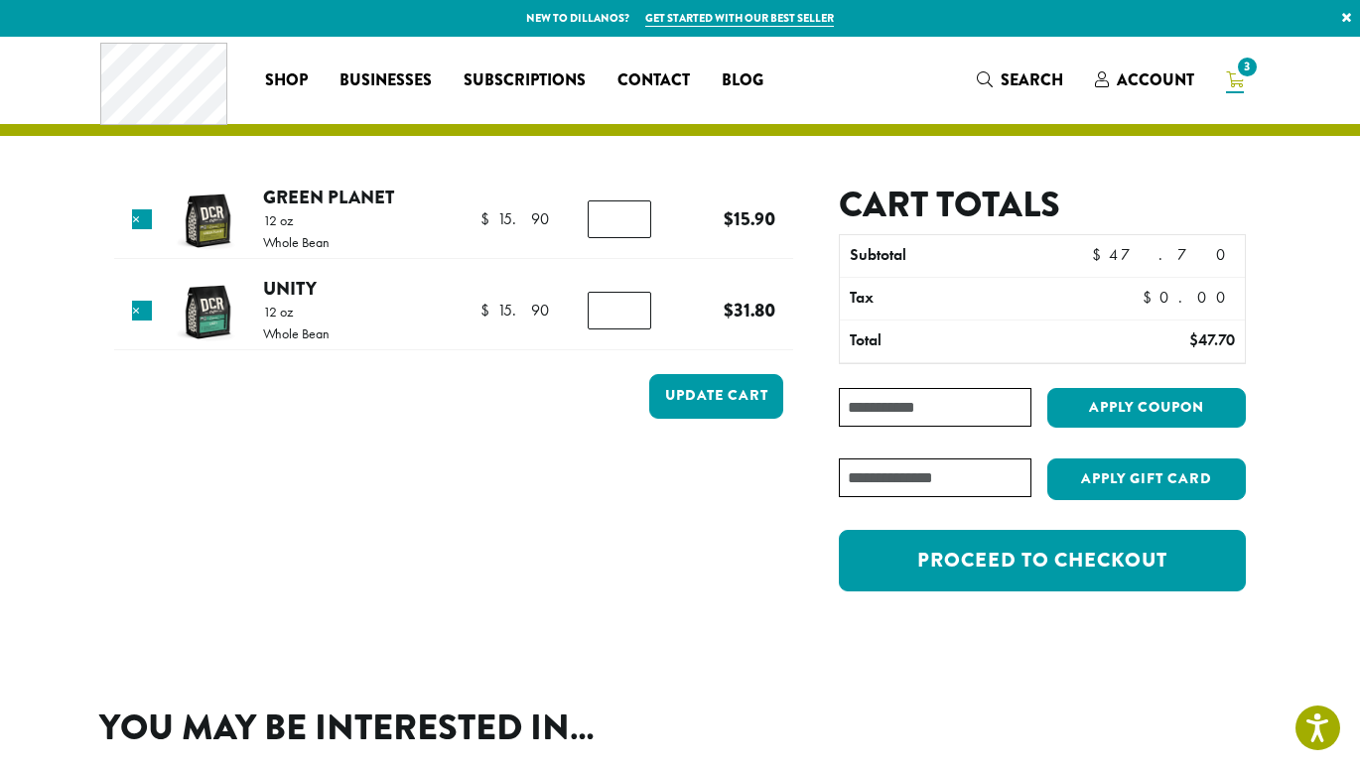
type input "*"
click at [633, 317] on input "*" at bounding box center [619, 311] width 64 height 38
click at [690, 393] on button "Update cart" at bounding box center [716, 396] width 134 height 45
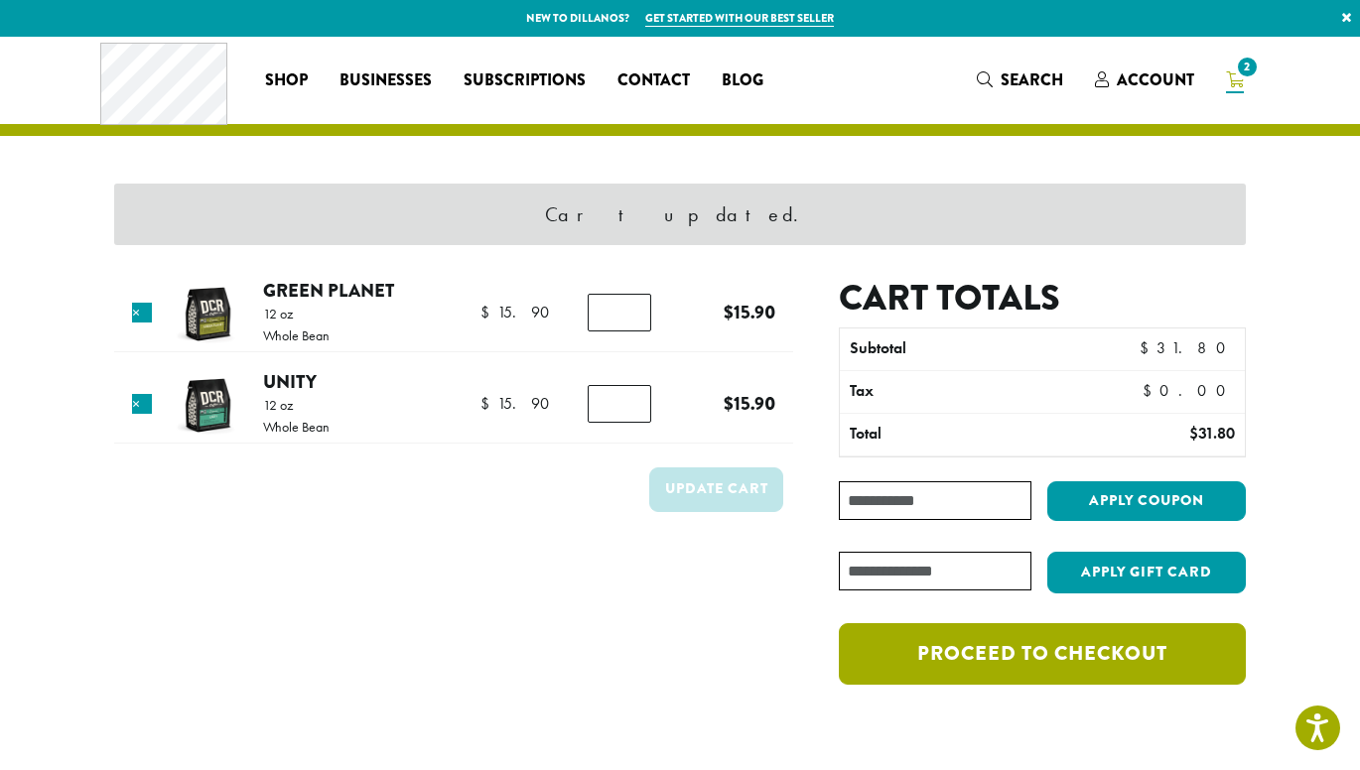
click at [1023, 658] on link "Proceed to checkout" at bounding box center [1042, 654] width 407 height 62
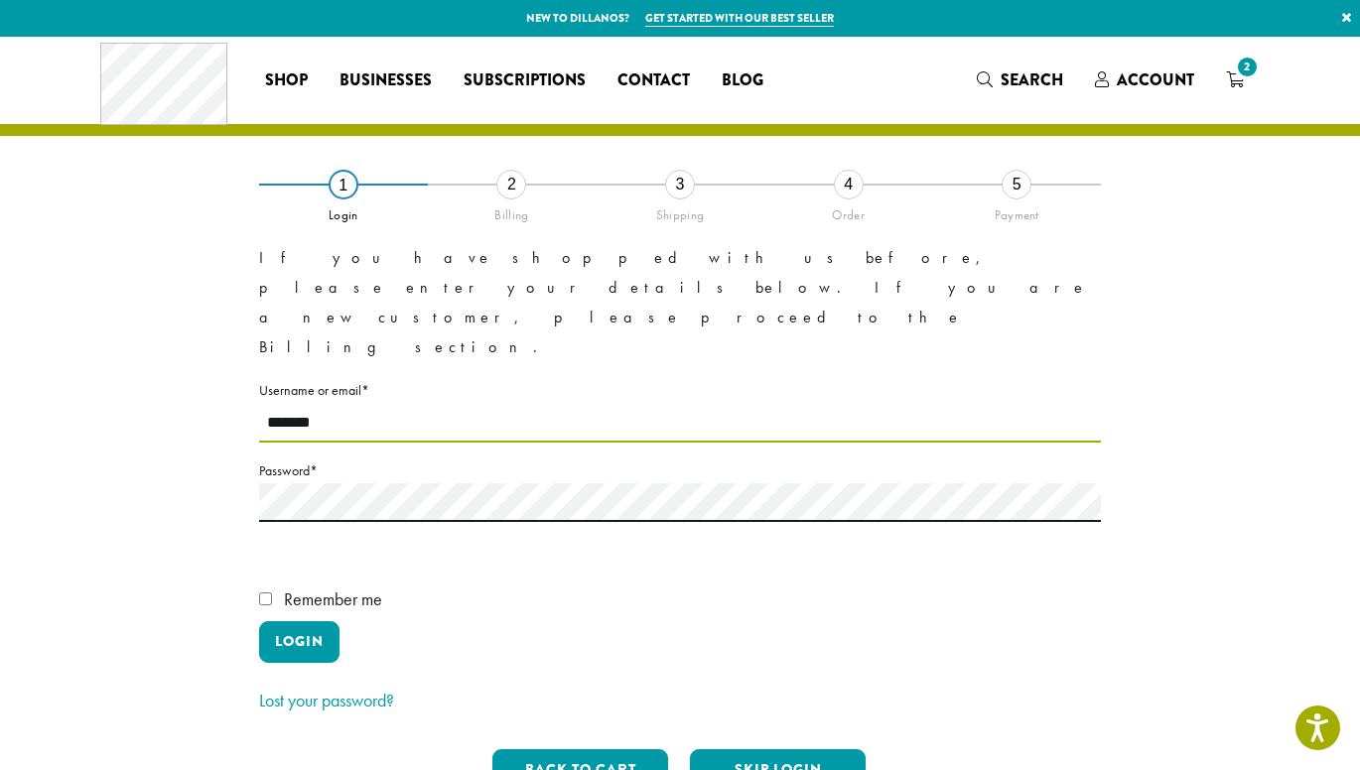
type input "*******"
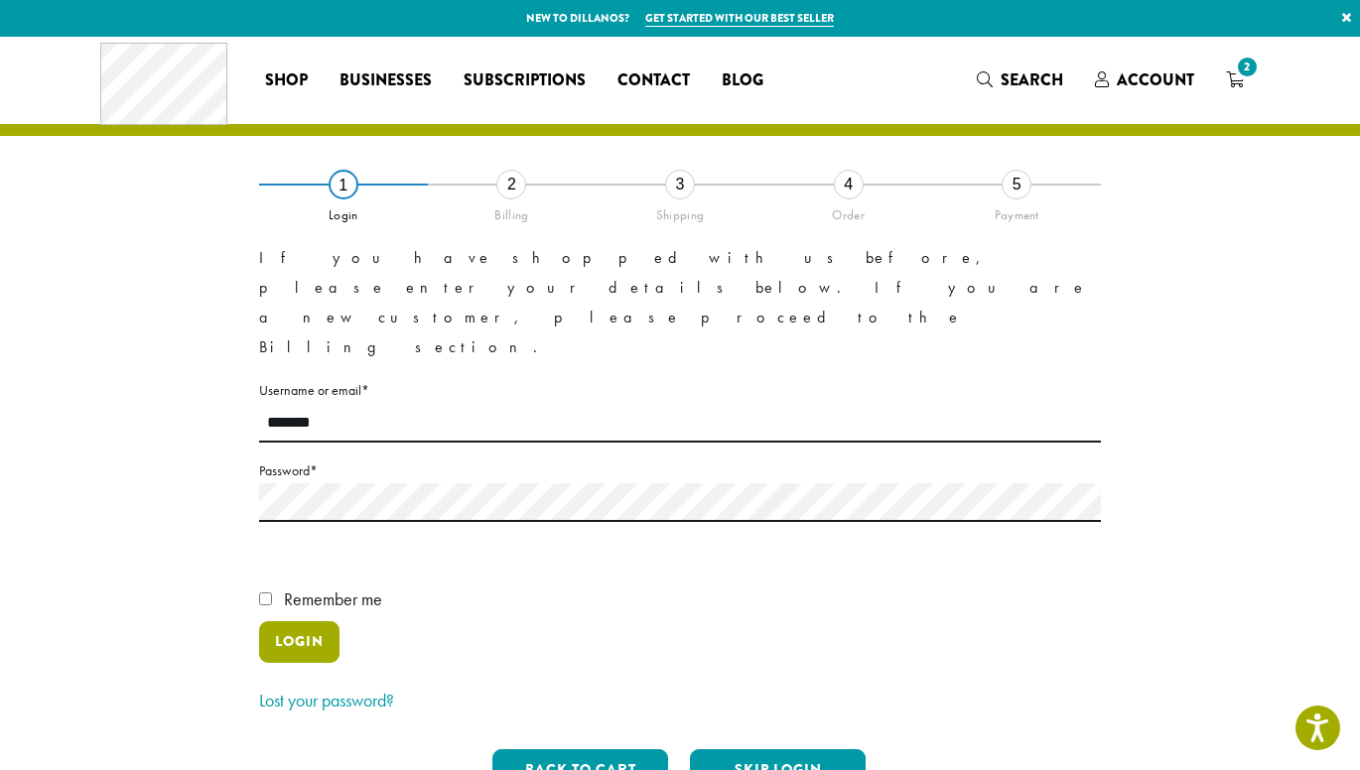
click at [294, 621] on button "Login" at bounding box center [299, 642] width 80 height 42
click at [313, 621] on button "Login" at bounding box center [299, 642] width 80 height 42
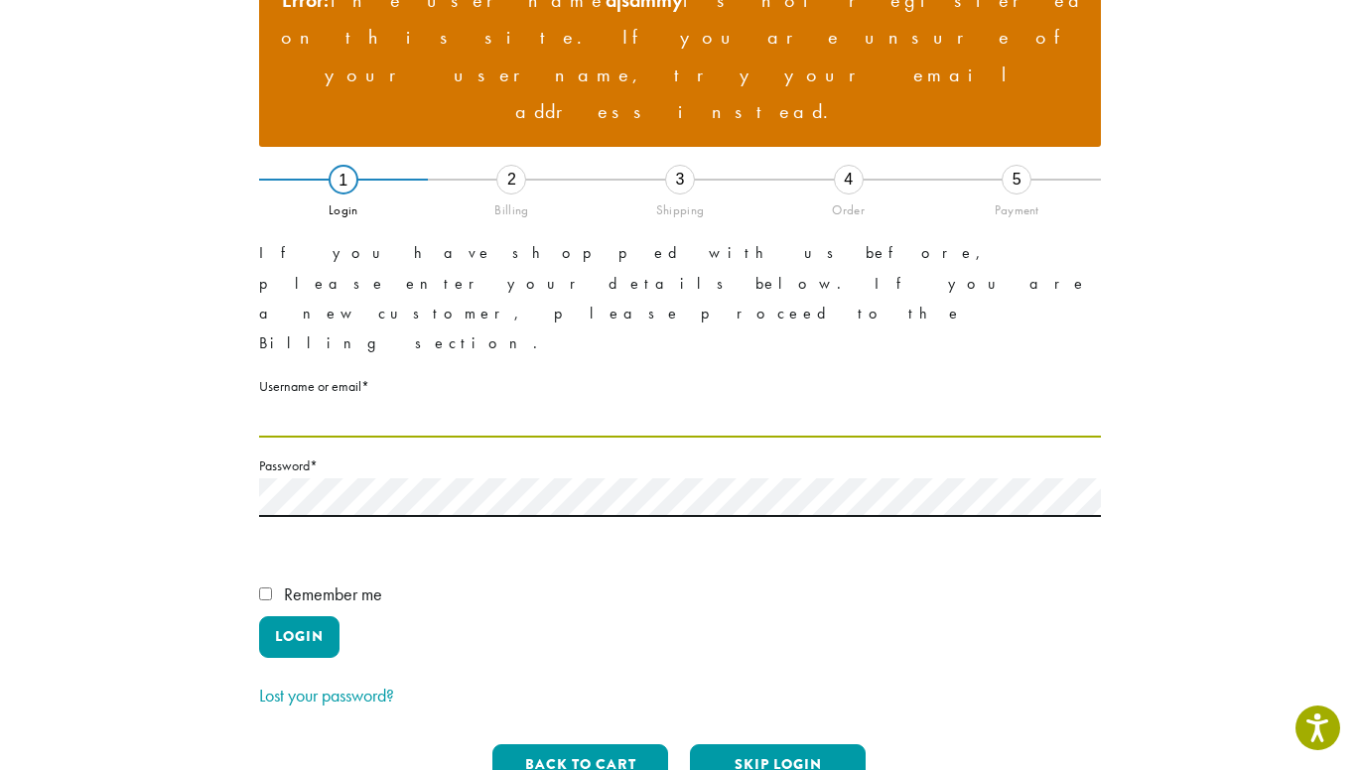
scroll to position [248, 0]
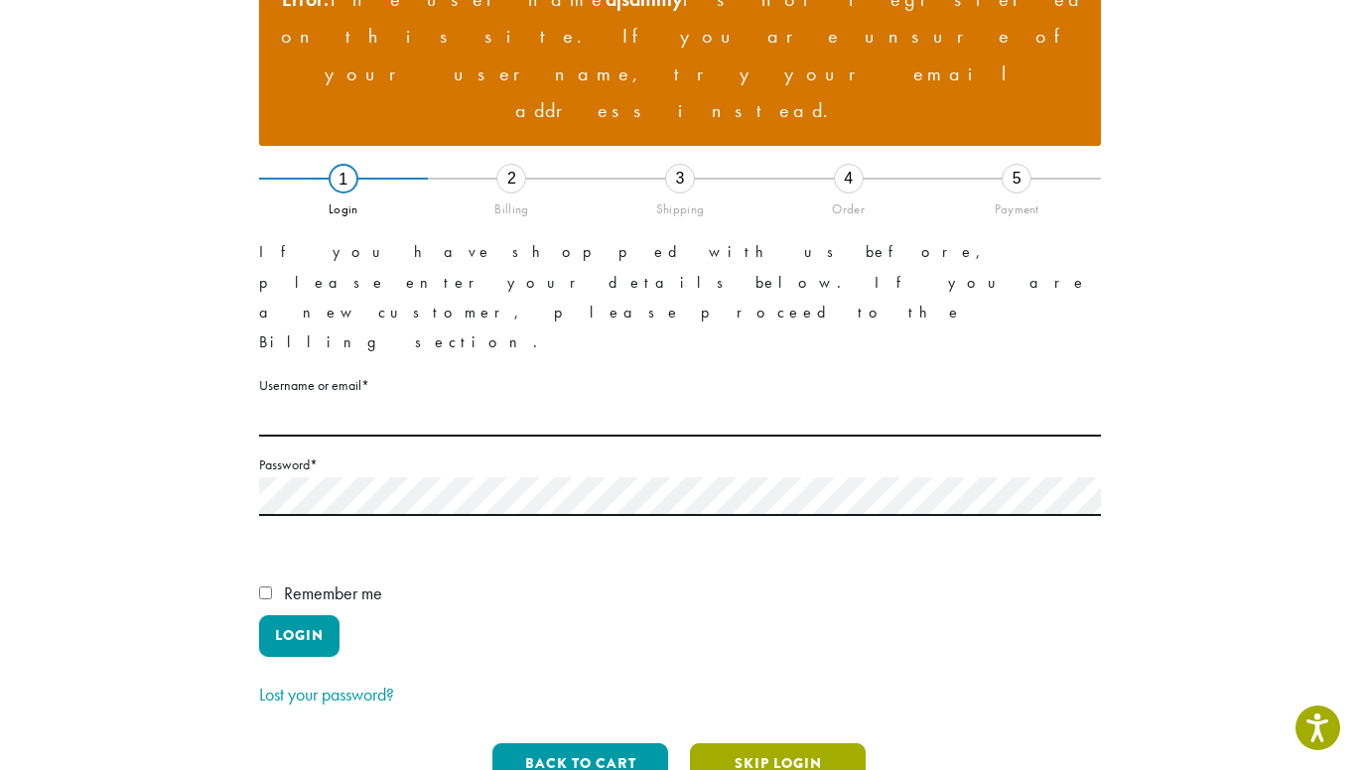
click at [770, 743] on button "Skip Login" at bounding box center [778, 764] width 176 height 42
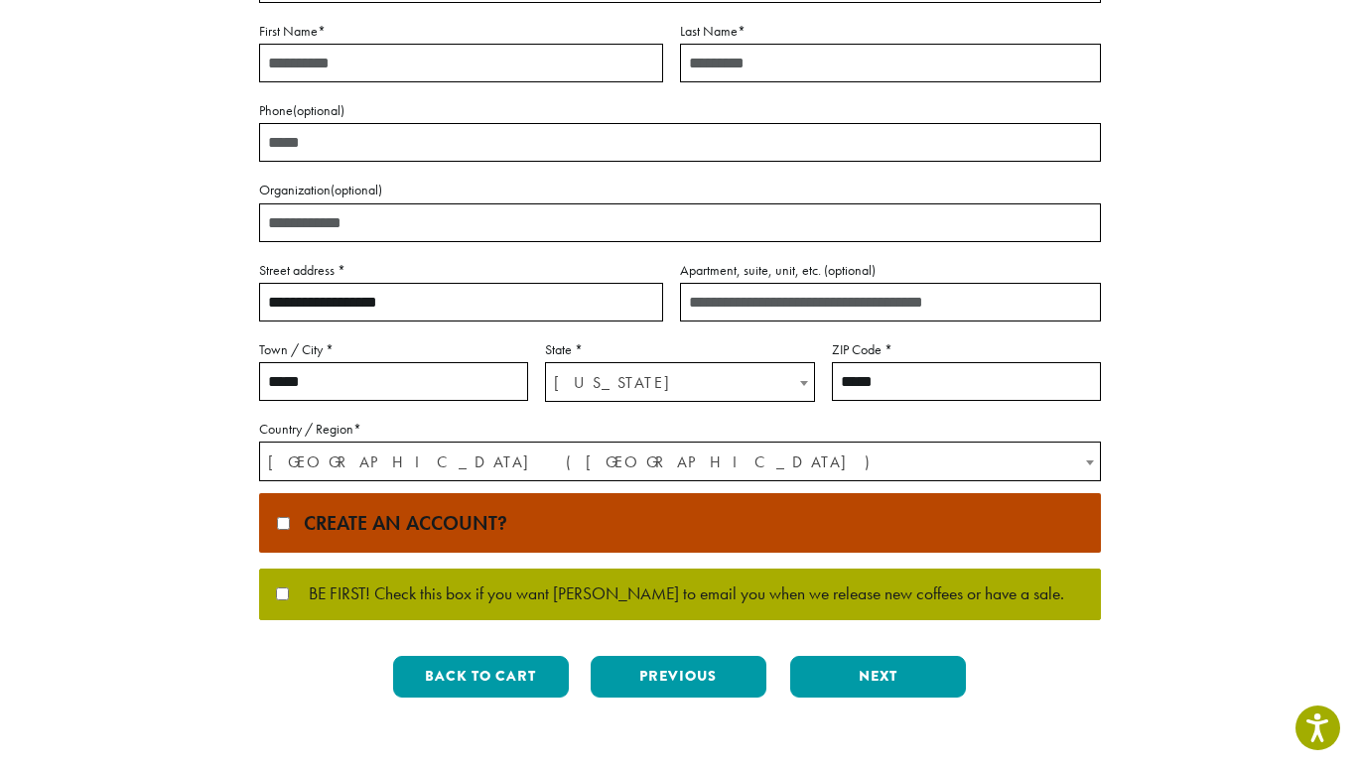
scroll to position [594, 0]
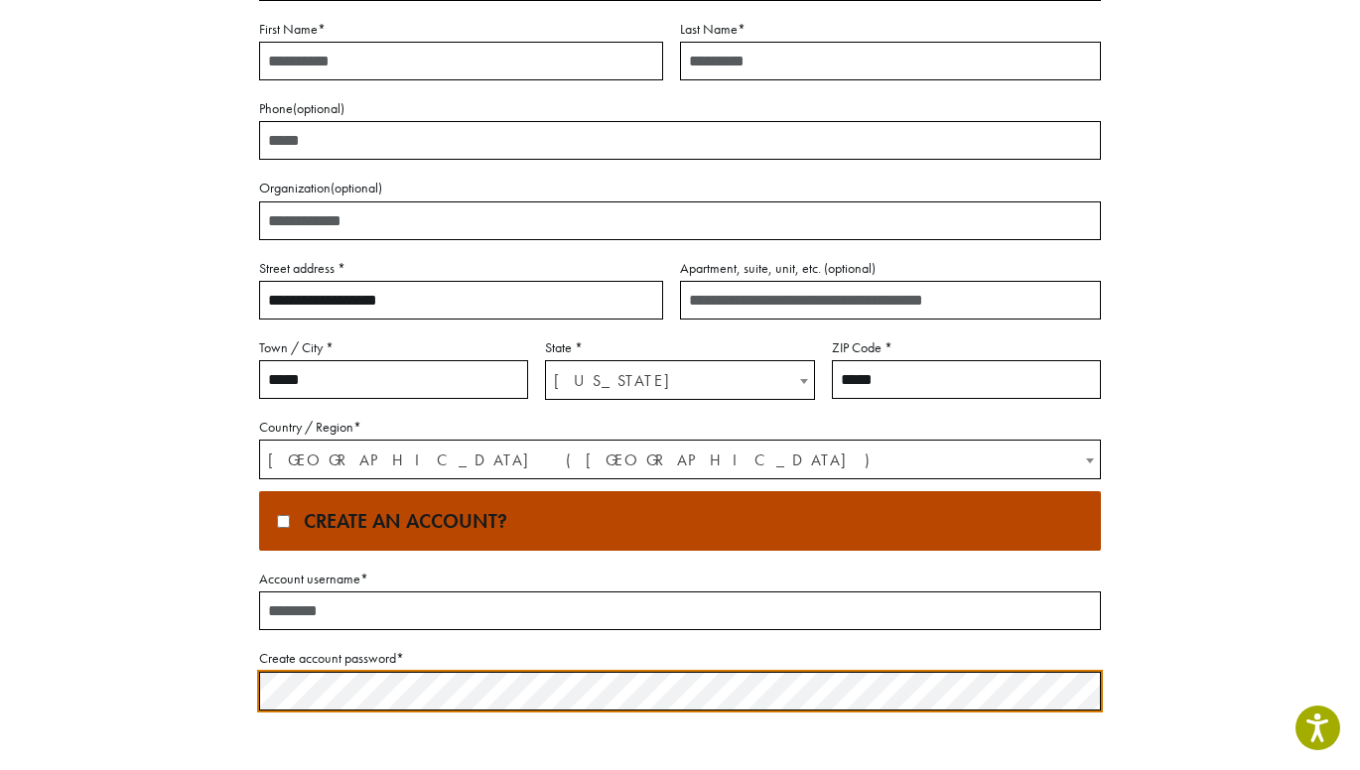
click at [323, 591] on input "Account username *" at bounding box center [680, 610] width 842 height 39
type input "*******"
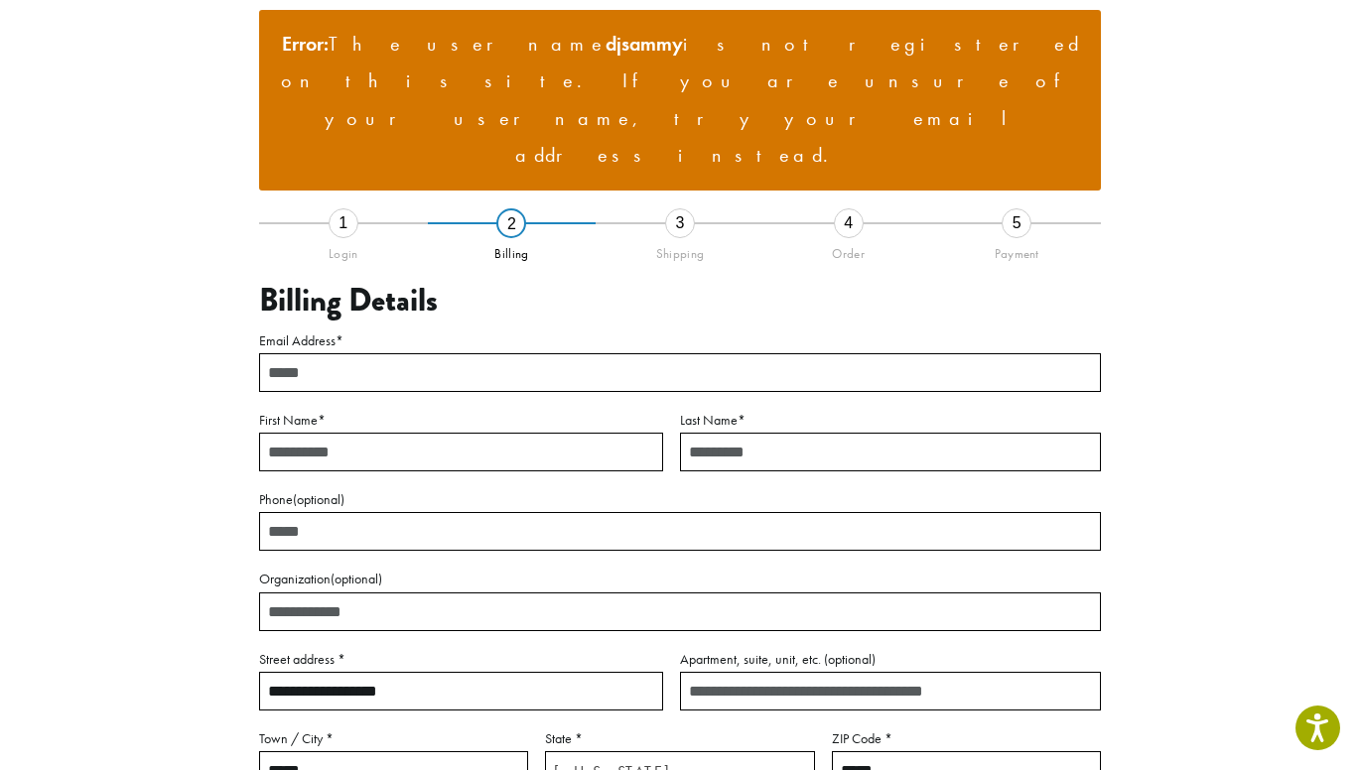
scroll to position [202, 0]
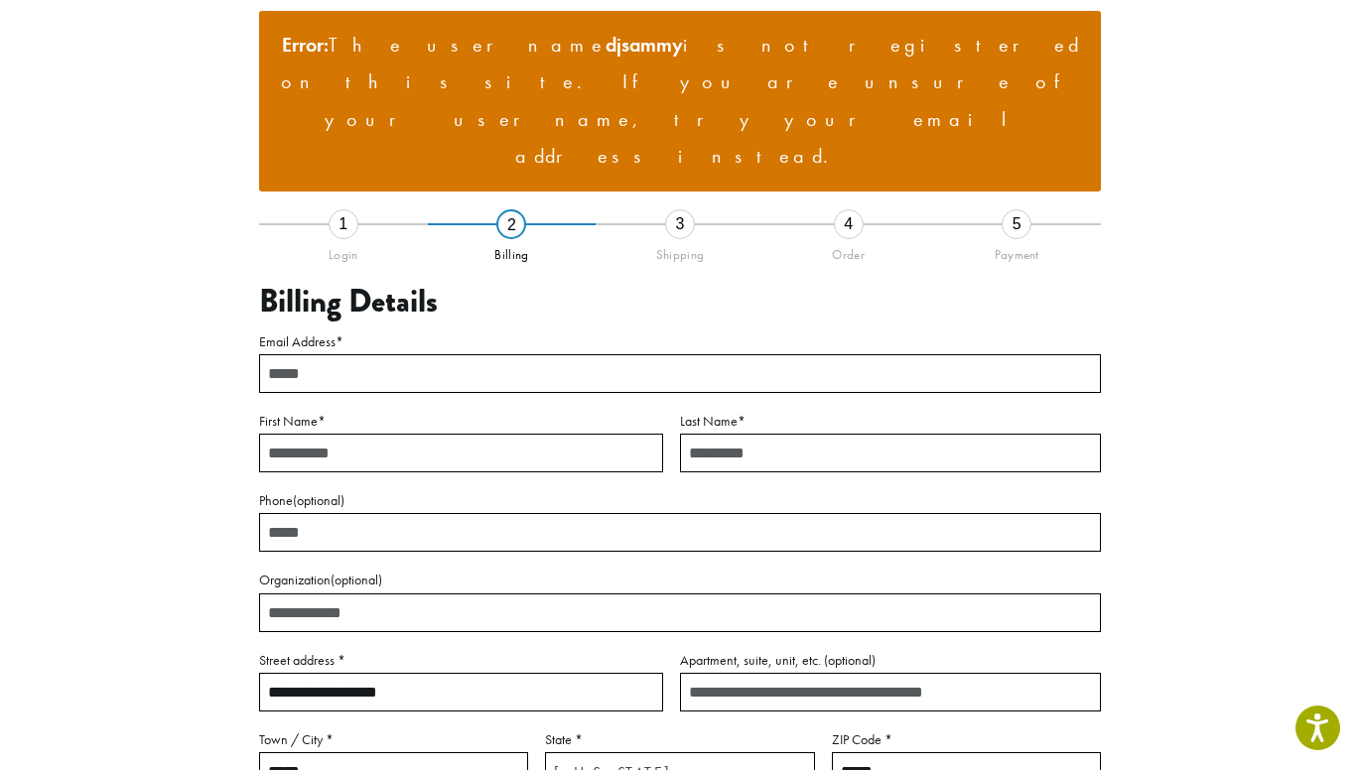
click at [320, 354] on input "Email Address *" at bounding box center [680, 373] width 842 height 39
type input "**********"
type input "*****"
type input "*******"
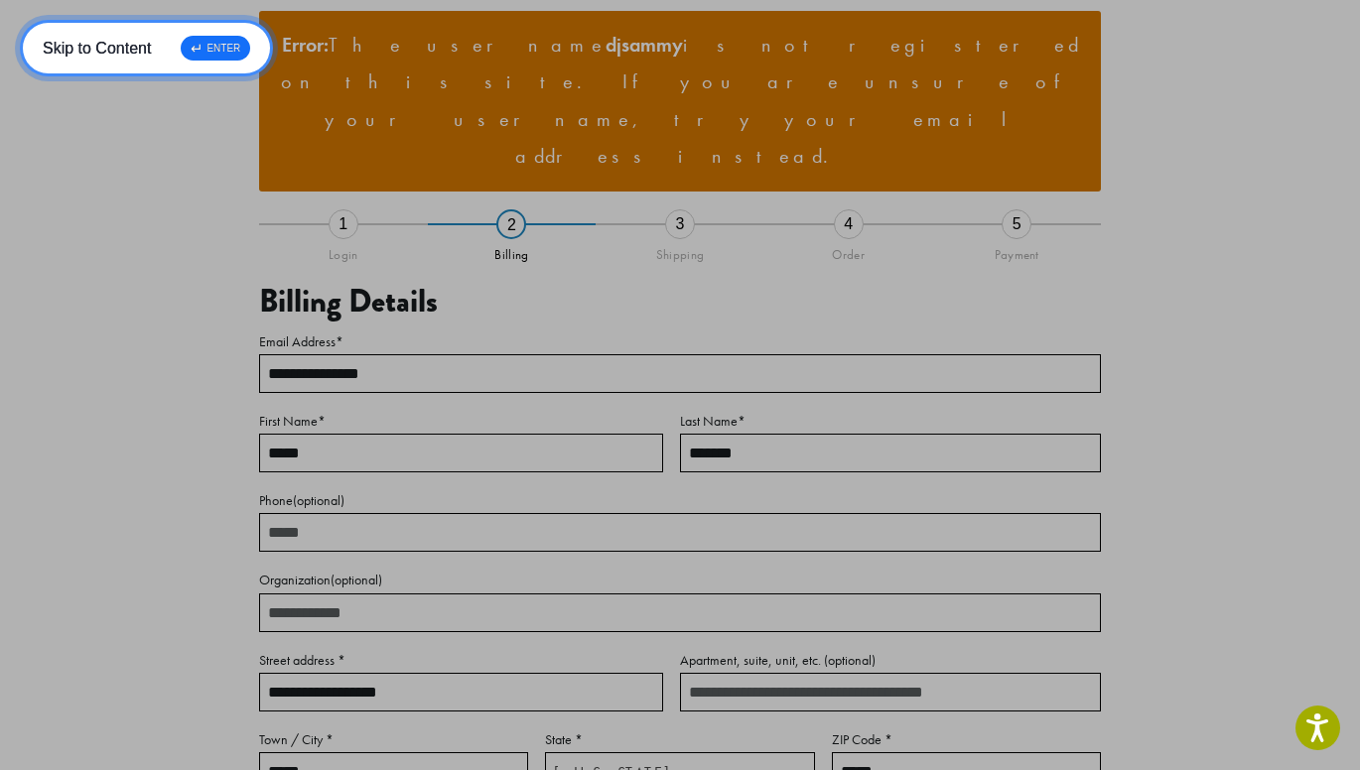
click at [203, 58] on div "↵ ENTER" at bounding box center [215, 48] width 69 height 25
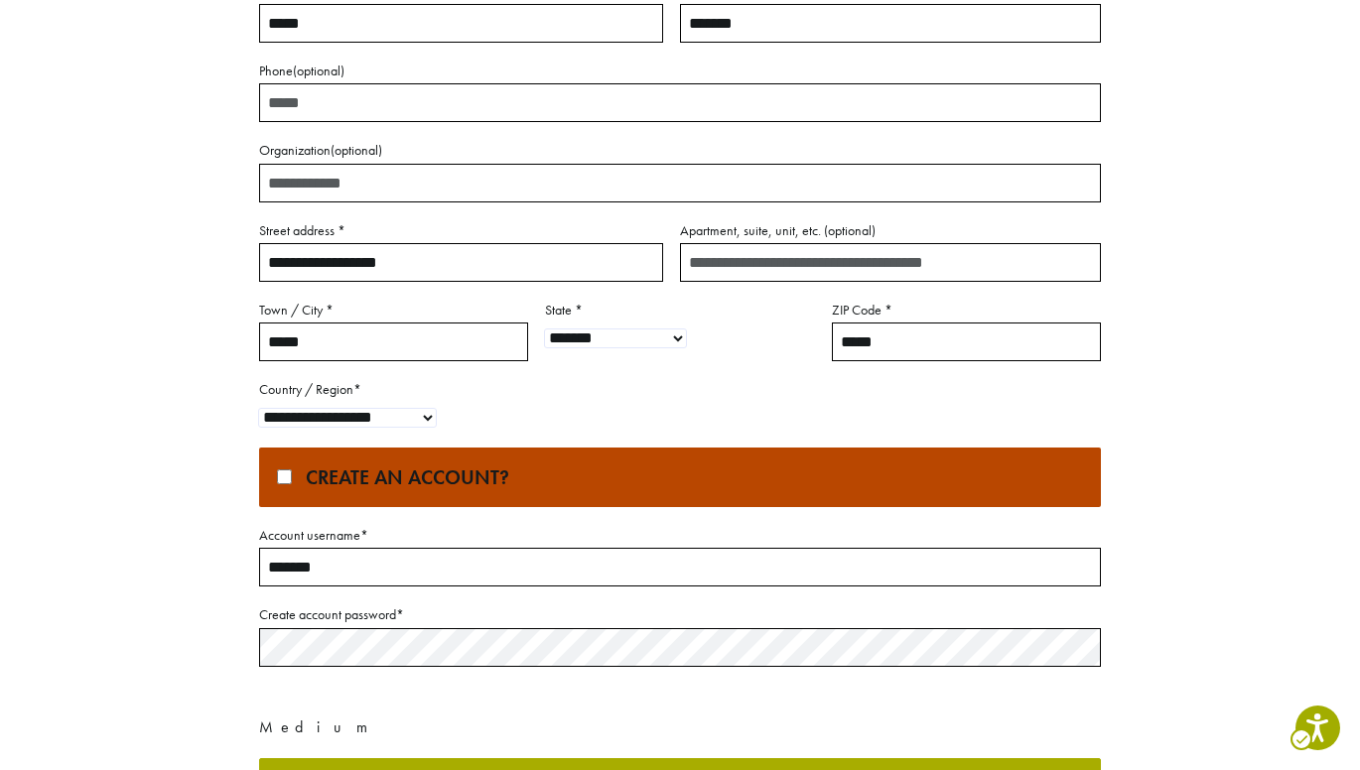
scroll to position [801, 0]
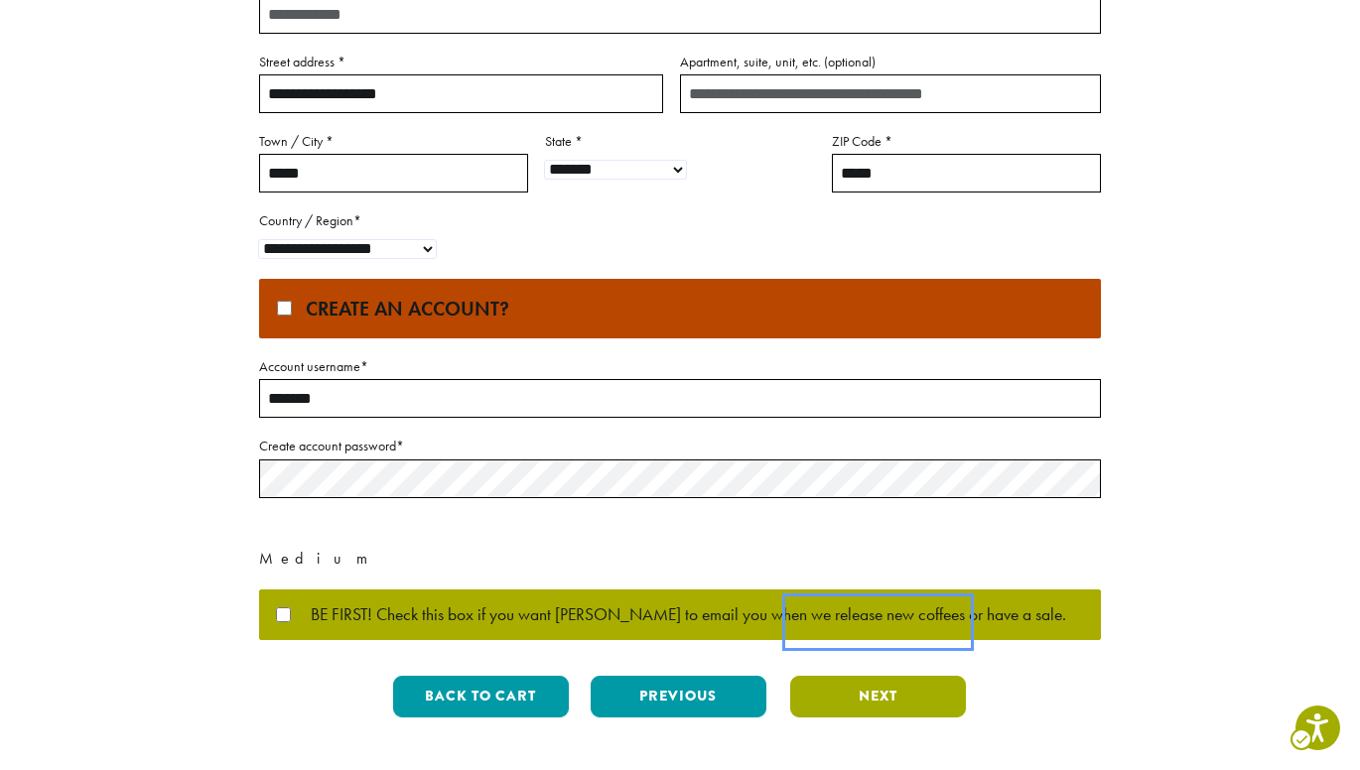
click at [886, 676] on button "Next" at bounding box center [878, 697] width 176 height 42
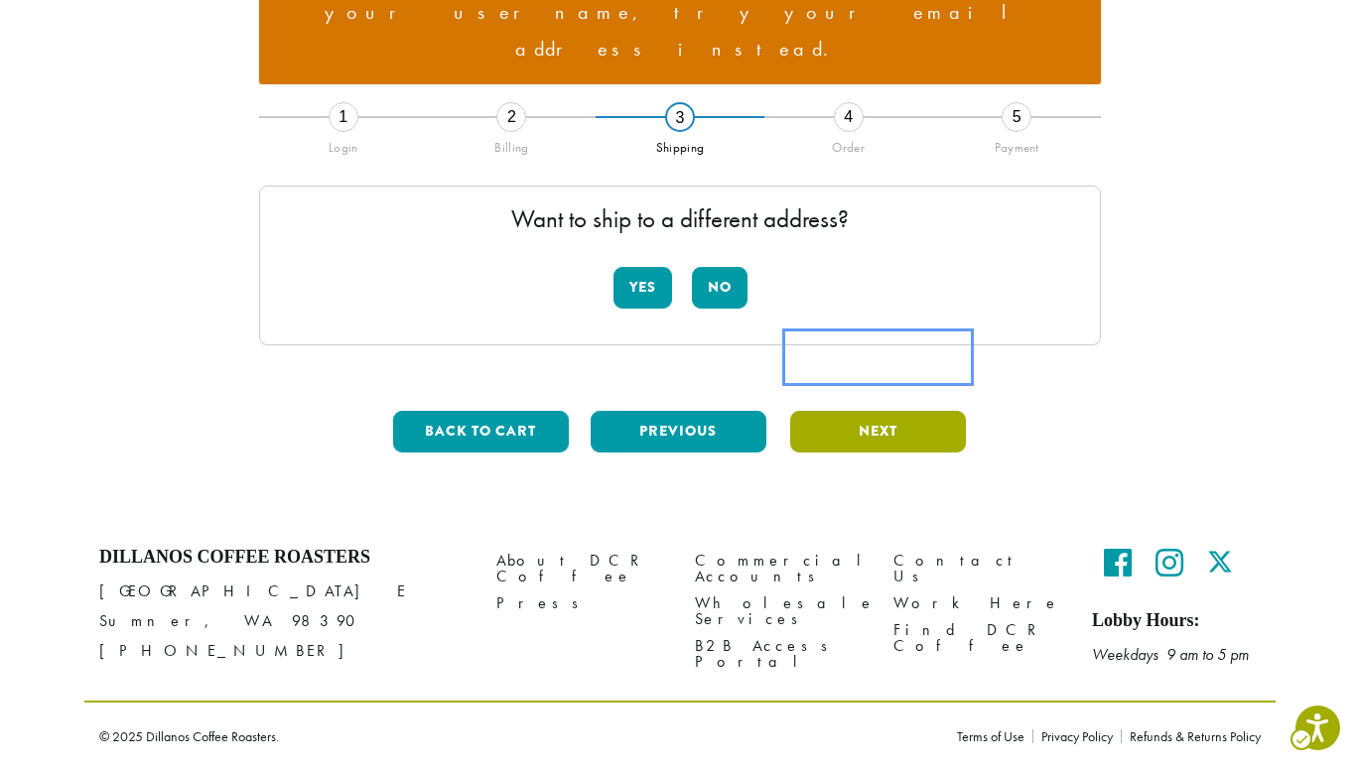
scroll to position [235, 0]
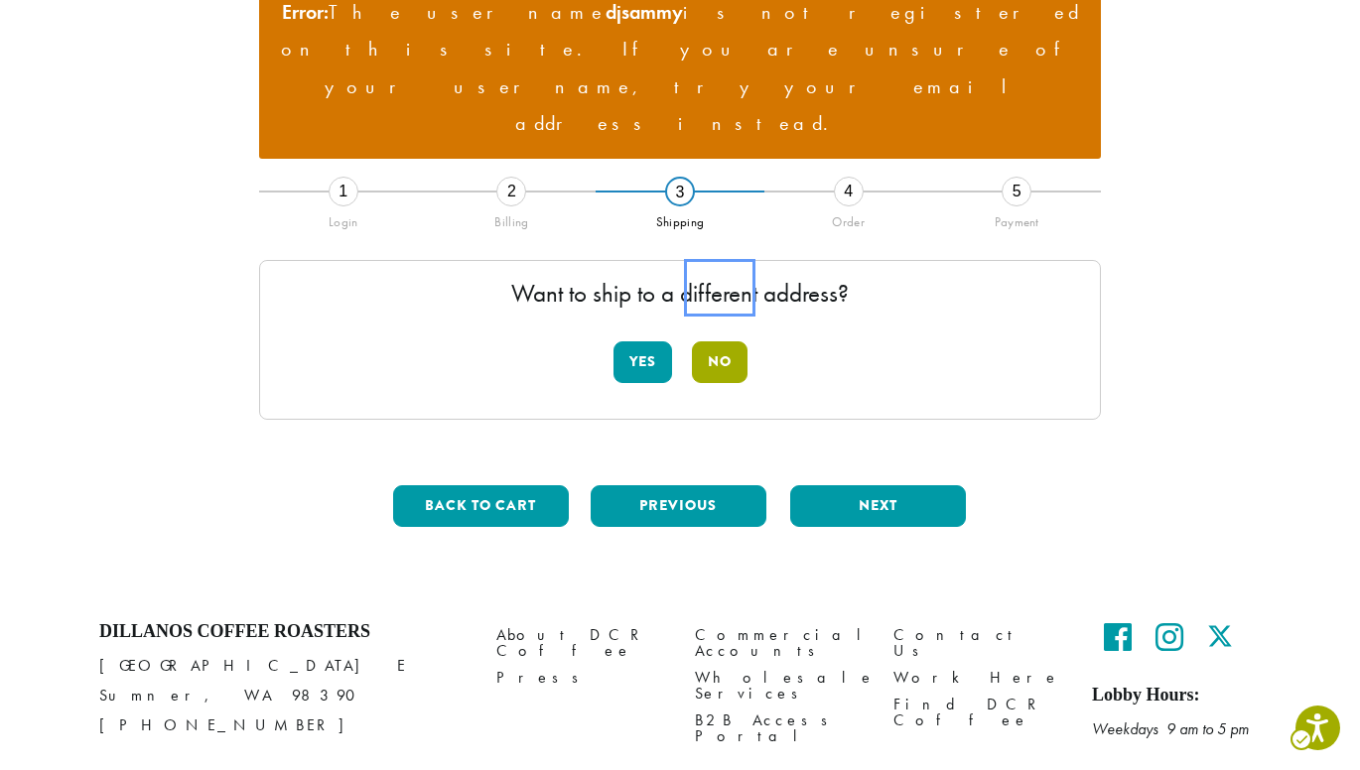
click at [708, 341] on button "No" at bounding box center [720, 362] width 56 height 42
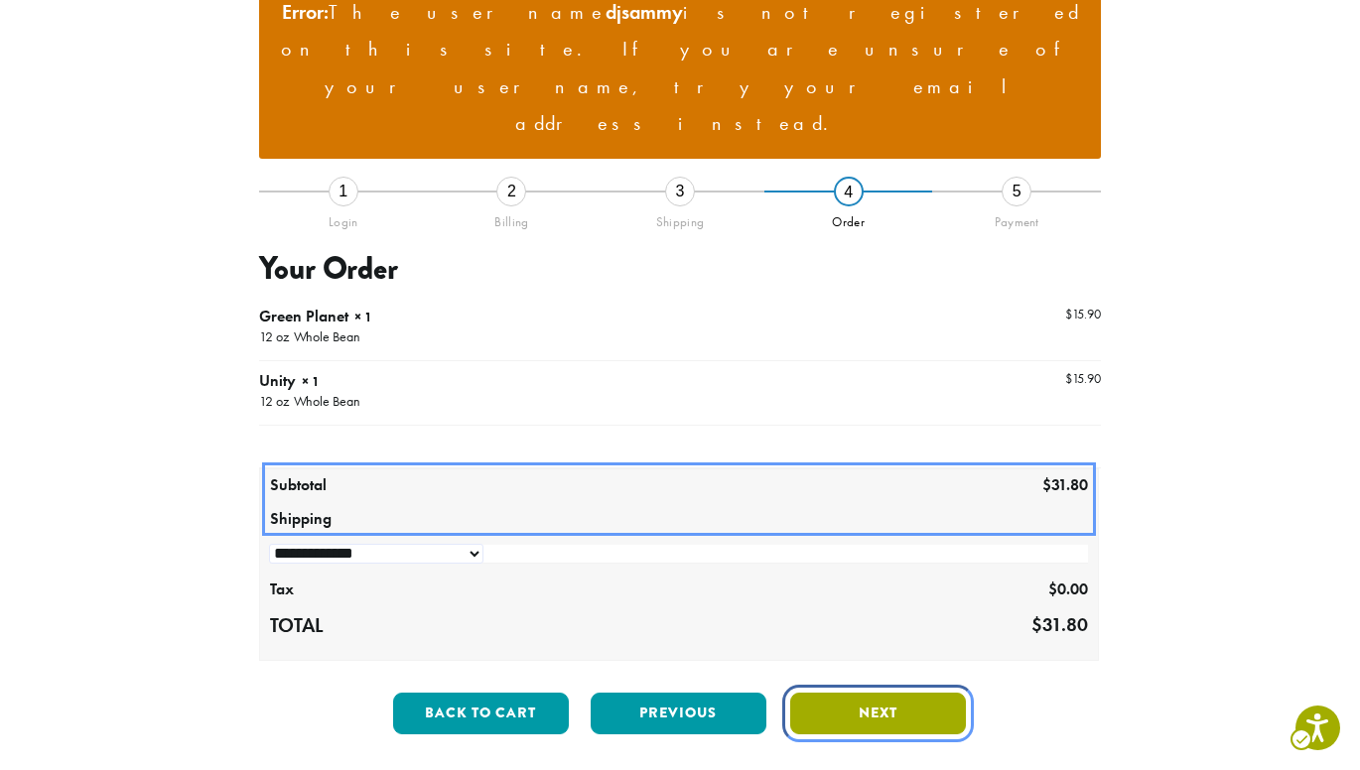
click at [920, 693] on button "Next" at bounding box center [878, 714] width 176 height 42
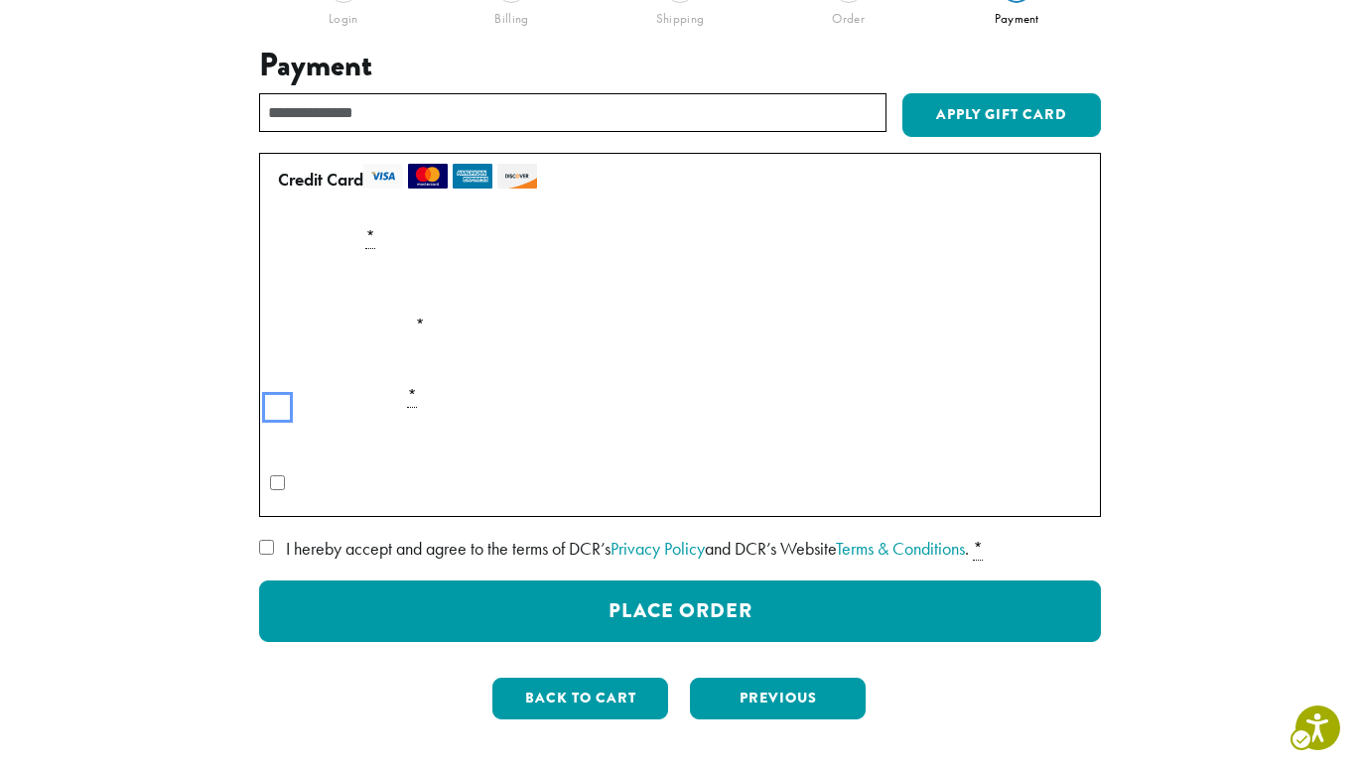
scroll to position [440, 0]
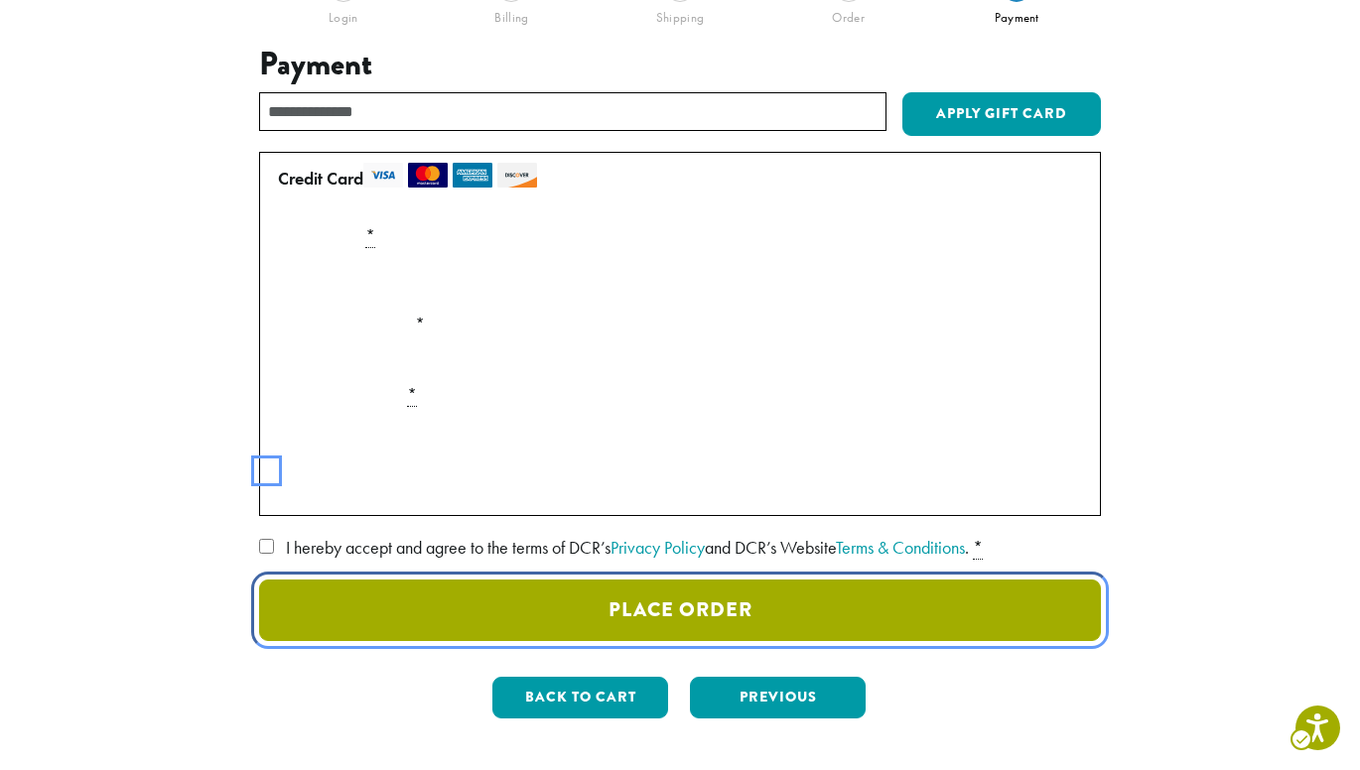
click at [696, 580] on button "Place Order" at bounding box center [680, 611] width 842 height 62
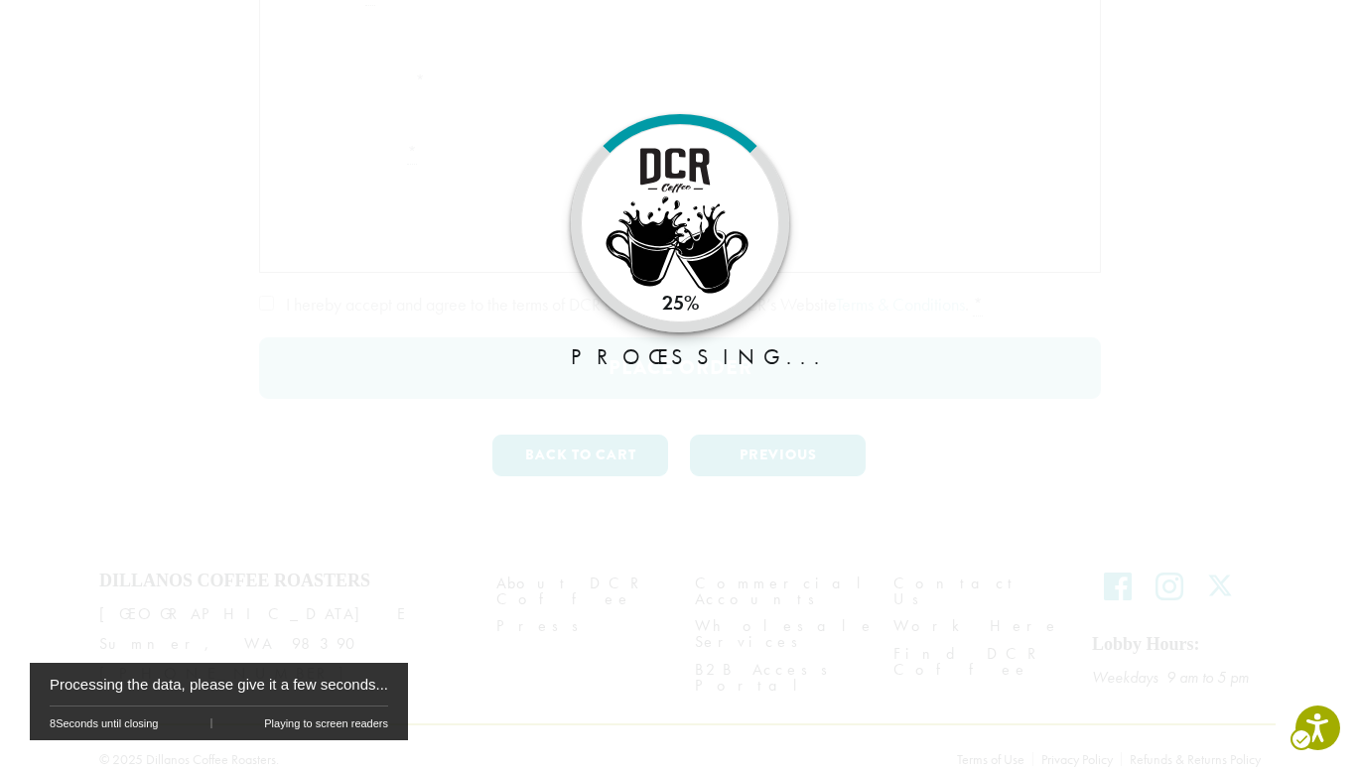
scroll to position [0, 0]
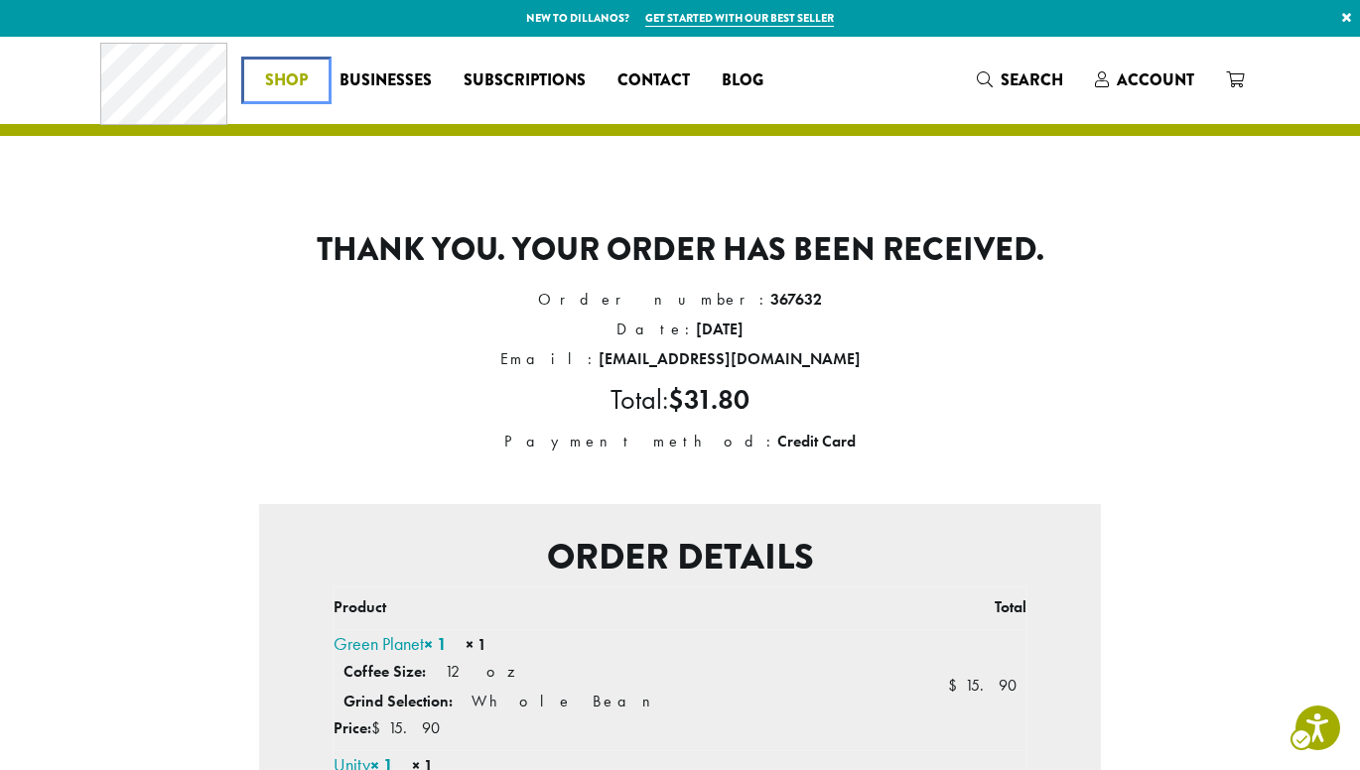
click at [297, 78] on span "Shop" at bounding box center [286, 80] width 43 height 25
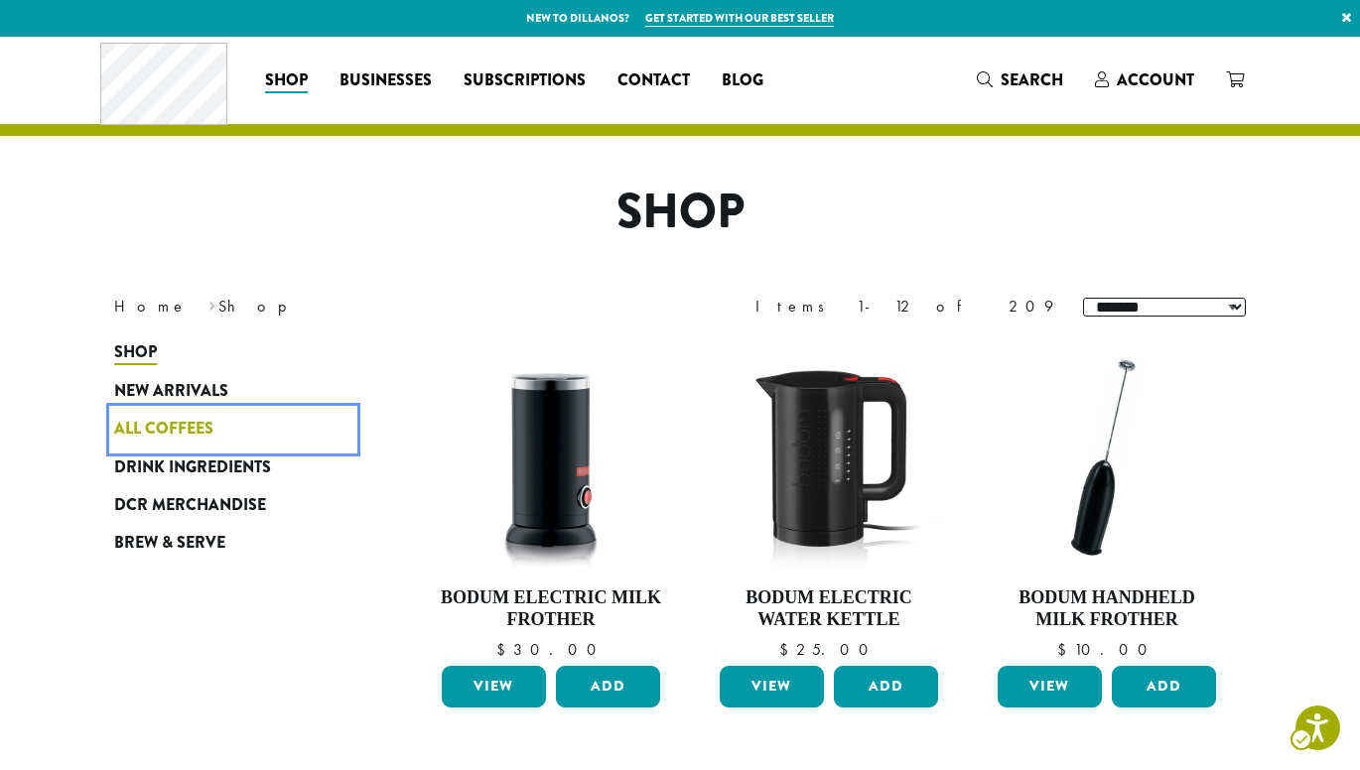
click at [160, 426] on span "All Coffees" at bounding box center [163, 429] width 99 height 25
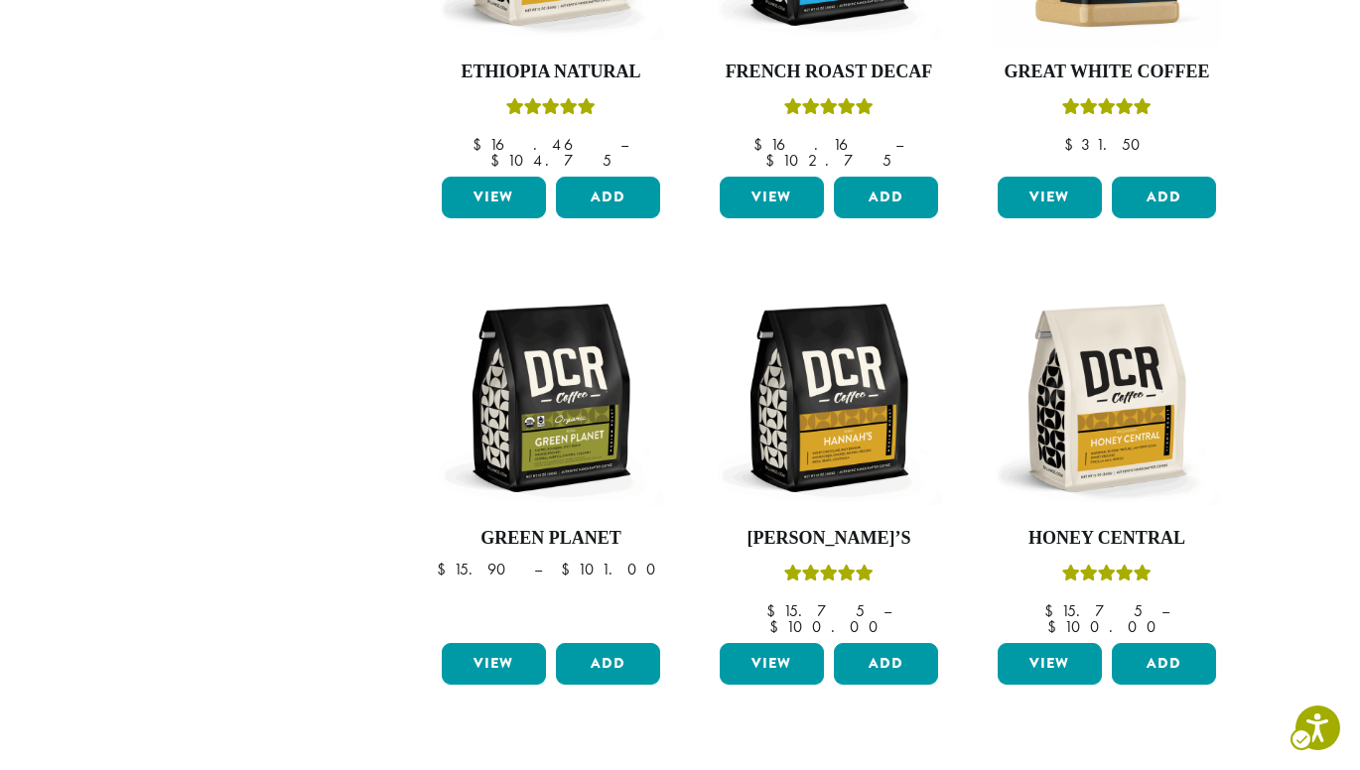
scroll to position [1447, 0]
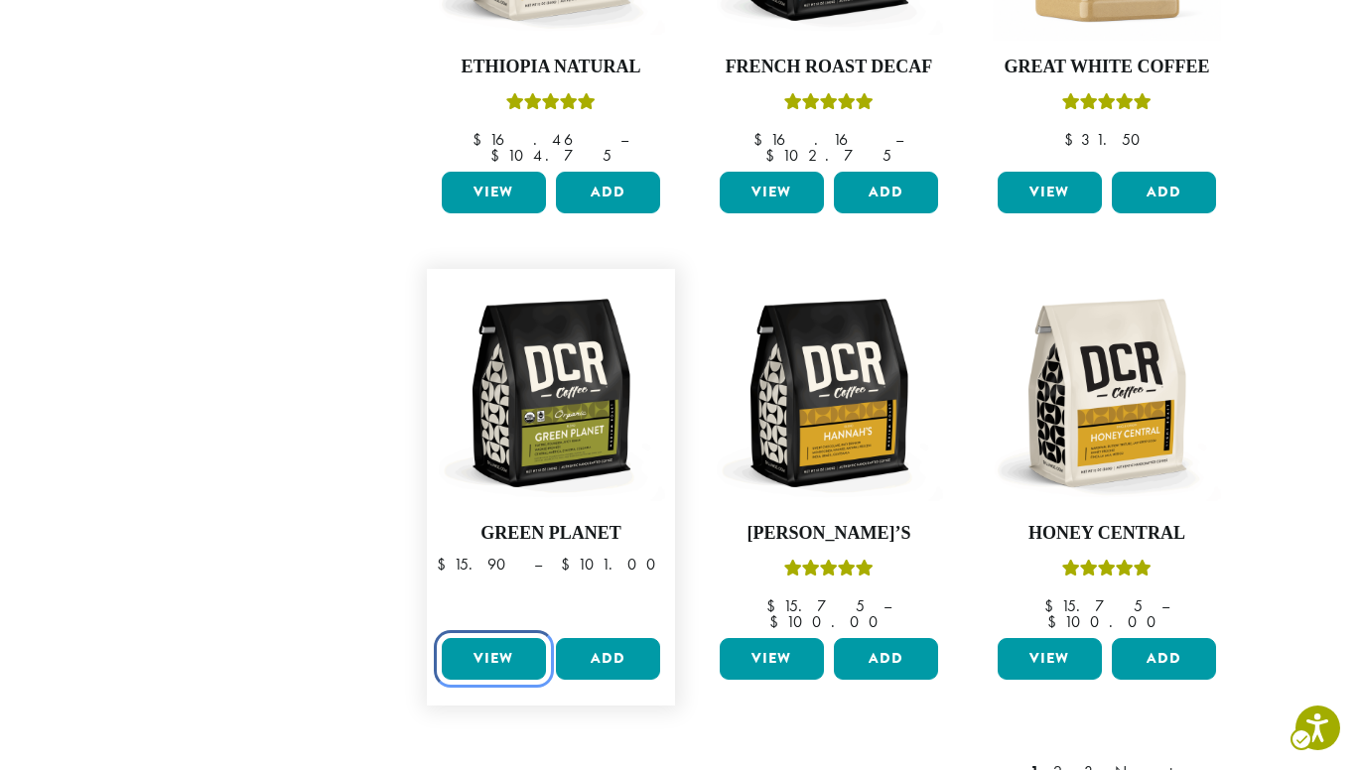
click at [491, 638] on link "View" at bounding box center [494, 659] width 104 height 42
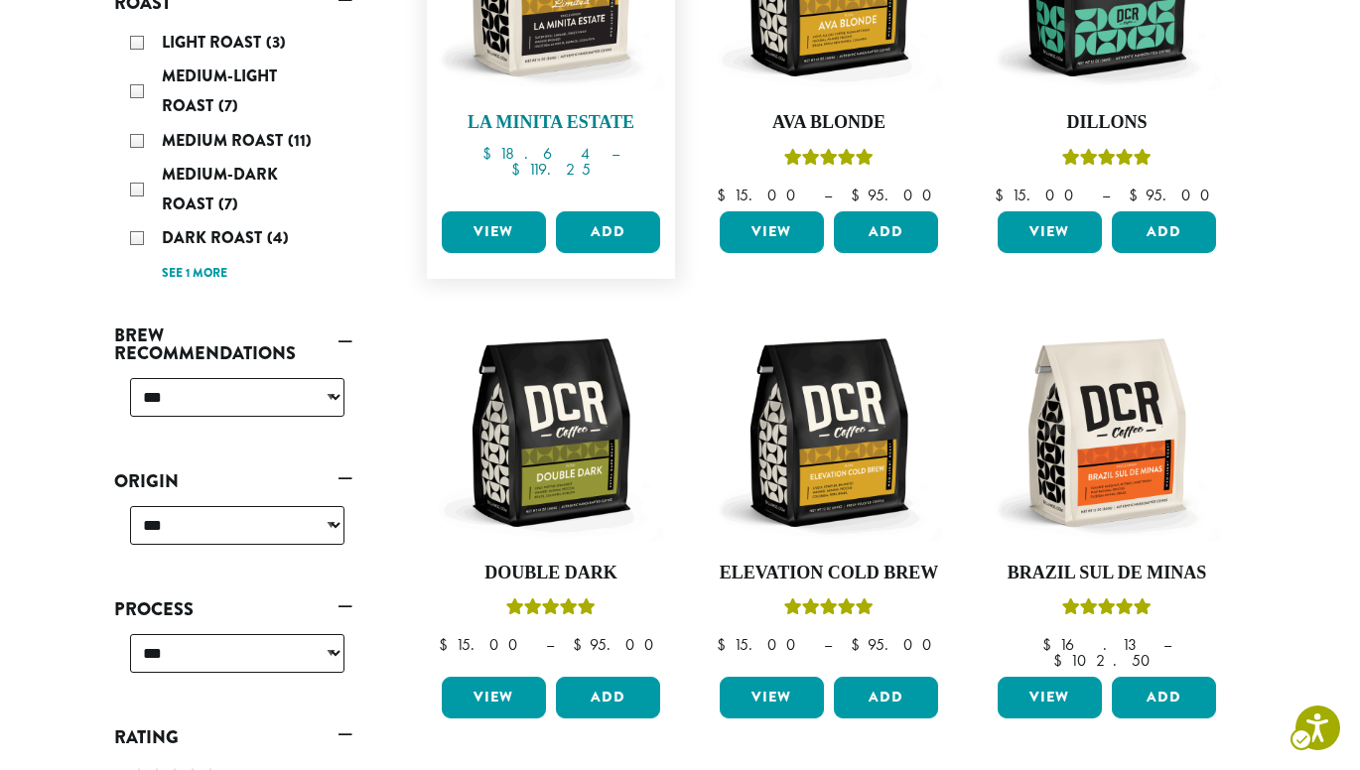
scroll to position [482, 0]
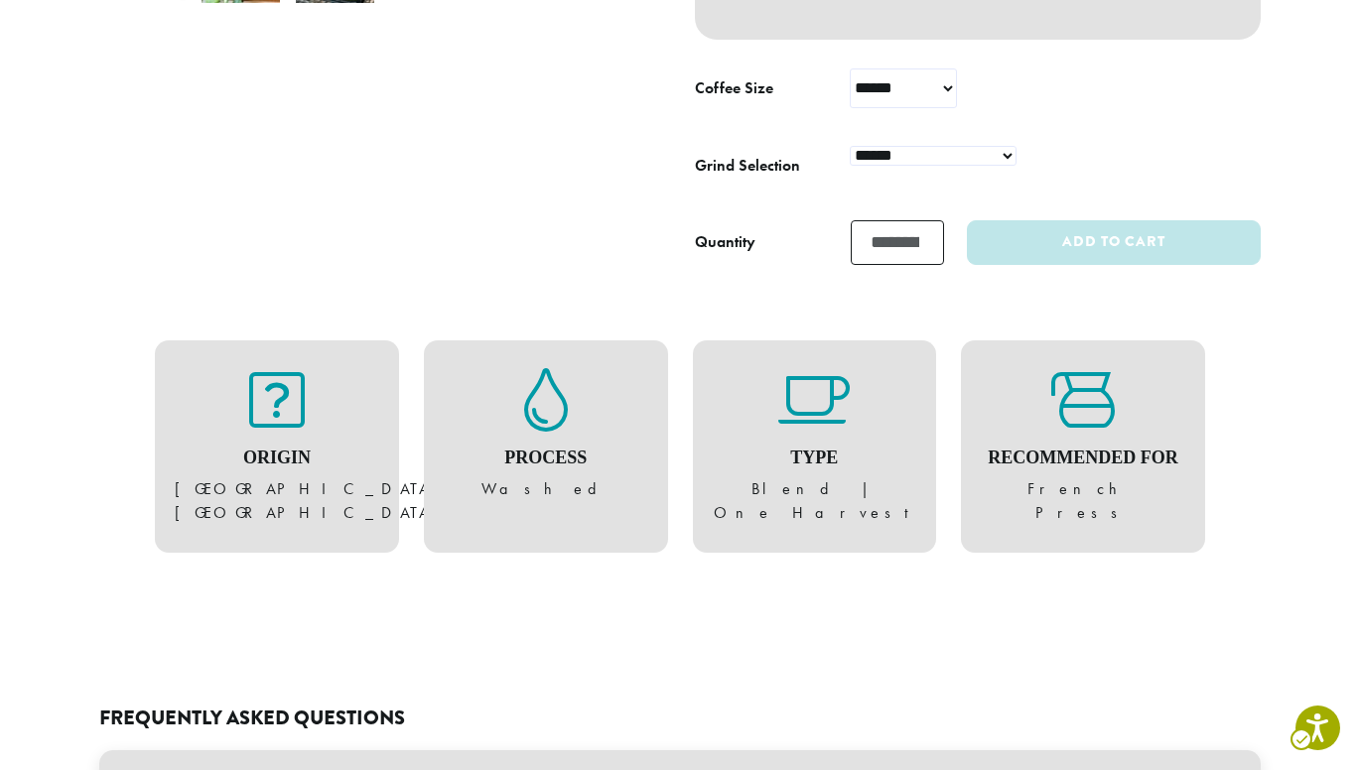
scroll to position [805, 0]
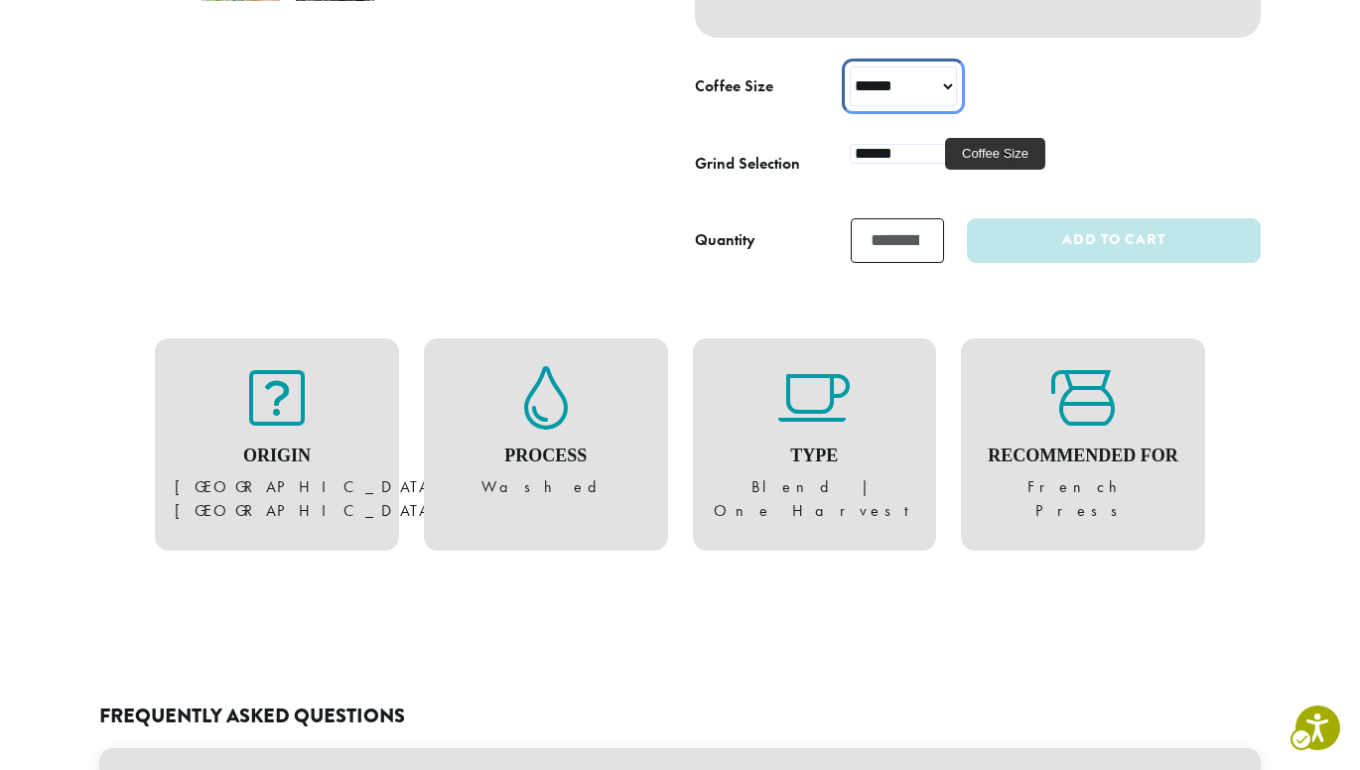
click at [940, 106] on select "**********" at bounding box center [902, 86] width 107 height 40
